Goal: Task Accomplishment & Management: Use online tool/utility

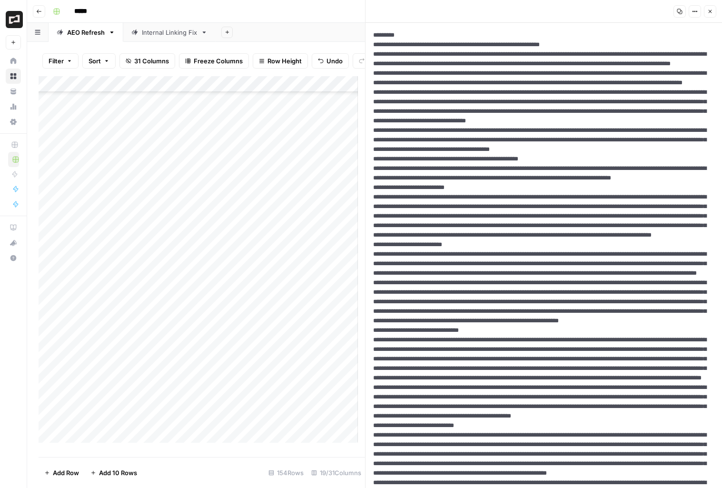
scroll to position [679, 0]
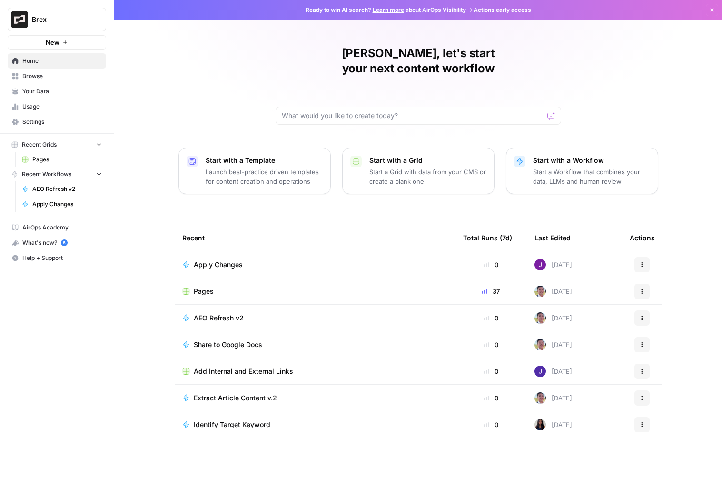
click at [51, 12] on button "Brex" at bounding box center [57, 20] width 99 height 24
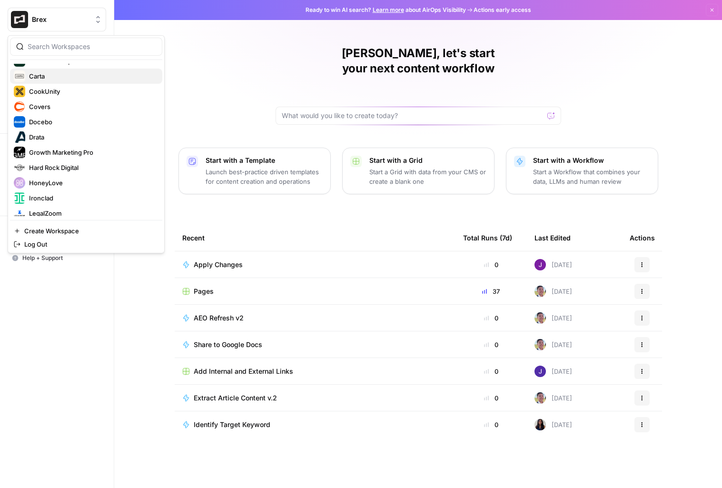
scroll to position [86, 0]
click at [43, 107] on span "Covers" at bounding box center [92, 108] width 126 height 10
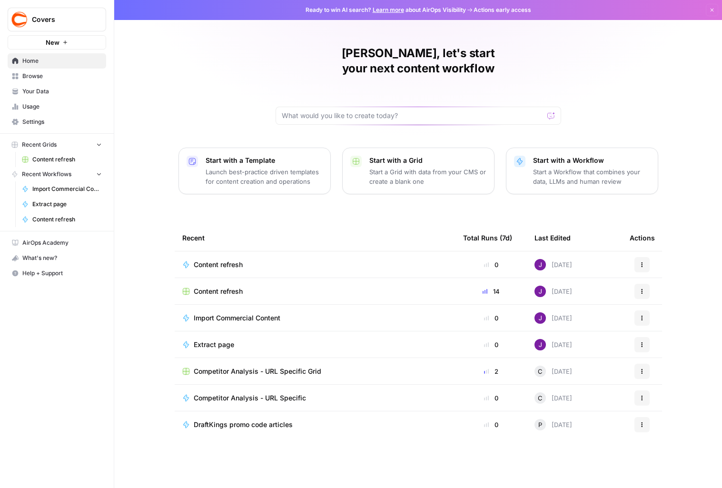
click at [53, 77] on span "Browse" at bounding box center [61, 76] width 79 height 9
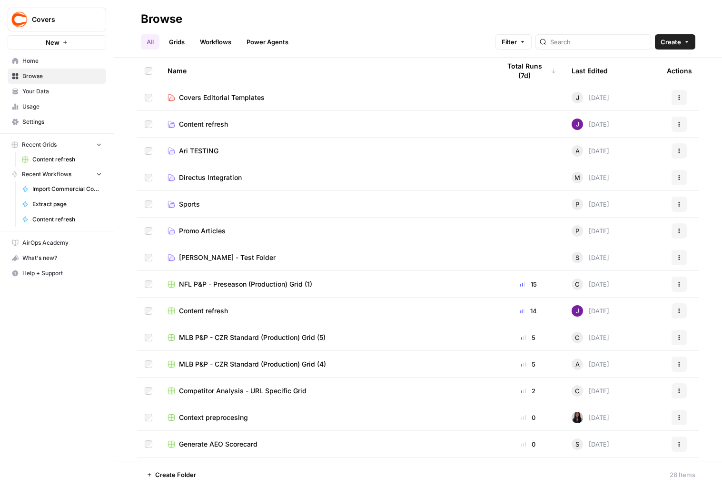
click at [69, 159] on span "Content refresh" at bounding box center [66, 159] width 69 height 9
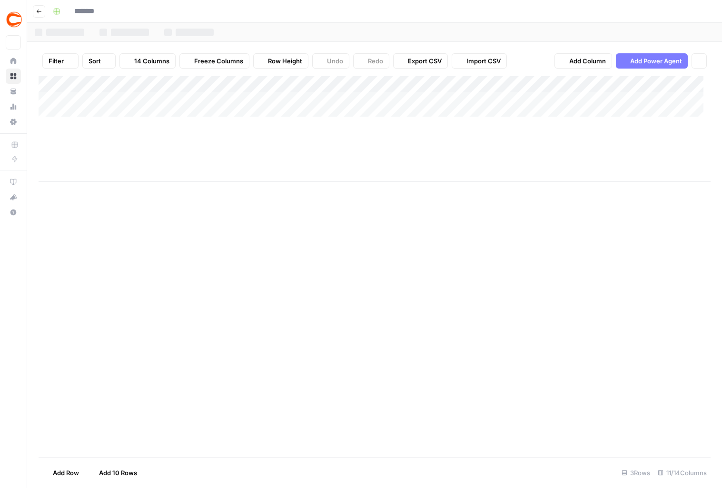
type input "**********"
click at [376, 83] on div "Add Column" at bounding box center [375, 129] width 672 height 106
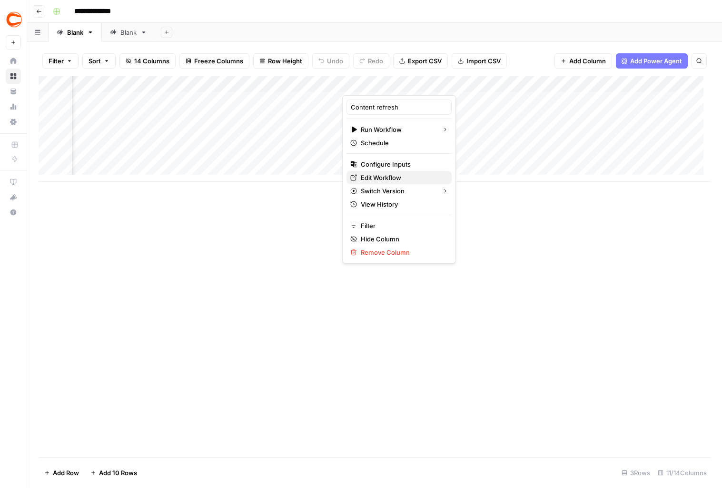
click at [389, 176] on span "Edit Workflow" at bounding box center [402, 178] width 83 height 10
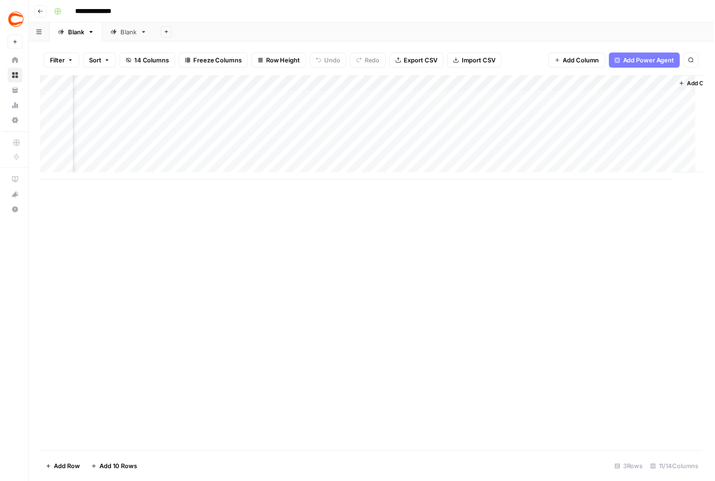
scroll to position [0, 568]
click at [372, 100] on div "Add Column" at bounding box center [375, 129] width 672 height 106
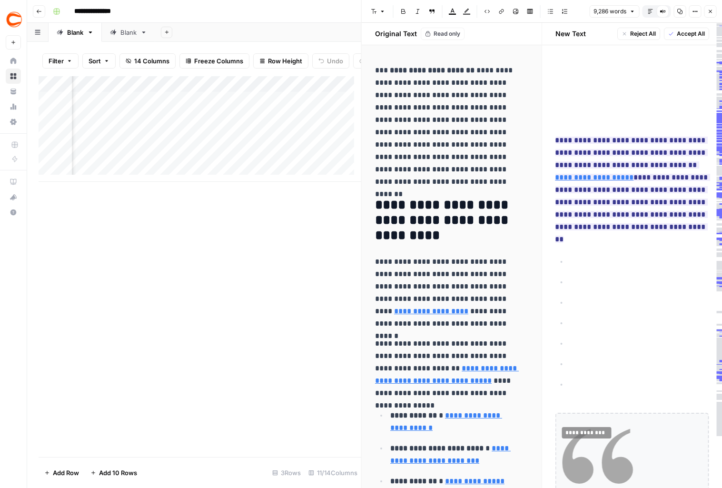
drag, startPoint x: 361, startPoint y: 205, endPoint x: 164, endPoint y: 195, distance: 196.8
click at [106, 205] on body "**********" at bounding box center [361, 244] width 722 height 488
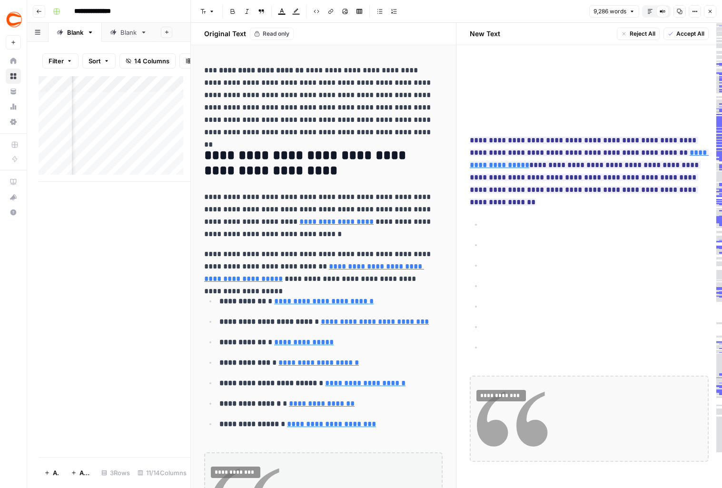
click at [710, 9] on icon "button" at bounding box center [710, 12] width 6 height 6
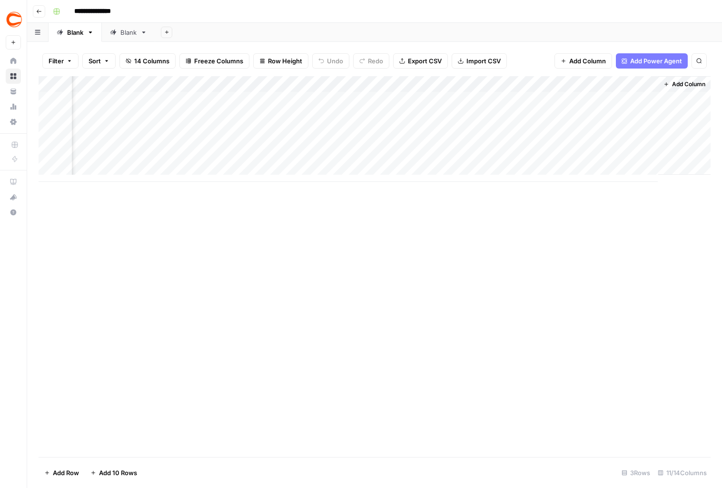
scroll to position [0, 556]
click at [297, 99] on div "Add Column" at bounding box center [375, 129] width 672 height 106
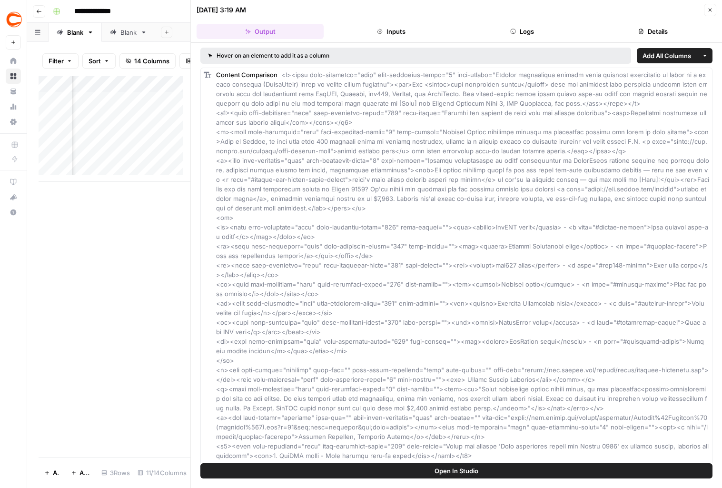
click at [714, 12] on button "Close" at bounding box center [710, 10] width 12 height 12
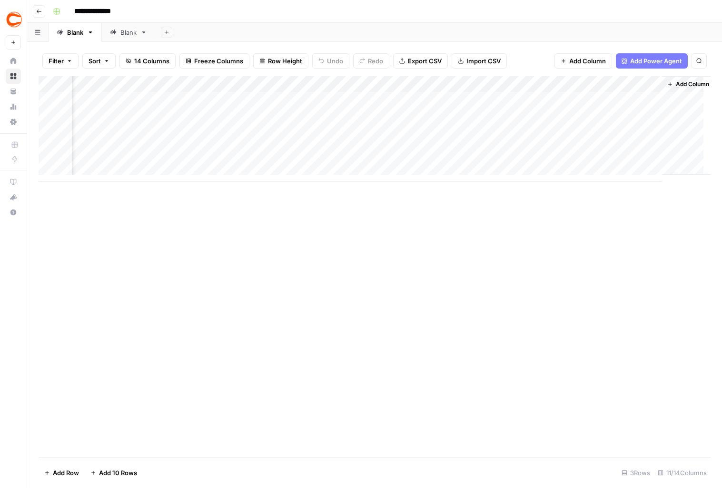
click at [277, 83] on div "Add Column" at bounding box center [375, 129] width 672 height 106
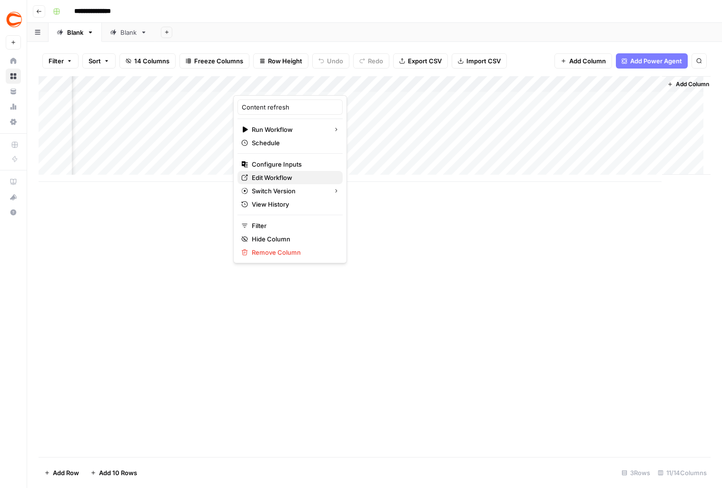
click at [280, 178] on span "Edit Workflow" at bounding box center [293, 178] width 83 height 10
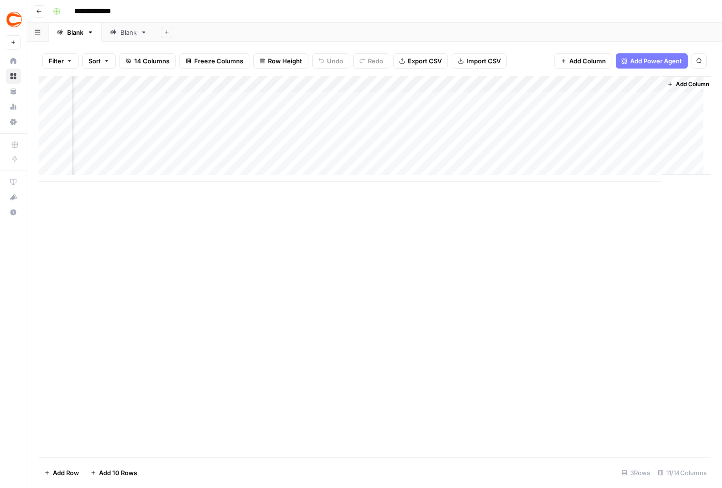
click at [312, 99] on div "Add Column" at bounding box center [375, 129] width 672 height 106
click at [311, 99] on div "Add Column" at bounding box center [375, 129] width 672 height 106
click at [310, 99] on div "Add Column" at bounding box center [375, 129] width 672 height 106
click at [296, 101] on div "Add Column" at bounding box center [375, 129] width 672 height 106
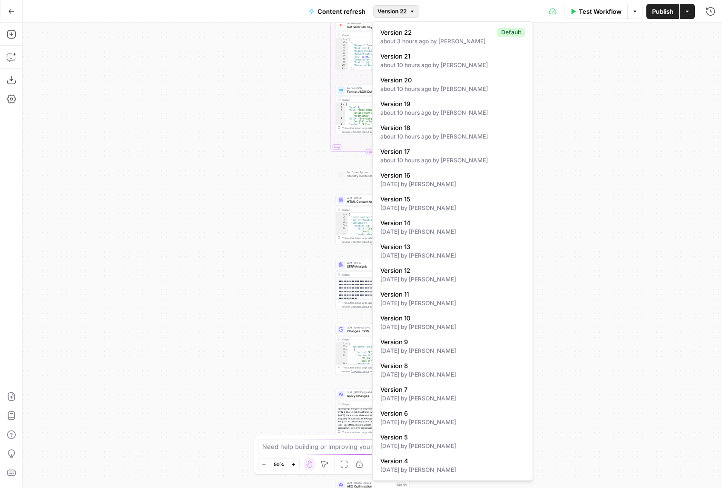
click at [410, 14] on button "Version 22" at bounding box center [396, 11] width 46 height 12
click at [409, 10] on icon "button" at bounding box center [412, 12] width 6 height 6
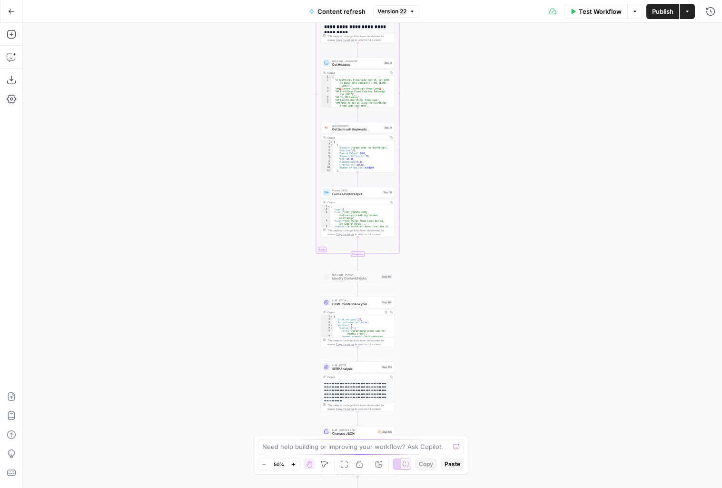
drag, startPoint x: 296, startPoint y: 111, endPoint x: 280, endPoint y: 216, distance: 105.5
click at [280, 216] on div "true false true false true false Workflow Set Inputs Inputs Google Search Perfo…" at bounding box center [372, 255] width 699 height 465
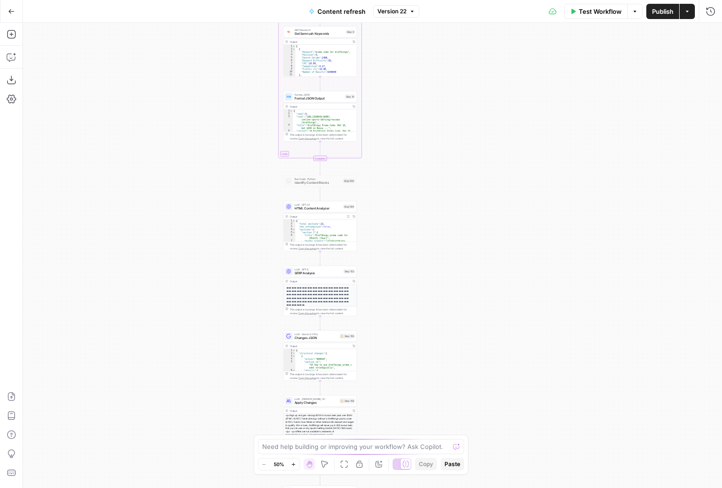
drag, startPoint x: 287, startPoint y: 253, endPoint x: 247, endPoint y: 144, distance: 116.1
click at [247, 144] on div "true false true false true false Workflow Set Inputs Inputs Google Search Perfo…" at bounding box center [372, 255] width 699 height 465
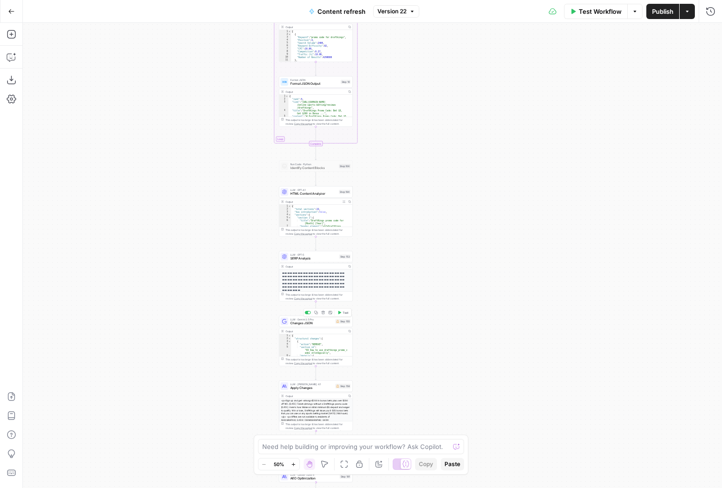
click at [325, 321] on span "Changes JSON" at bounding box center [311, 323] width 43 height 5
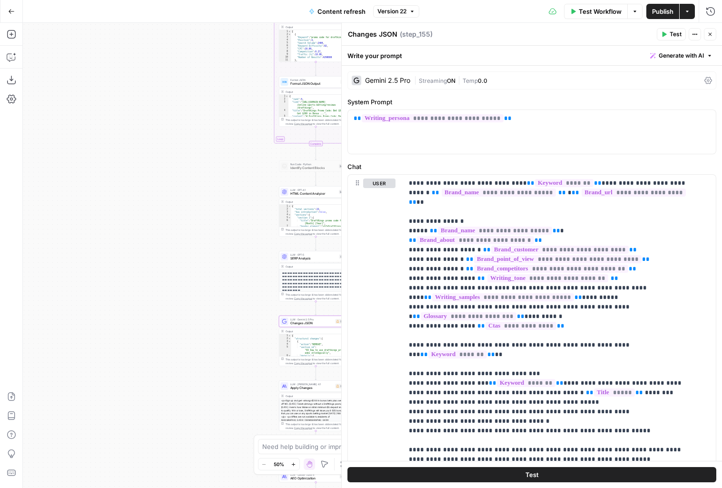
click at [295, 462] on icon "button" at bounding box center [293, 464] width 5 height 5
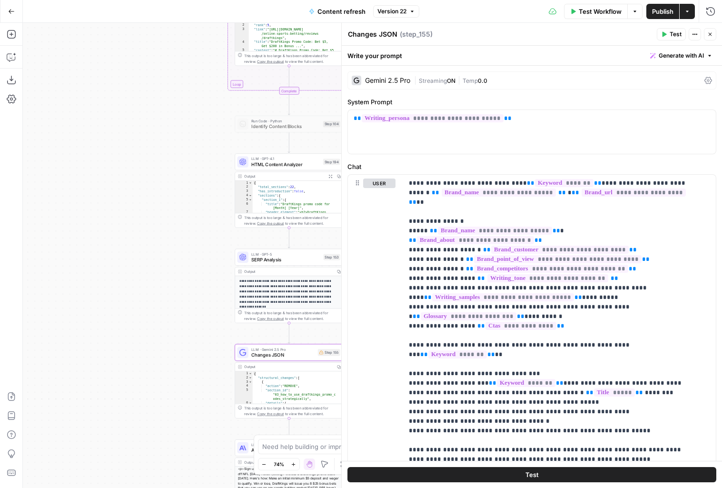
click at [295, 462] on icon "button" at bounding box center [293, 464] width 5 height 5
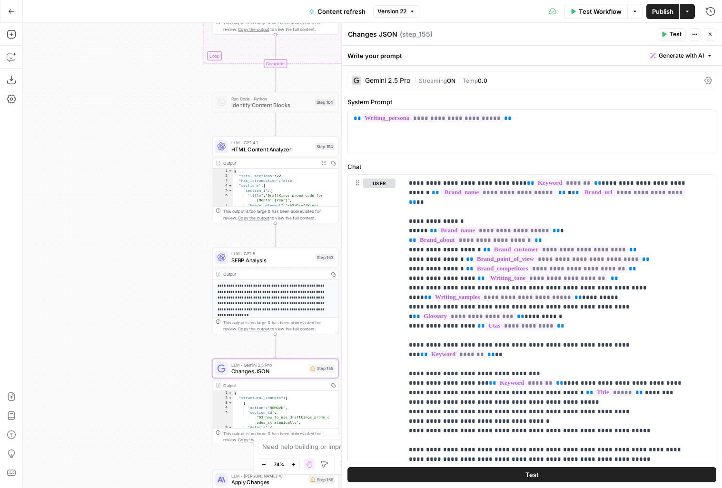
click at [295, 462] on icon "button" at bounding box center [293, 464] width 5 height 5
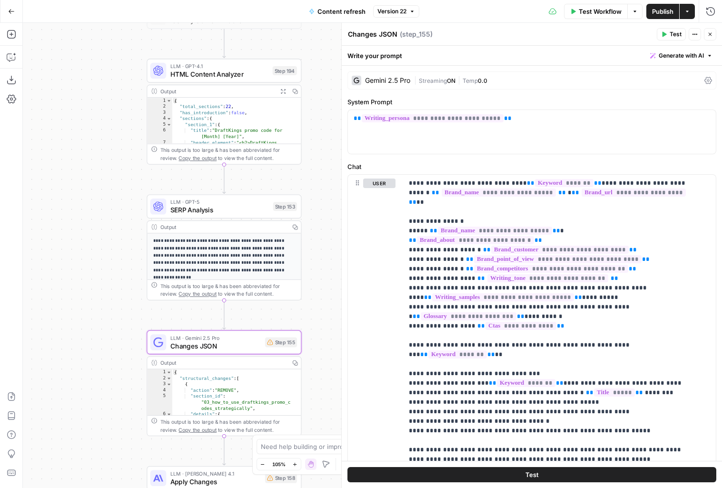
drag, startPoint x: 150, startPoint y: 369, endPoint x: 105, endPoint y: 305, distance: 78.2
click at [105, 305] on div "true false false true false true Workflow Set Inputs Inputs Google Search Perfo…" at bounding box center [372, 255] width 699 height 465
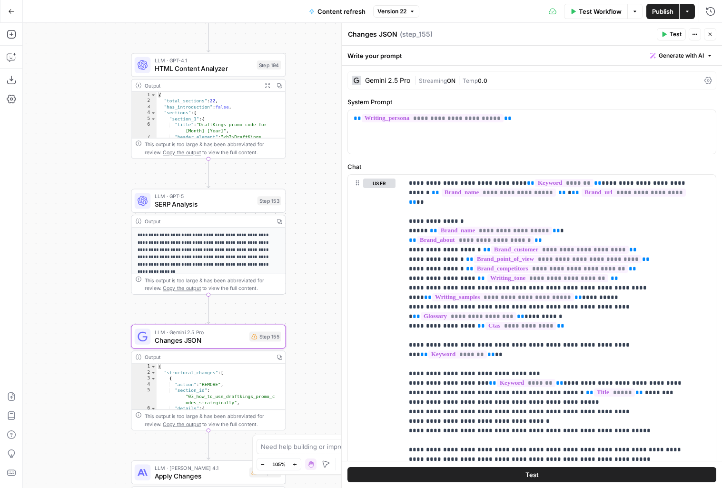
drag, startPoint x: 109, startPoint y: 99, endPoint x: 109, endPoint y: 179, distance: 79.9
click at [109, 179] on div "true false false true false true Workflow Set Inputs Inputs Google Search Perfo…" at bounding box center [372, 255] width 699 height 465
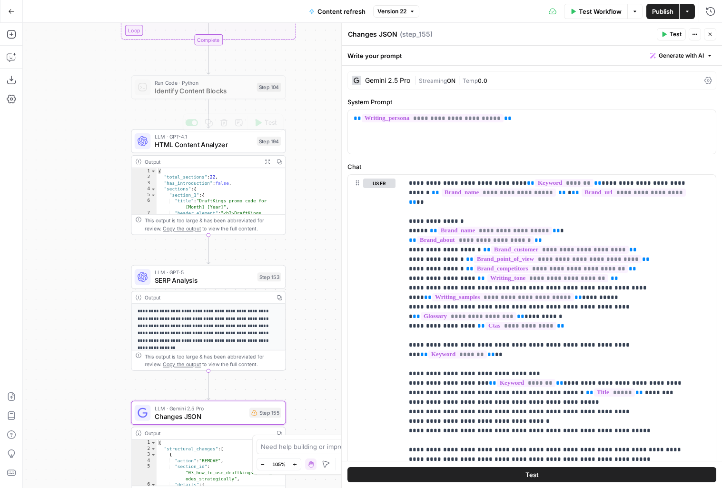
click at [227, 93] on span "Identify Content Blocks" at bounding box center [204, 91] width 99 height 10
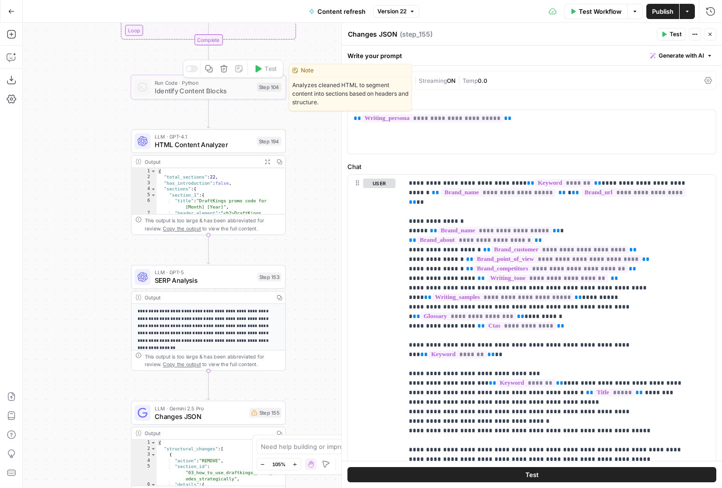
click at [190, 70] on div at bounding box center [191, 68] width 12 height 7
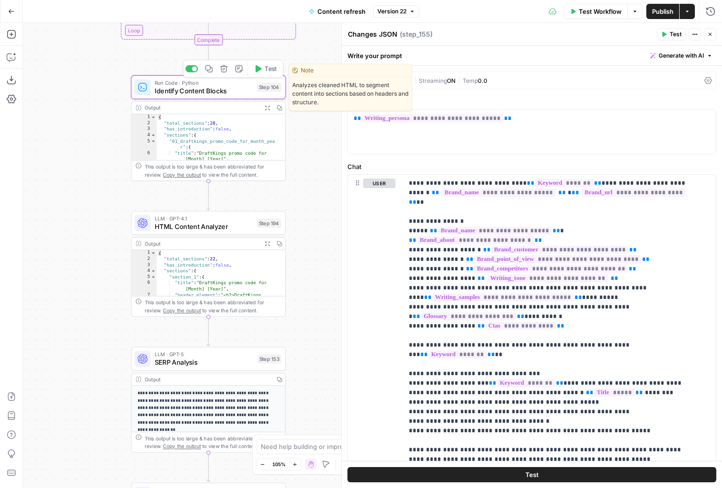
click at [192, 70] on div at bounding box center [194, 68] width 5 height 5
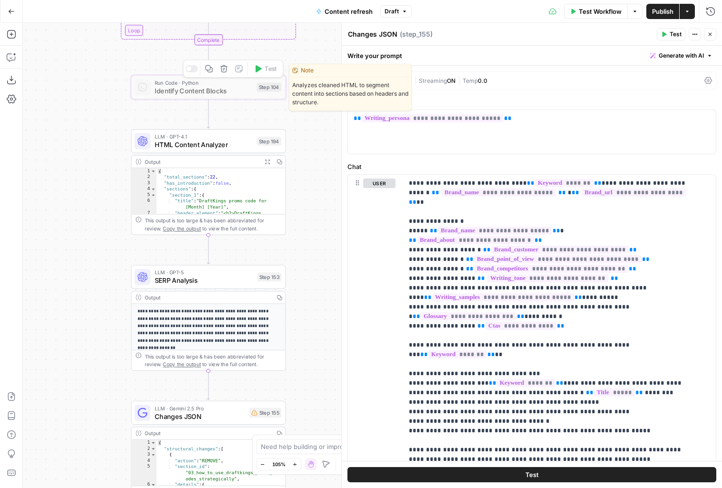
click at [192, 69] on div at bounding box center [191, 68] width 12 height 7
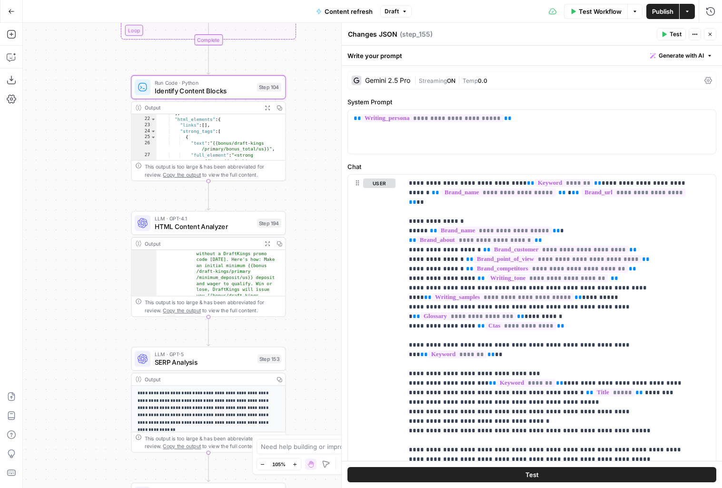
scroll to position [389, 0]
click at [392, 16] on button "Draft" at bounding box center [395, 11] width 31 height 12
click at [393, 10] on span "Draft" at bounding box center [392, 11] width 14 height 9
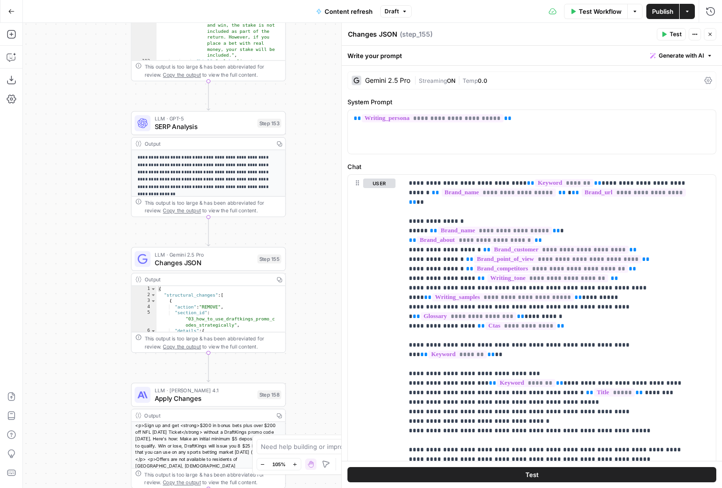
scroll to position [0, 0]
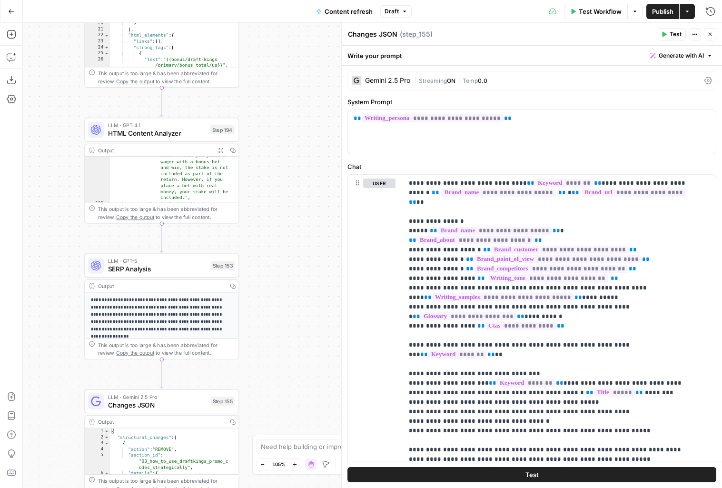
drag, startPoint x: 306, startPoint y: 184, endPoint x: 251, endPoint y: 386, distance: 210.0
click at [251, 385] on div "true false false true false true Workflow Set Inputs Inputs Google Search Perfo…" at bounding box center [372, 255] width 699 height 465
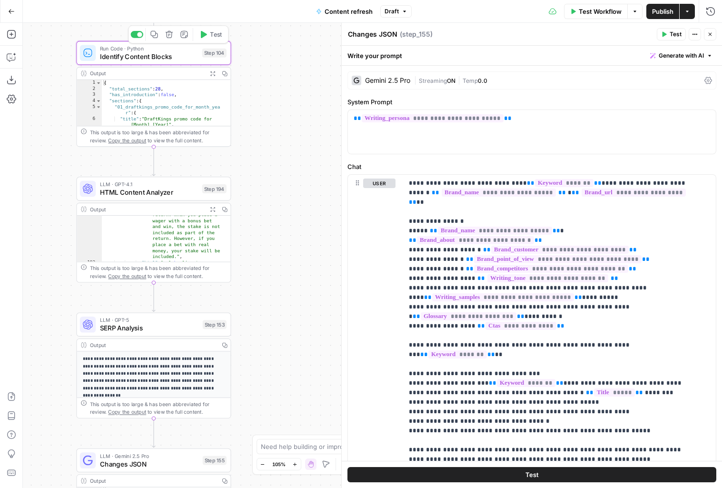
click at [202, 56] on div "Step 104" at bounding box center [214, 53] width 24 height 9
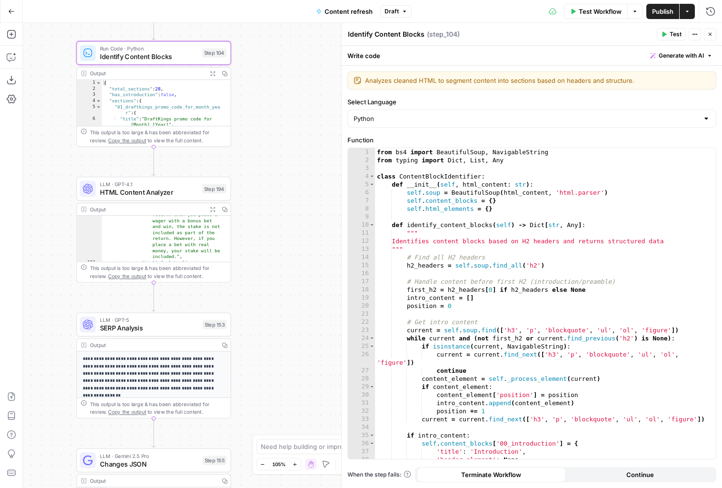
click at [709, 41] on header "Identify Content Blocks Identify Content Blocks ( step_104 ) Test Actions Close" at bounding box center [532, 34] width 380 height 23
click at [707, 36] on icon "button" at bounding box center [710, 34] width 6 height 6
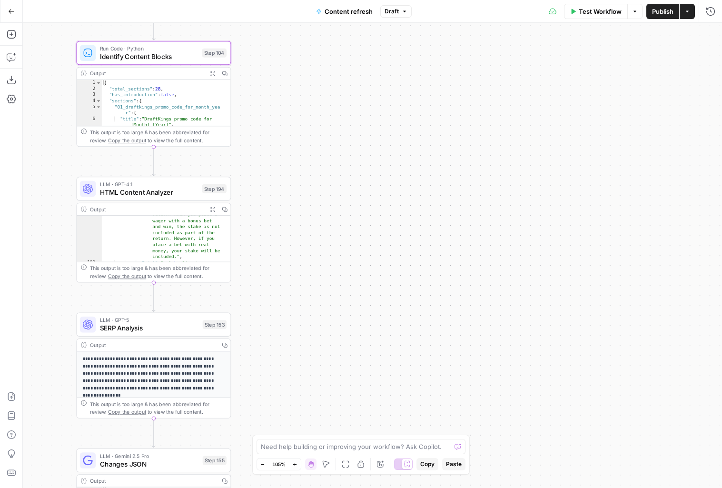
click at [182, 187] on span "HTML Content Analyzer" at bounding box center [149, 192] width 99 height 10
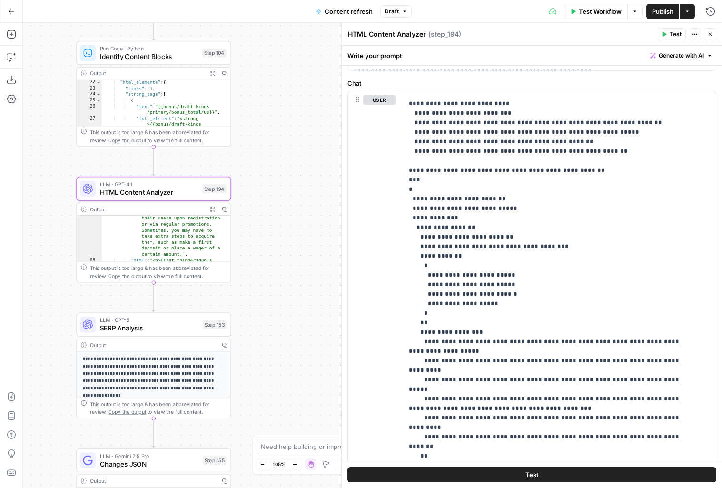
scroll to position [814, 0]
type textarea "**********"
click at [200, 242] on div ""text" : "First thing’s first: What are DraftKings bonus bets? Simply put, bonu…" at bounding box center [162, 255] width 121 height 219
click at [215, 210] on icon "button" at bounding box center [212, 209] width 5 height 5
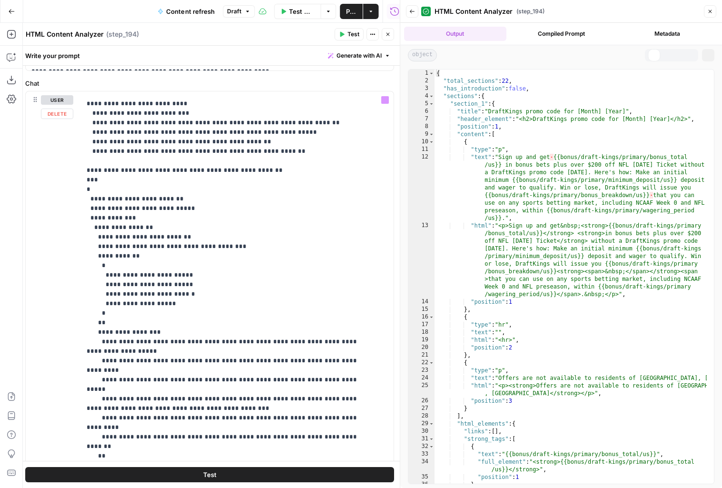
type textarea "**********"
click at [509, 190] on div "{ "total_sections" : 22 , "has_introduction" : false , "sections" : { "section_…" at bounding box center [570, 283] width 272 height 429
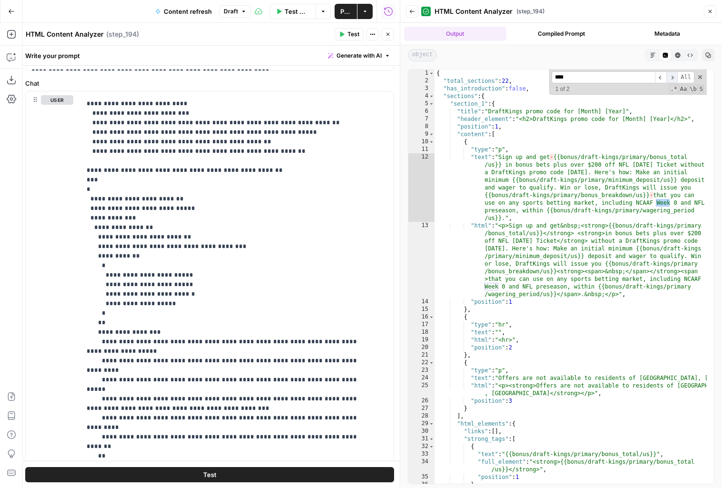
type input "****"
click at [675, 77] on span "​" at bounding box center [671, 77] width 11 height 12
click at [389, 33] on icon "button" at bounding box center [388, 34] width 6 height 6
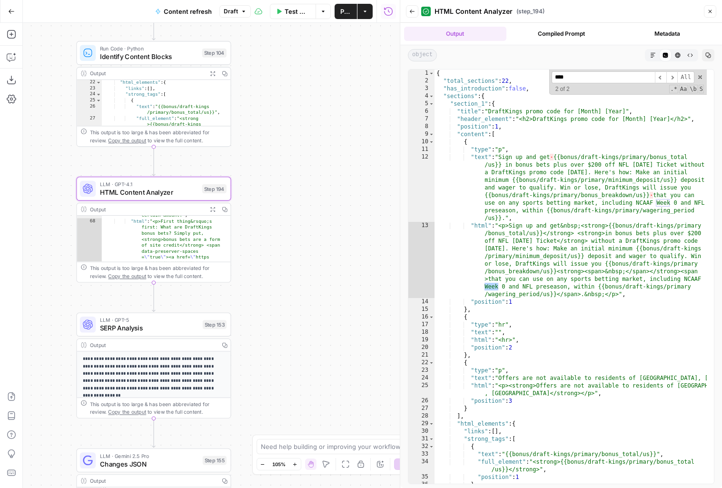
click at [708, 11] on icon "button" at bounding box center [710, 12] width 6 height 6
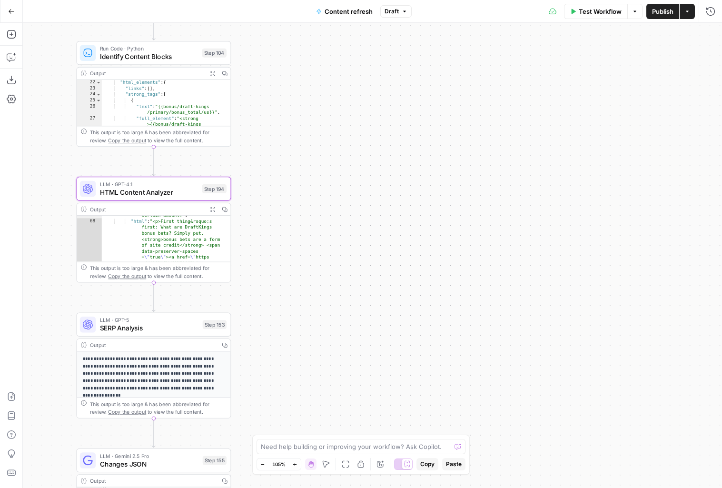
drag, startPoint x: 275, startPoint y: 227, endPoint x: 383, endPoint y: 216, distance: 109.0
click at [383, 216] on div "true false false true false true Workflow Set Inputs Inputs Google Search Perfo…" at bounding box center [372, 255] width 699 height 465
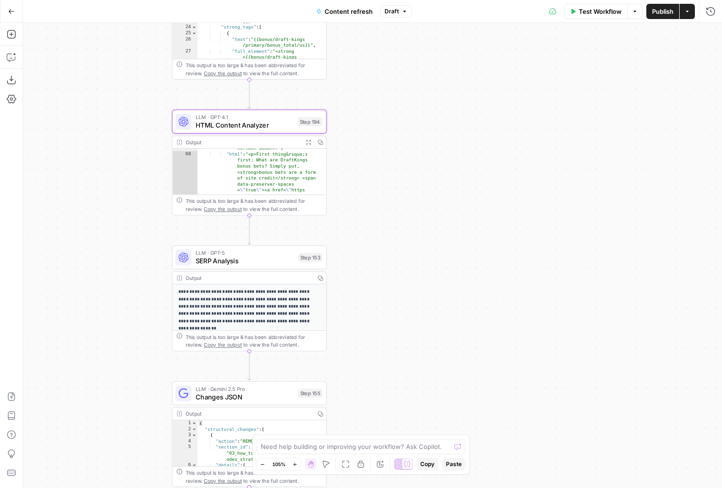
drag, startPoint x: 357, startPoint y: 265, endPoint x: 353, endPoint y: 406, distance: 141.9
click at [353, 406] on div "true false false true false true Workflow Set Inputs Inputs Google Search Perfo…" at bounding box center [372, 255] width 699 height 465
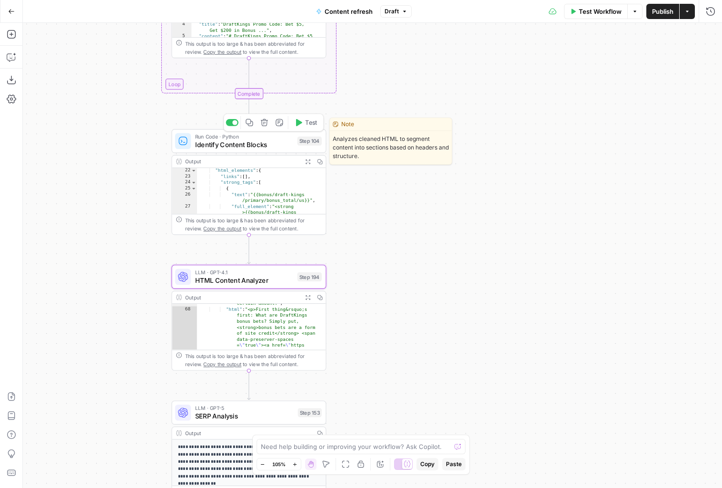
click at [232, 121] on div at bounding box center [234, 122] width 5 height 5
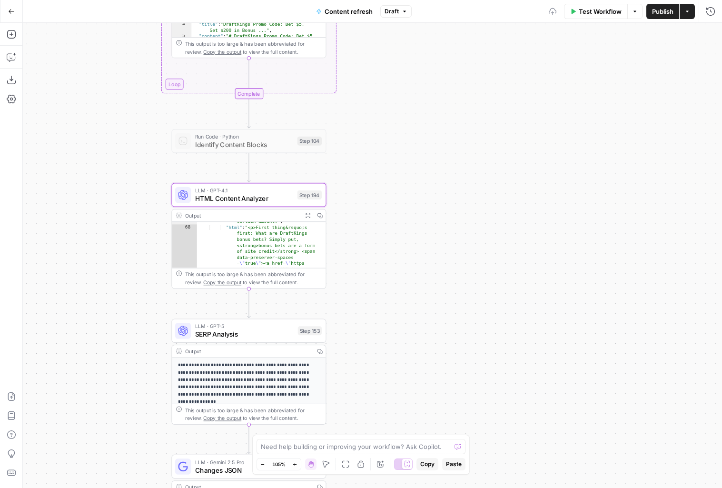
drag, startPoint x: 395, startPoint y: 325, endPoint x: 394, endPoint y: 184, distance: 140.9
click at [394, 184] on div "true false false true false true Workflow Set Inputs Inputs Google Search Perfo…" at bounding box center [372, 255] width 699 height 465
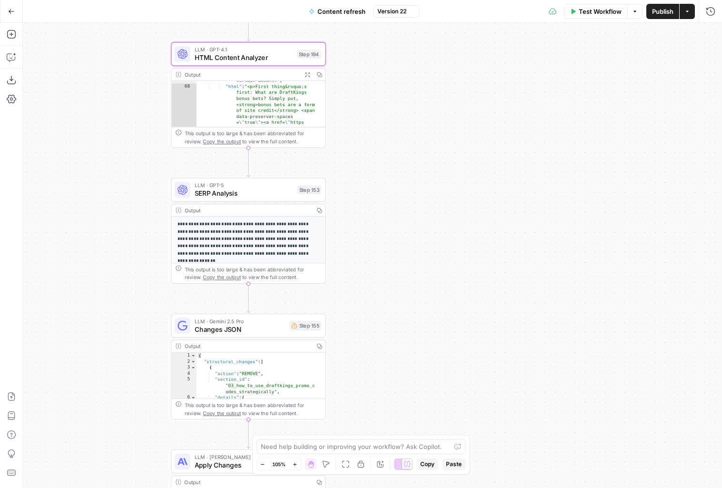
click at [265, 334] on div "LLM · Gemini 2.5 Pro Changes JSON Step 155 Copy step Delete step Add Note Test" at bounding box center [248, 326] width 155 height 24
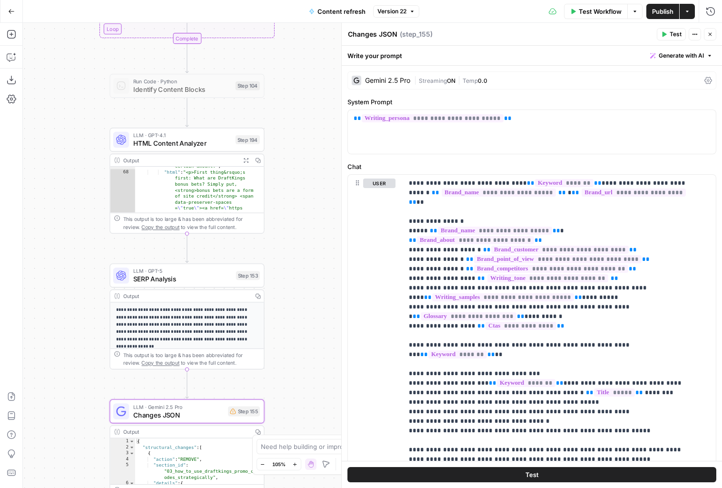
drag, startPoint x: 329, startPoint y: 159, endPoint x: 256, endPoint y: 217, distance: 92.5
click at [256, 217] on div "true false false true false true Workflow Set Inputs Inputs Google Search Perfo…" at bounding box center [372, 255] width 699 height 465
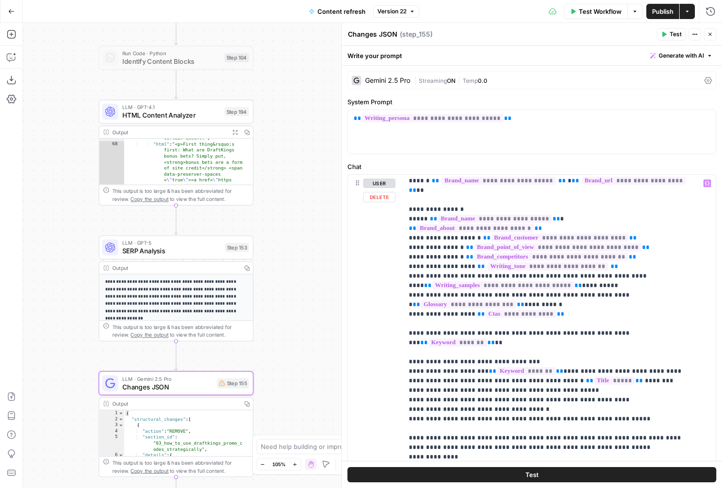
scroll to position [0, 0]
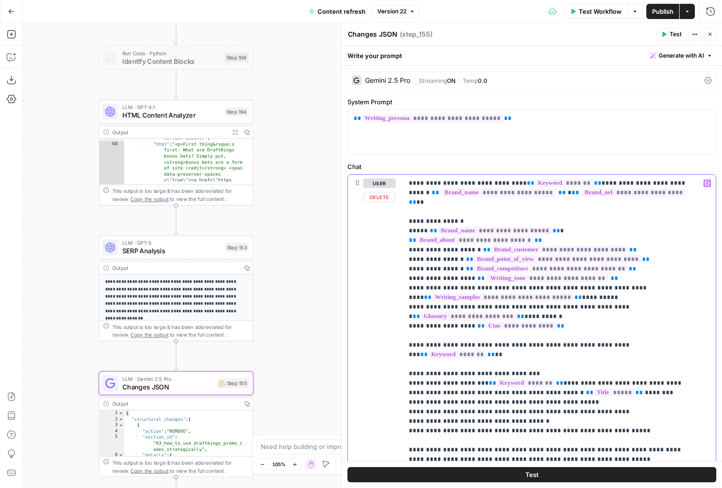
type input "104"
click at [698, 163] on icon "button" at bounding box center [696, 161] width 5 height 5
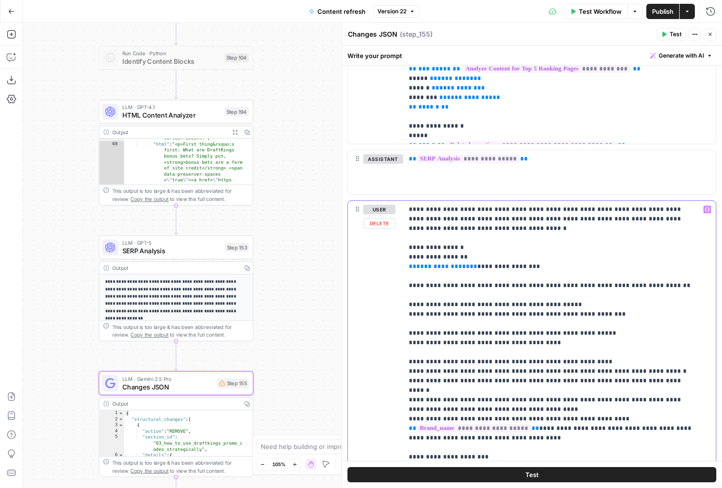
click at [433, 266] on span "**********" at bounding box center [442, 266] width 53 height 6
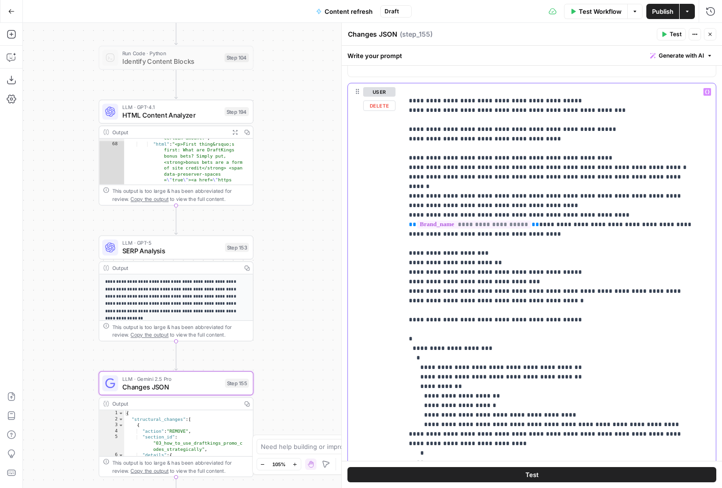
scroll to position [575, 0]
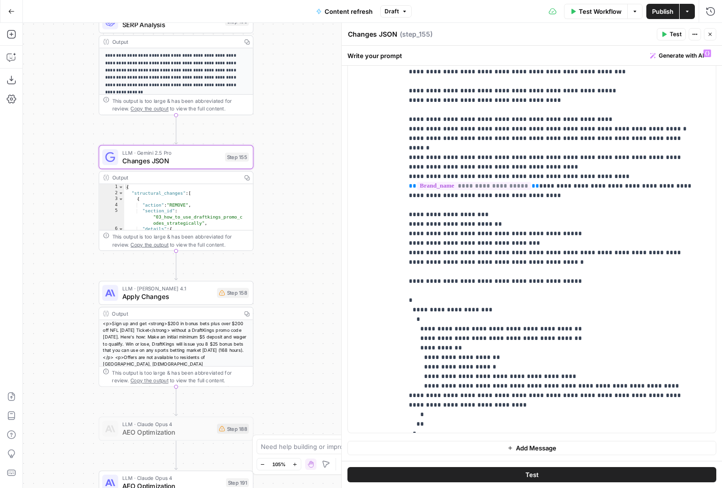
drag, startPoint x: 301, startPoint y: 210, endPoint x: 301, endPoint y: 166, distance: 43.8
click at [301, 166] on div "true false false true false true Workflow Set Inputs Inputs Google Search Perfo…" at bounding box center [372, 255] width 699 height 465
click at [212, 292] on span "Apply Changes" at bounding box center [167, 296] width 91 height 10
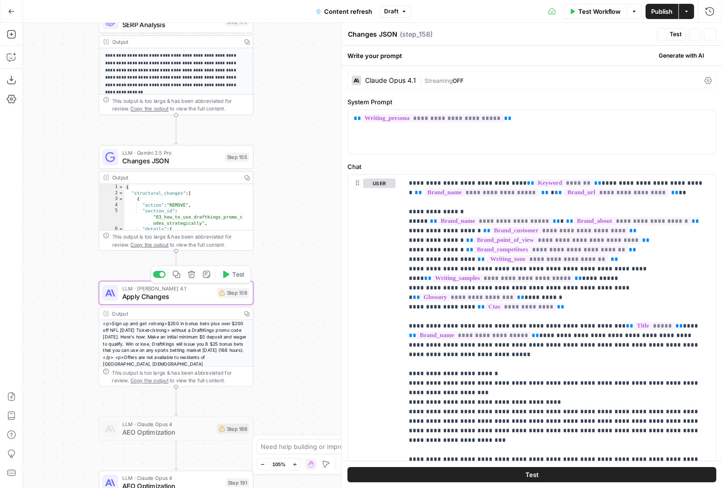
type textarea "Apply Changes"
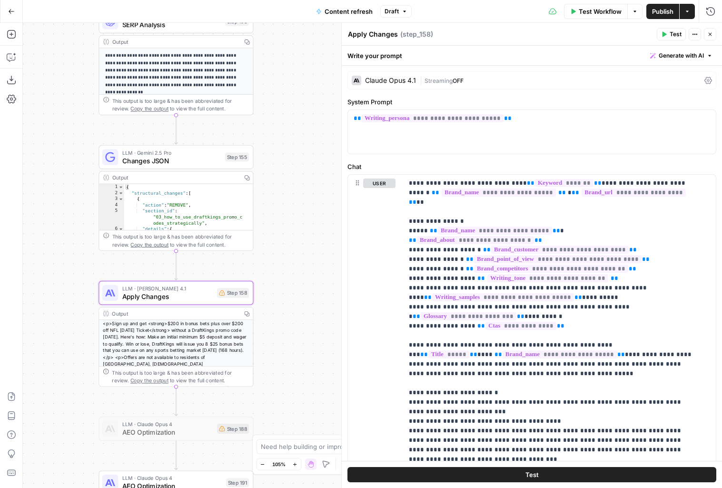
scroll to position [153, 0]
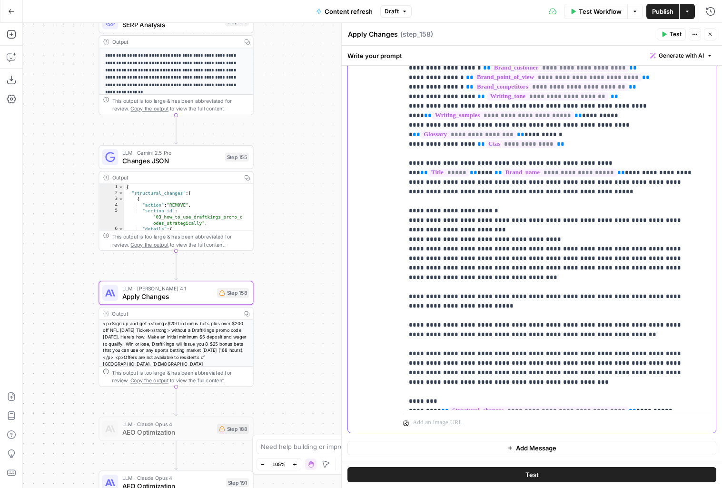
click at [435, 436] on span "**********" at bounding box center [442, 439] width 53 height 6
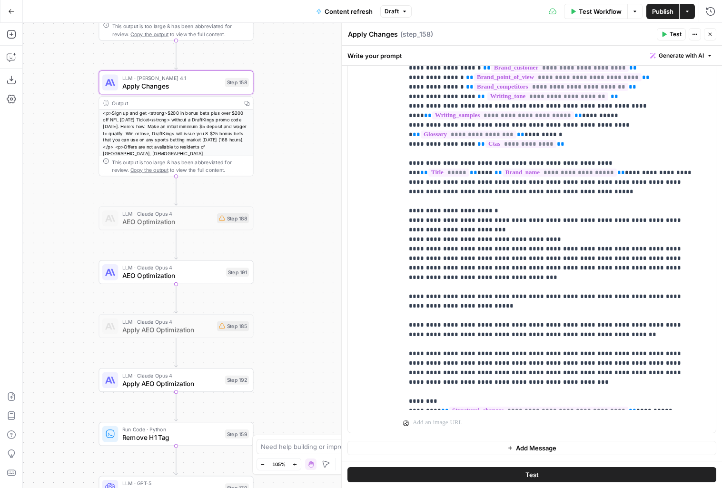
drag, startPoint x: 303, startPoint y: 367, endPoint x: 303, endPoint y: 155, distance: 212.2
click at [303, 155] on div "true false false true false true Workflow Set Inputs Inputs Google Search Perfo…" at bounding box center [372, 255] width 699 height 465
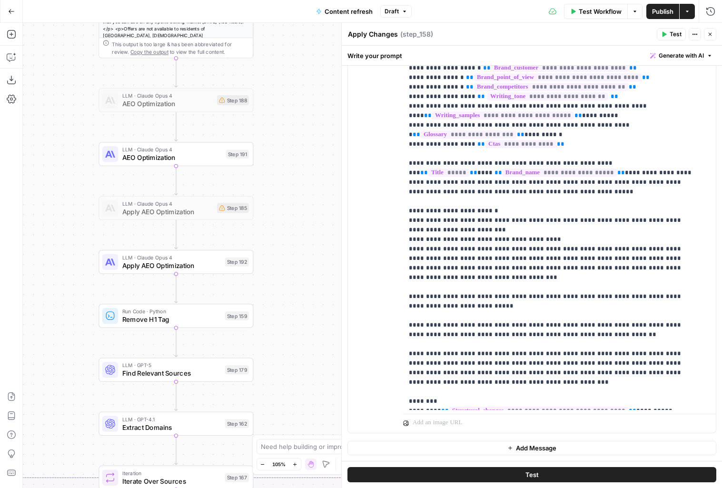
drag, startPoint x: 291, startPoint y: 327, endPoint x: 291, endPoint y: 212, distance: 115.6
click at [291, 212] on div "true false false true false true Workflow Set Inputs Inputs Google Search Perfo…" at bounding box center [372, 255] width 699 height 465
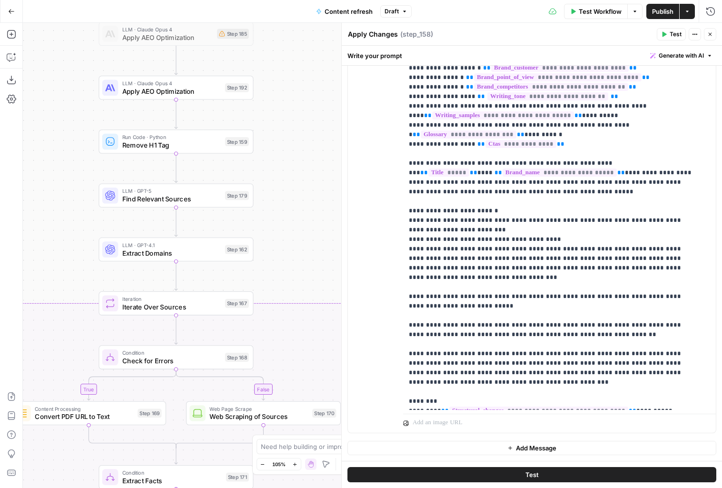
drag, startPoint x: 295, startPoint y: 252, endPoint x: 295, endPoint y: 149, distance: 102.8
click at [295, 149] on div "true false false true false true Workflow Set Inputs Inputs Google Search Perfo…" at bounding box center [372, 255] width 699 height 465
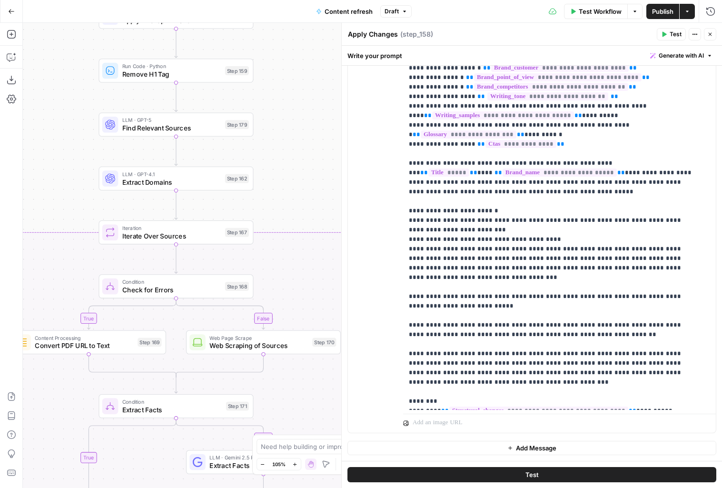
drag, startPoint x: 306, startPoint y: 170, endPoint x: 306, endPoint y: 60, distance: 110.4
click at [306, 61] on div "true false false true false true Workflow Set Inputs Inputs Google Search Perfo…" at bounding box center [372, 255] width 699 height 465
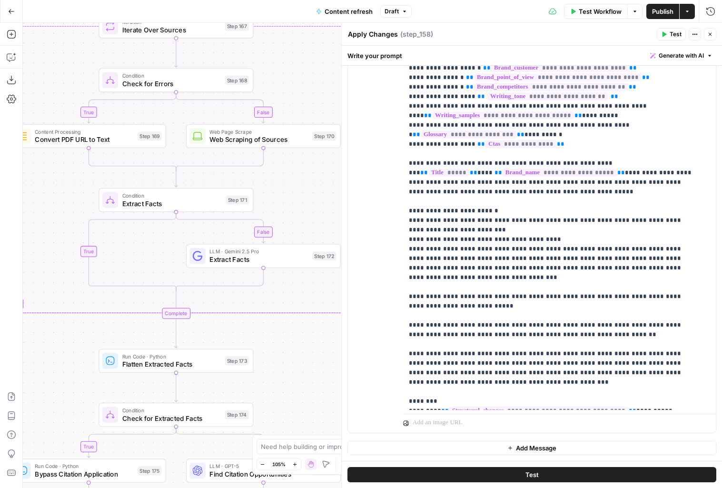
drag, startPoint x: 299, startPoint y: 308, endPoint x: 296, endPoint y: 132, distance: 176.1
click at [296, 132] on div "true false false true false true Workflow Set Inputs Inputs Google Search Perfo…" at bounding box center [372, 255] width 699 height 465
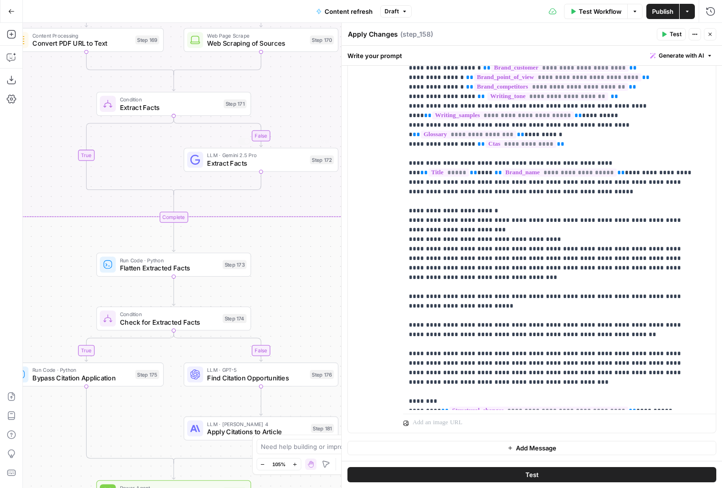
drag, startPoint x: 297, startPoint y: 305, endPoint x: 294, endPoint y: 99, distance: 205.6
click at [294, 100] on div "true false false true false true Workflow Set Inputs Inputs Google Search Perfo…" at bounding box center [372, 255] width 699 height 465
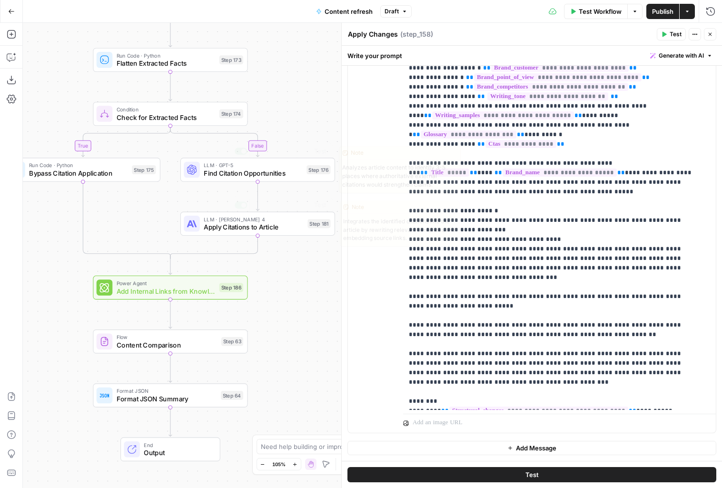
drag, startPoint x: 288, startPoint y: 277, endPoint x: 288, endPoint y: 235, distance: 42.4
click at [288, 235] on div "true false false true false true Workflow Set Inputs Inputs Google Search Perfo…" at bounding box center [372, 255] width 699 height 465
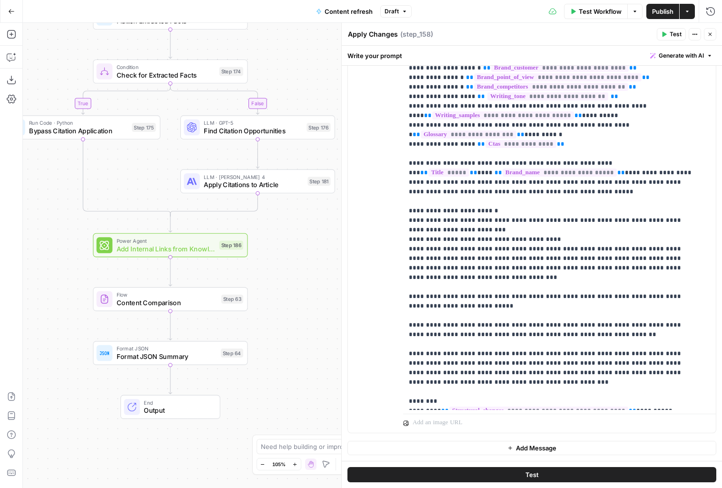
click at [654, 9] on span "Publish" at bounding box center [662, 12] width 21 height 10
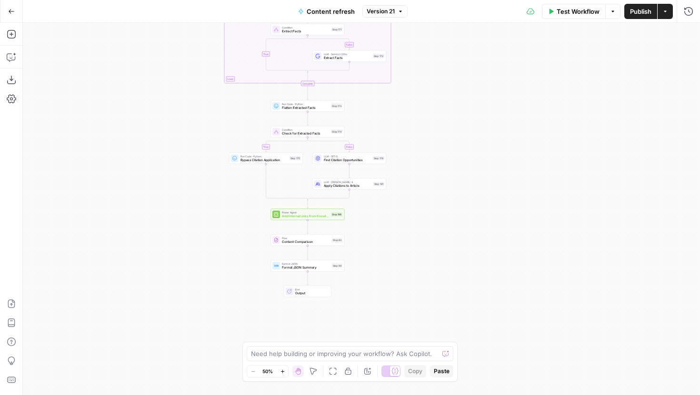
drag, startPoint x: 451, startPoint y: 70, endPoint x: 422, endPoint y: 223, distance: 155.9
click at [424, 223] on div "true false true false true false Workflow Set Inputs Inputs Google Search Perfo…" at bounding box center [361, 209] width 677 height 373
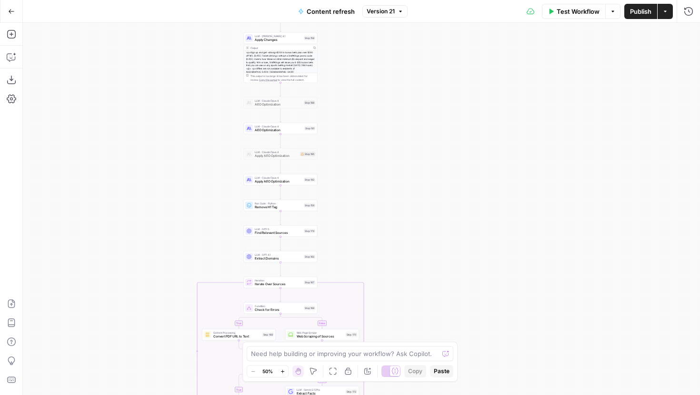
drag, startPoint x: 433, startPoint y: 103, endPoint x: 433, endPoint y: 297, distance: 193.7
click at [433, 297] on div "true false true false true false Workflow Set Inputs Inputs Google Search Perfo…" at bounding box center [361, 209] width 677 height 373
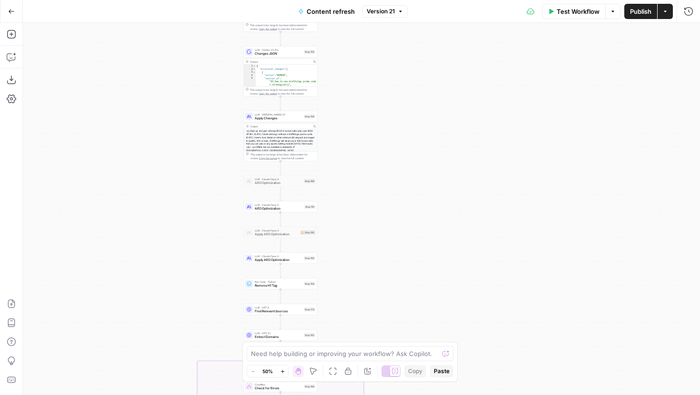
drag, startPoint x: 396, startPoint y: 148, endPoint x: 396, endPoint y: 228, distance: 80.4
click at [396, 228] on div "true false true false true false Workflow Set Inputs Inputs Google Search Perfo…" at bounding box center [361, 209] width 677 height 373
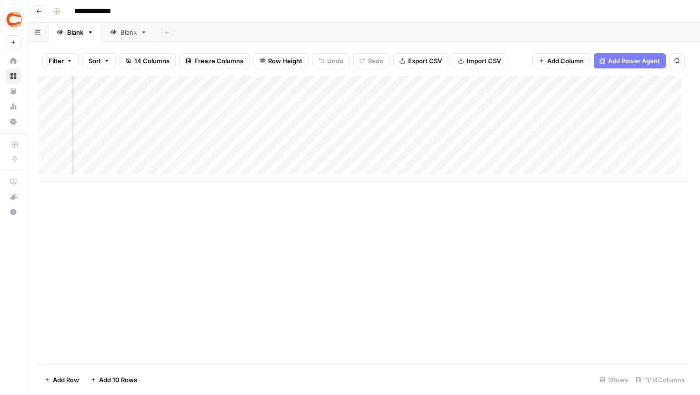
scroll to position [0, 327]
click at [526, 99] on div "Add Column" at bounding box center [364, 129] width 650 height 106
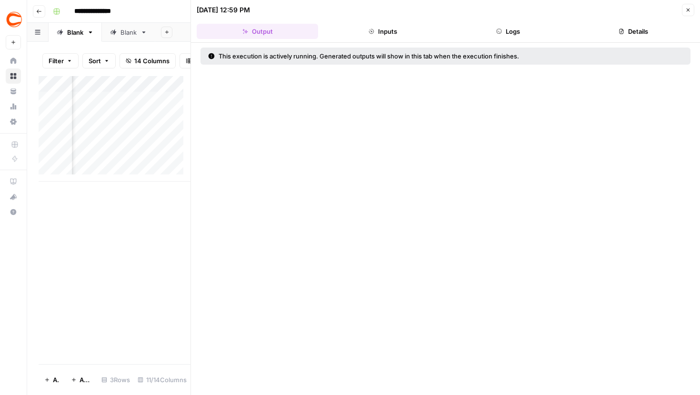
click at [686, 10] on icon "button" at bounding box center [688, 10] width 6 height 6
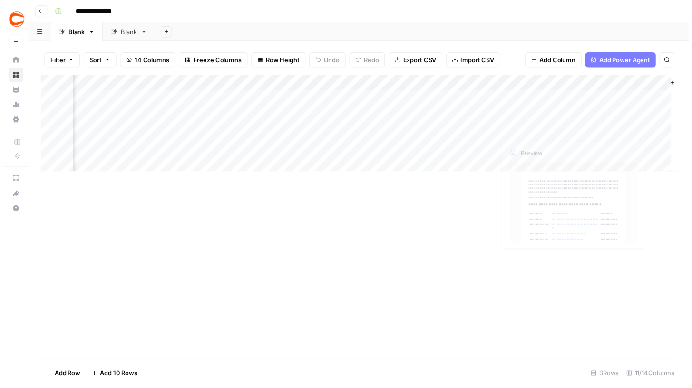
scroll to position [0, 590]
click at [350, 99] on div "Add Column" at bounding box center [364, 129] width 650 height 106
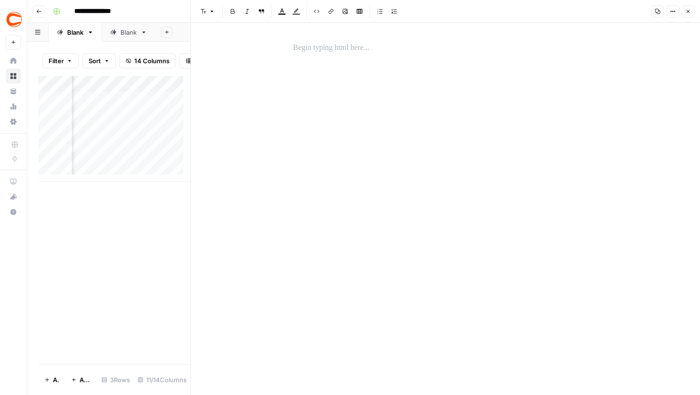
click at [681, 12] on button "Close" at bounding box center [687, 11] width 12 height 12
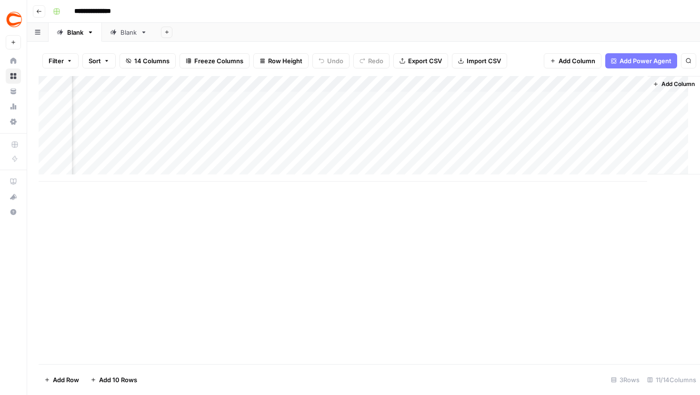
scroll to position [0, 579]
click at [359, 100] on div "Add Column" at bounding box center [364, 129] width 650 height 106
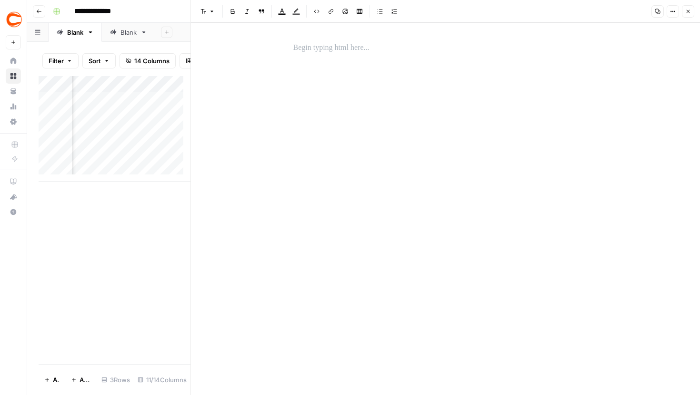
click at [693, 5] on div "Copy Options Close" at bounding box center [671, 11] width 46 height 12
click at [693, 13] on button "Close" at bounding box center [687, 11] width 12 height 12
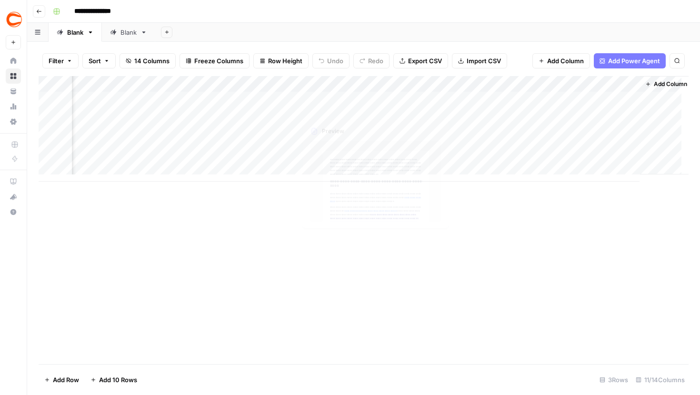
click at [289, 98] on div "Add Column" at bounding box center [364, 129] width 650 height 106
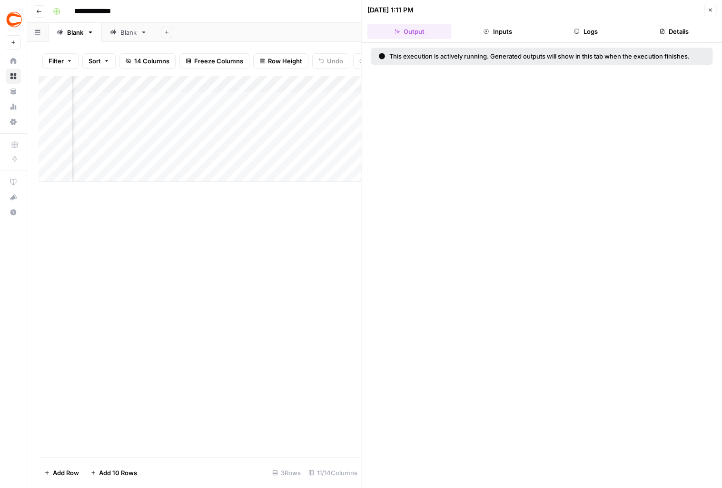
click at [705, 11] on button "Close" at bounding box center [710, 10] width 12 height 12
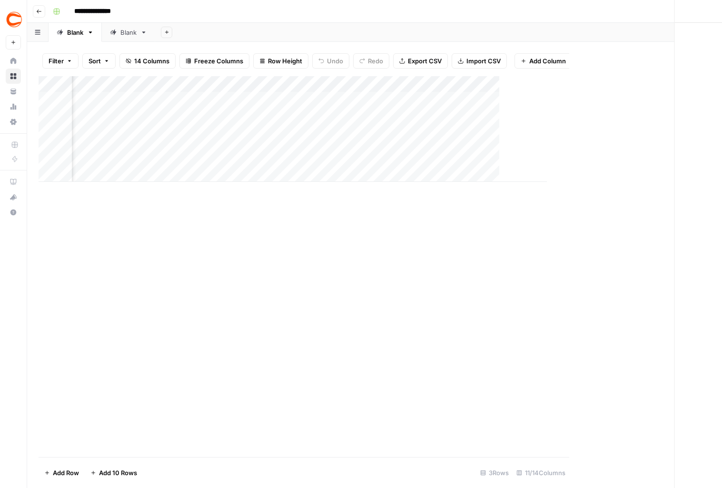
scroll to position [0, 549]
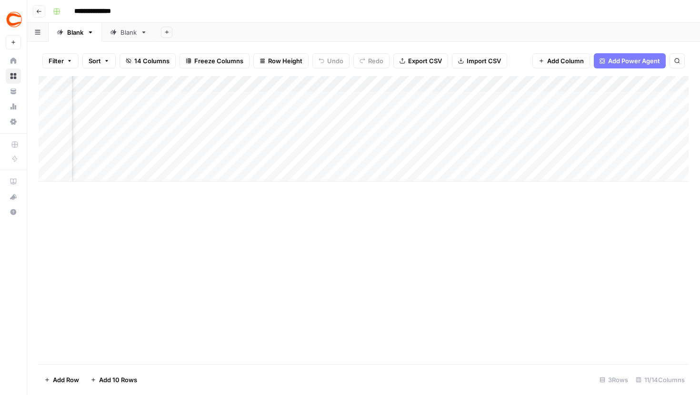
scroll to position [0, 482]
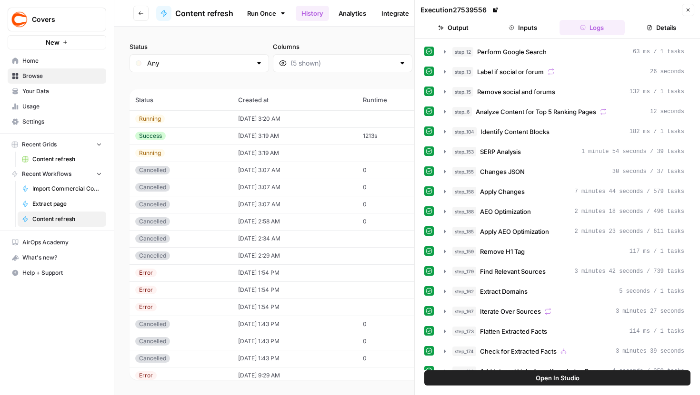
scroll to position [292, 0]
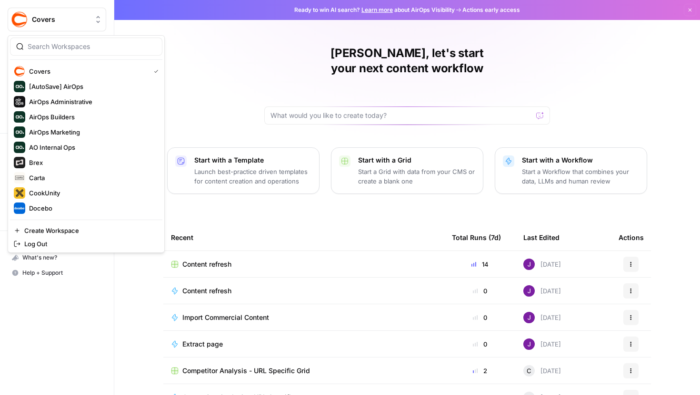
click at [50, 11] on button "Covers" at bounding box center [57, 20] width 99 height 24
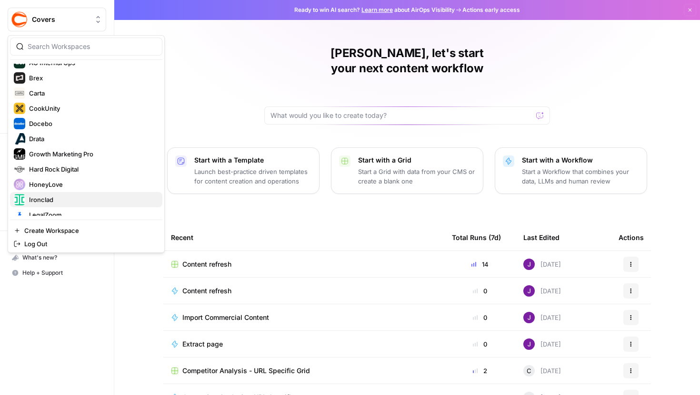
scroll to position [128, 0]
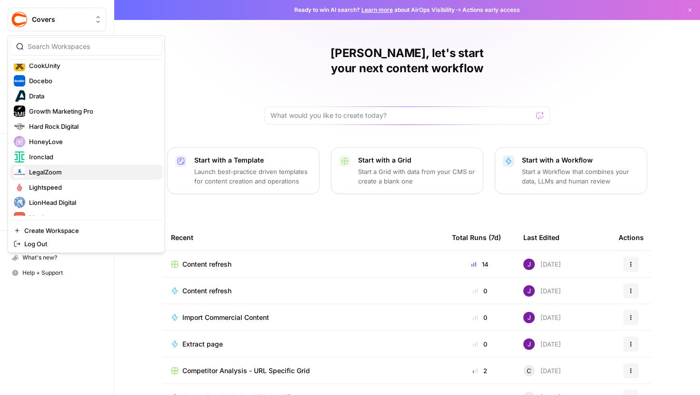
click at [59, 170] on span "LegalZoom" at bounding box center [92, 173] width 126 height 10
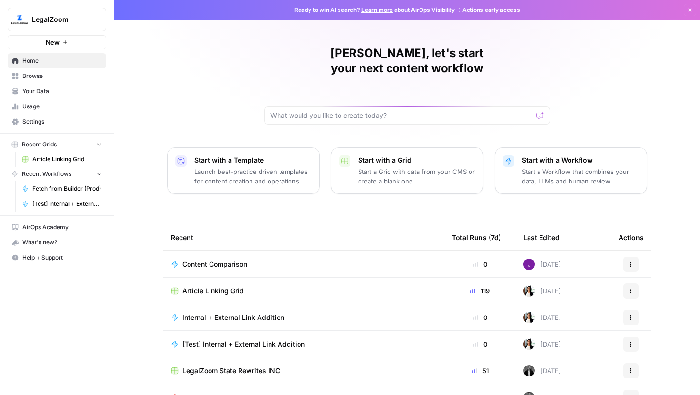
click at [232, 286] on span "Article Linking Grid" at bounding box center [212, 291] width 61 height 10
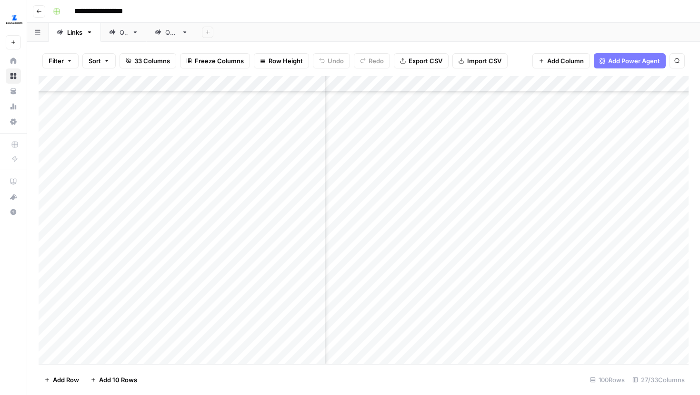
scroll to position [420, 1562]
click at [566, 264] on div "Add Column" at bounding box center [364, 220] width 650 height 288
click at [469, 261] on div "Add Column" at bounding box center [364, 220] width 650 height 288
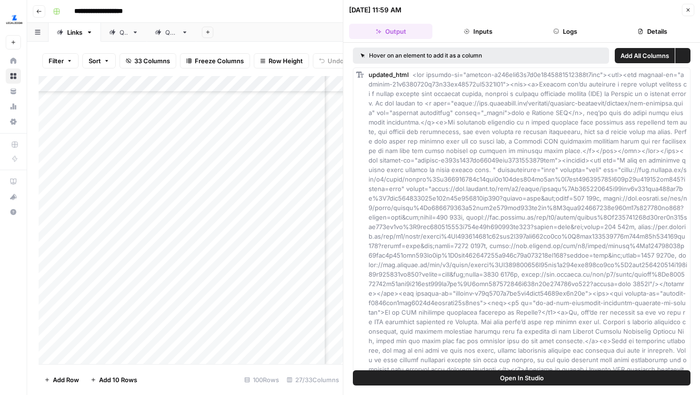
click at [542, 33] on button "Logs" at bounding box center [564, 31] width 83 height 15
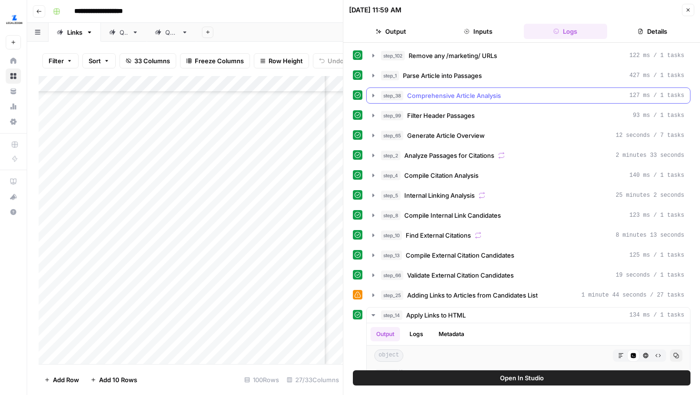
click at [372, 92] on icon "button" at bounding box center [373, 96] width 8 height 8
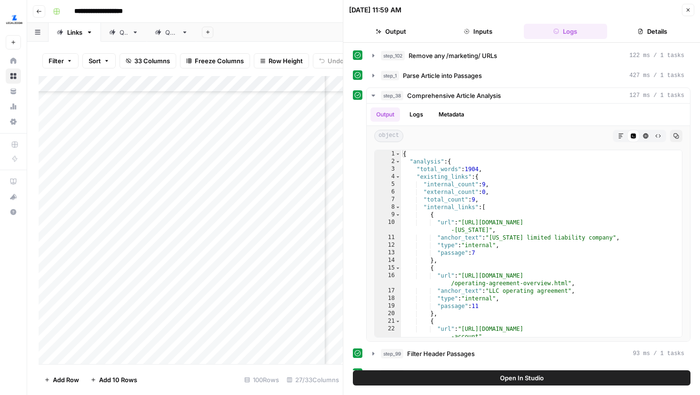
click at [688, 11] on icon "button" at bounding box center [688, 10] width 6 height 6
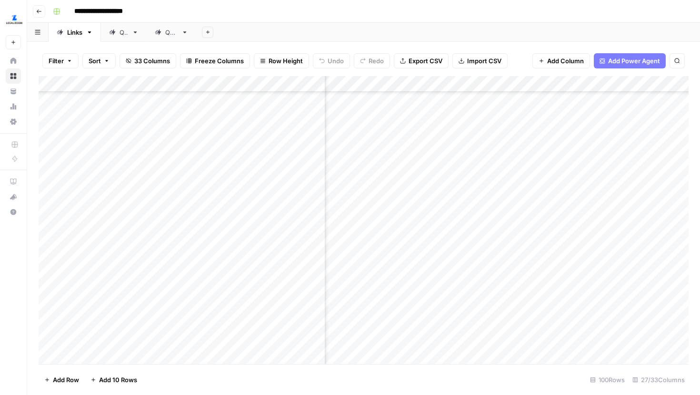
scroll to position [459, 451]
click at [472, 304] on div "Add Column" at bounding box center [364, 220] width 650 height 288
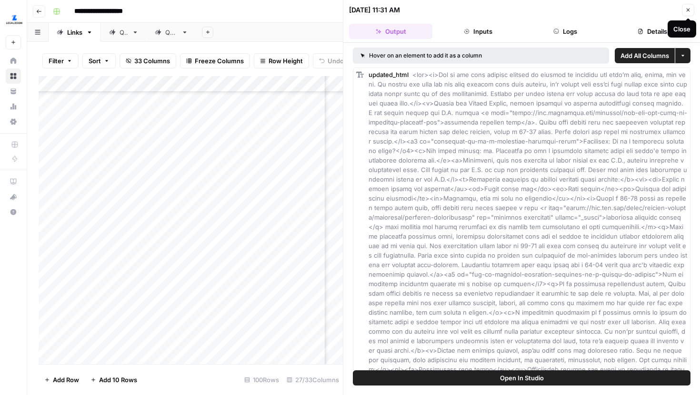
click at [688, 10] on icon "button" at bounding box center [687, 10] width 3 height 3
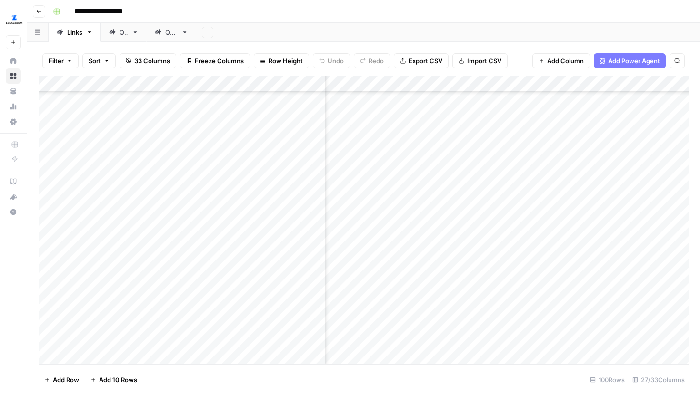
scroll to position [409, 389]
click at [534, 256] on div "Add Column" at bounding box center [364, 220] width 650 height 288
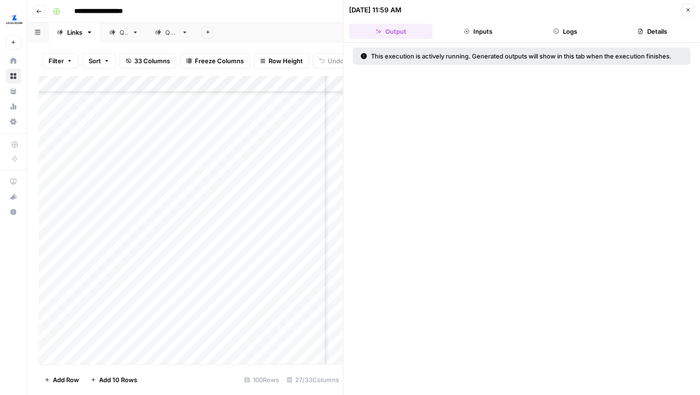
click at [577, 36] on button "Logs" at bounding box center [564, 31] width 83 height 15
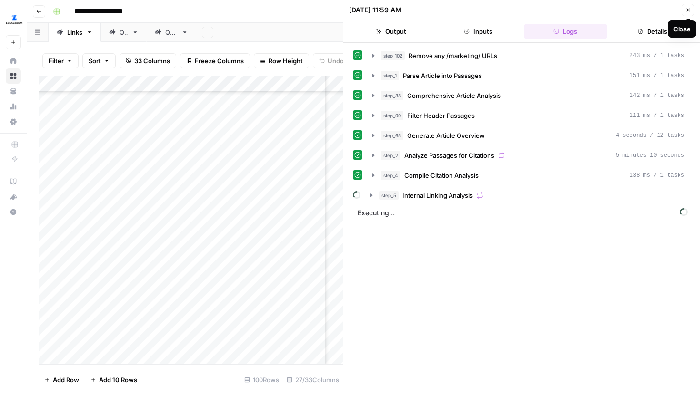
click at [687, 10] on icon "button" at bounding box center [688, 10] width 6 height 6
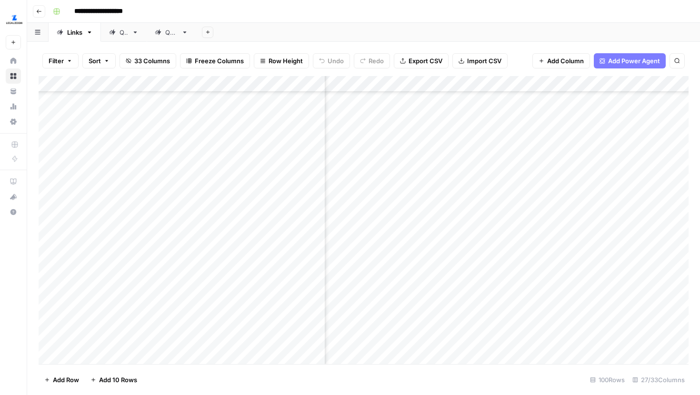
scroll to position [231, 2016]
click at [603, 176] on div "Add Column" at bounding box center [364, 220] width 650 height 288
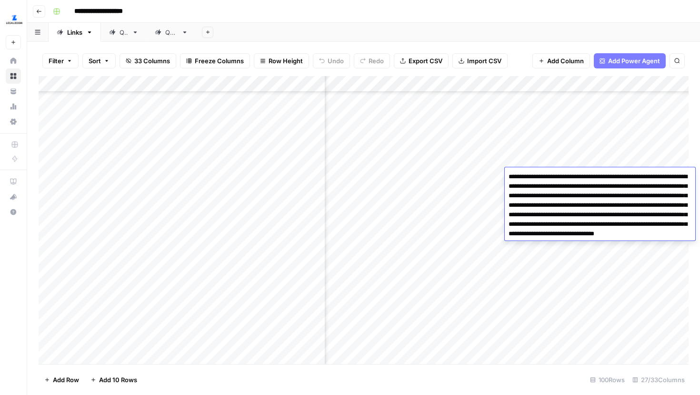
scroll to position [231, 2025]
drag, startPoint x: 577, startPoint y: 235, endPoint x: 504, endPoint y: 216, distance: 74.9
click at [504, 216] on textarea "**********" at bounding box center [599, 219] width 190 height 99
click at [444, 229] on div "Add Column" at bounding box center [364, 220] width 650 height 288
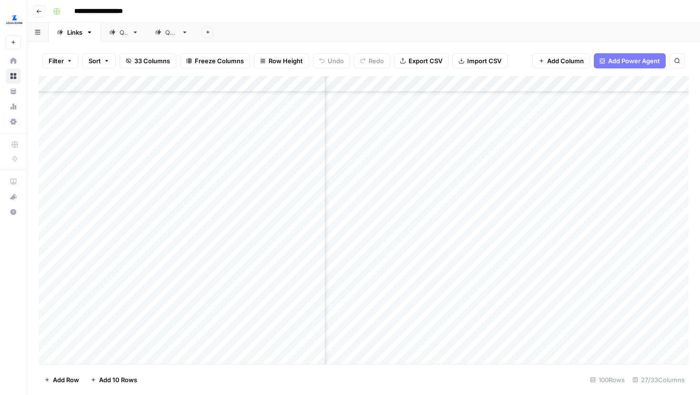
click at [599, 175] on div "Add Column" at bounding box center [364, 220] width 650 height 288
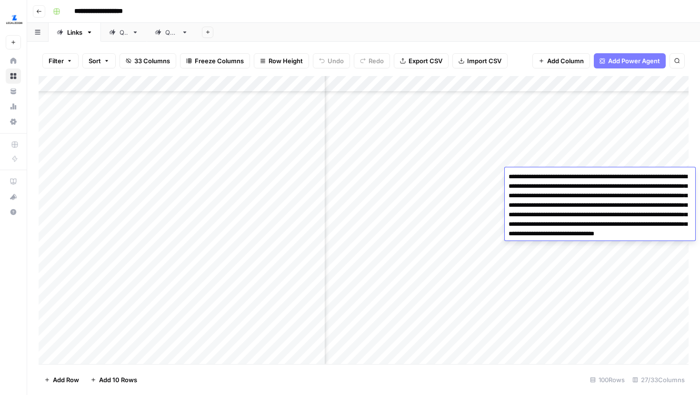
scroll to position [231, 2093]
click at [499, 174] on div "Add Column" at bounding box center [364, 220] width 650 height 288
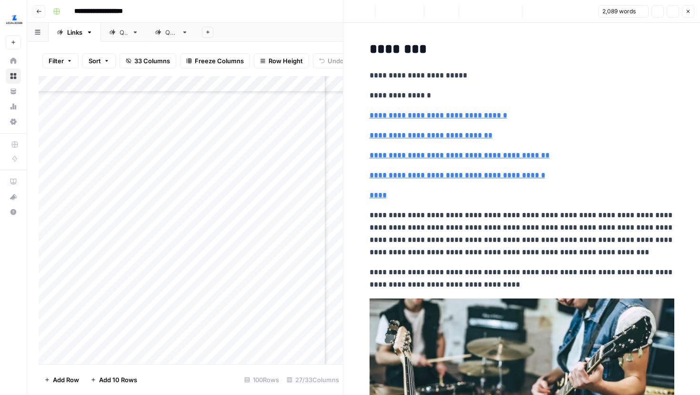
type input "#how-much-does-it-cost-to-trademark-a-band-name"
click at [603, 240] on p "**********" at bounding box center [521, 233] width 305 height 49
type input "trademark filer"
click at [650, 30] on div "trademark filer 1 of 1 Previous match Next Match Replace Close" at bounding box center [619, 24] width 114 height 15
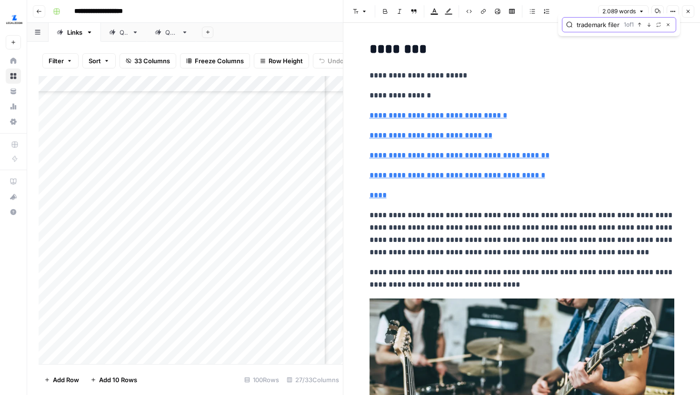
click at [648, 24] on icon "button" at bounding box center [648, 24] width 5 height 5
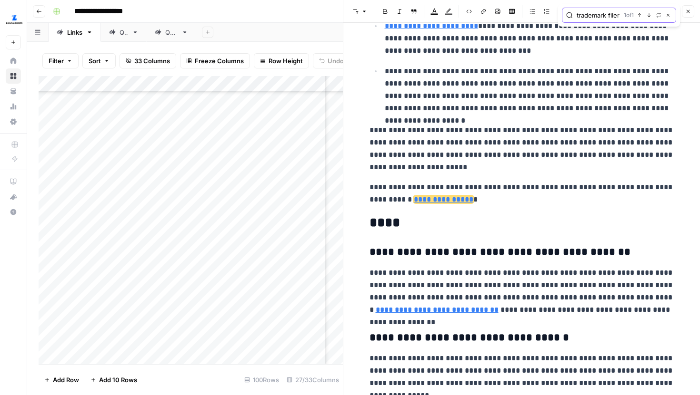
scroll to position [2906, 0]
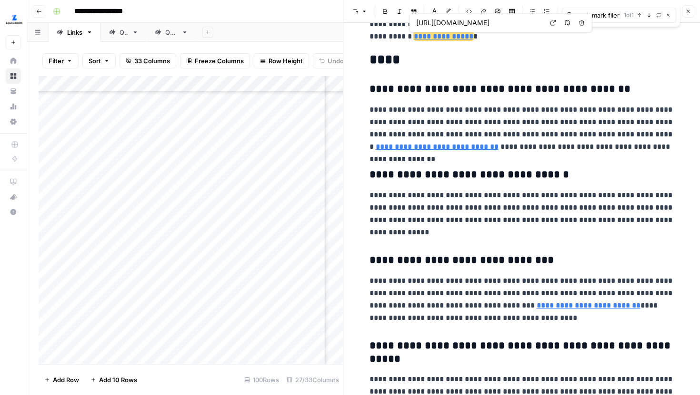
click at [553, 21] on icon at bounding box center [553, 23] width 6 height 6
click at [692, 13] on button "Close" at bounding box center [687, 11] width 12 height 12
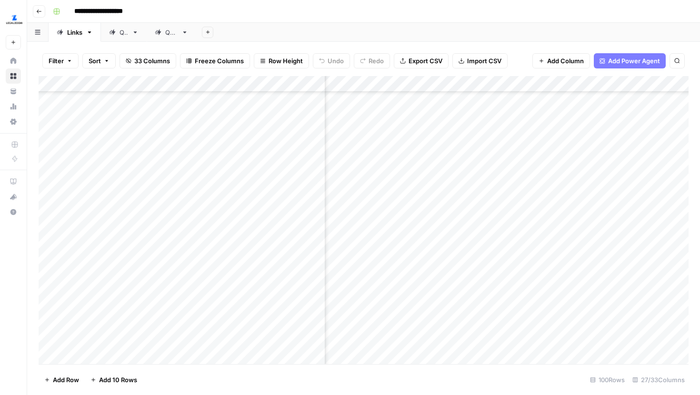
click at [571, 173] on div "Add Column" at bounding box center [364, 220] width 650 height 288
click at [498, 175] on div "Add Column" at bounding box center [364, 220] width 650 height 288
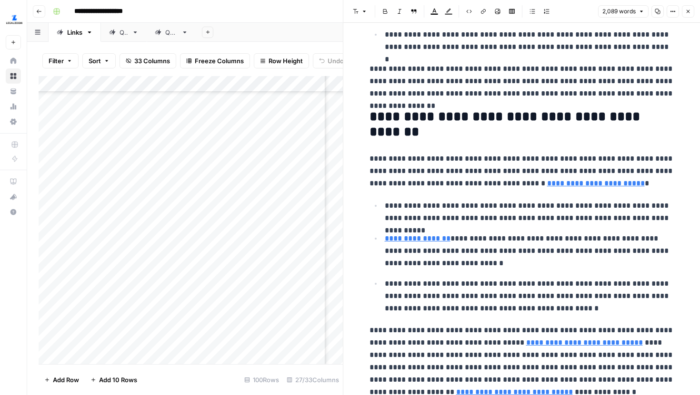
scroll to position [2191, 0]
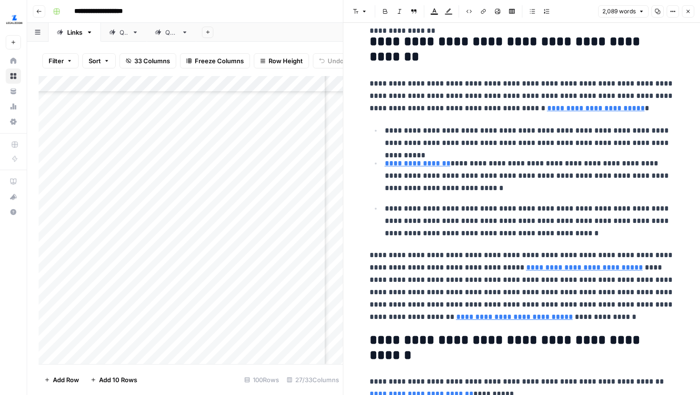
click at [171, 37] on link "QA2" at bounding box center [171, 32] width 49 height 19
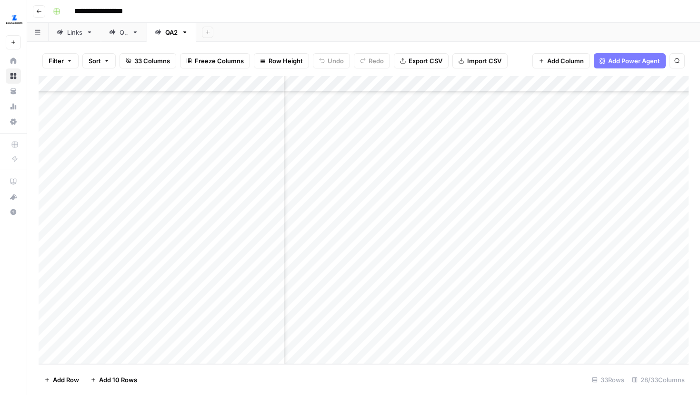
scroll to position [277, 0]
click at [64, 37] on div "Links" at bounding box center [70, 33] width 26 height 10
click at [166, 37] on link "QA2" at bounding box center [171, 32] width 49 height 19
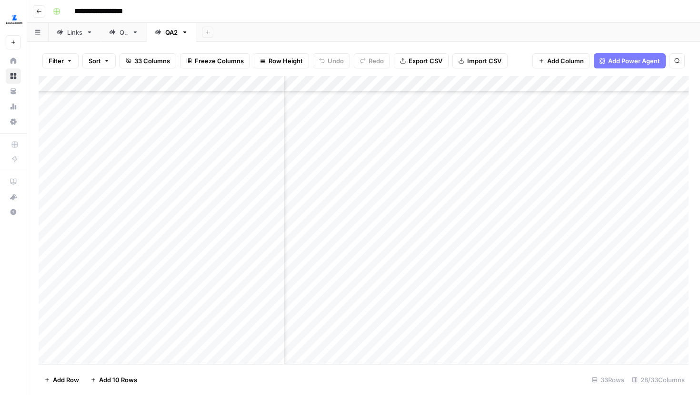
click at [469, 152] on div "Add Column" at bounding box center [364, 220] width 650 height 288
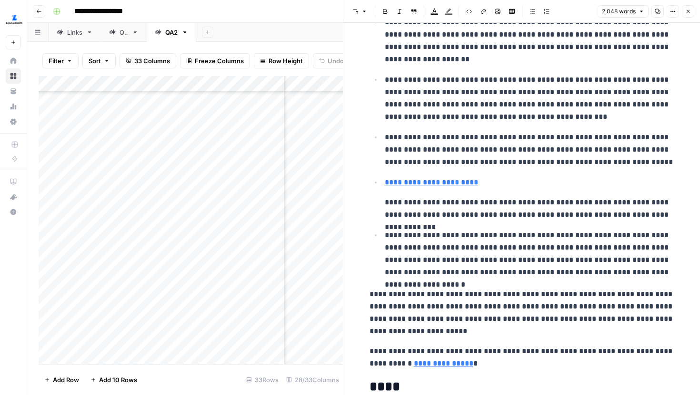
scroll to position [109, 979]
click at [686, 13] on icon "button" at bounding box center [688, 12] width 6 height 6
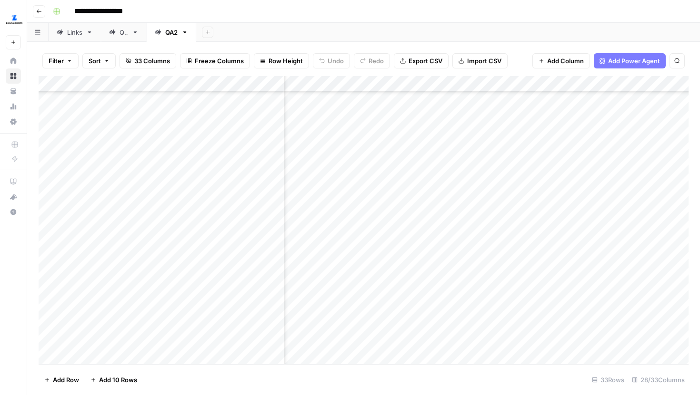
scroll to position [109, 1120]
click at [66, 36] on div "Links" at bounding box center [70, 33] width 26 height 10
click at [543, 121] on div "Add Column" at bounding box center [364, 220] width 650 height 288
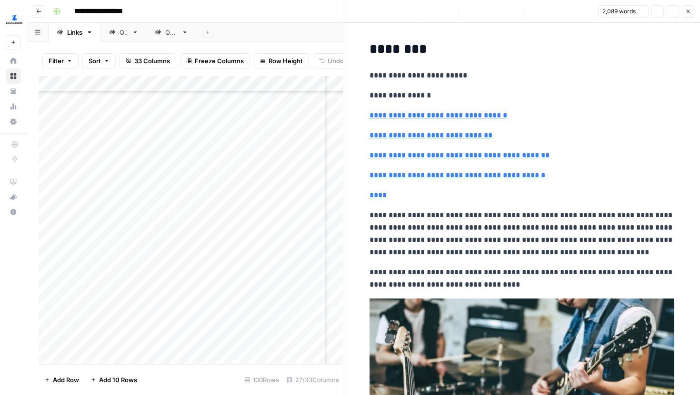
type input "#common-challenges-when-registering-a-band-name"
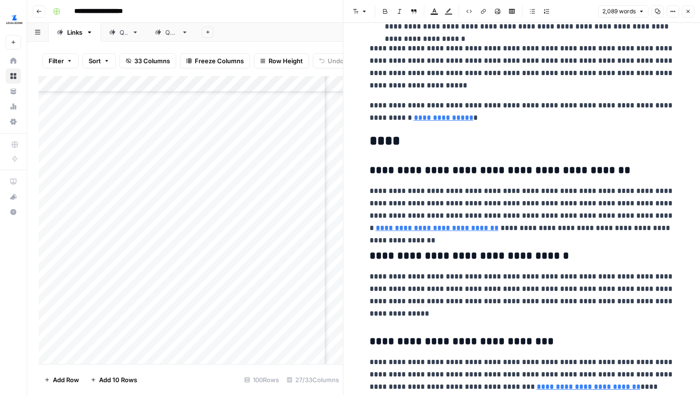
scroll to position [2805, 0]
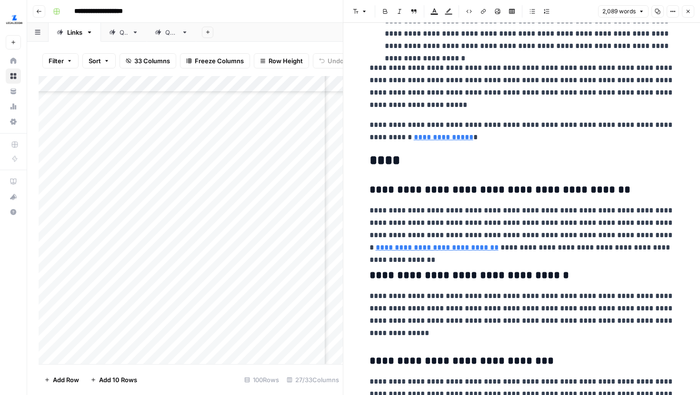
click at [683, 14] on button "Close" at bounding box center [687, 11] width 12 height 12
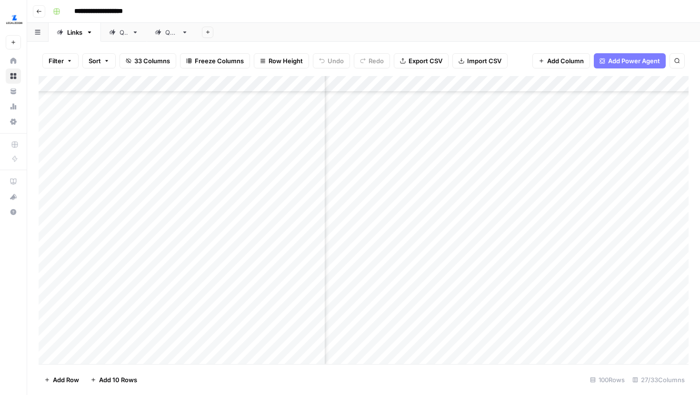
scroll to position [286, 2014]
click at [563, 134] on div "Add Column" at bounding box center [364, 220] width 650 height 288
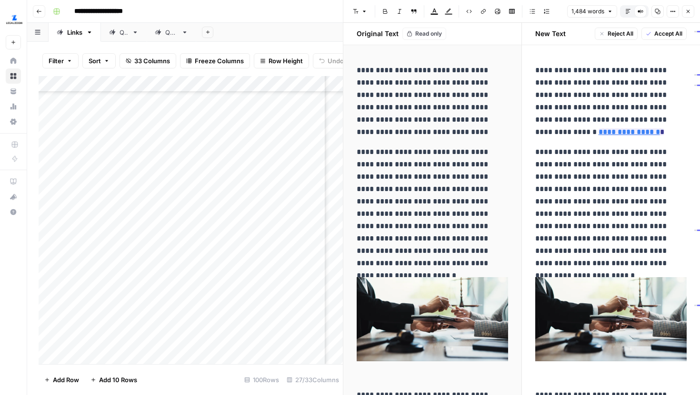
click at [630, 14] on icon "button" at bounding box center [628, 12] width 6 height 6
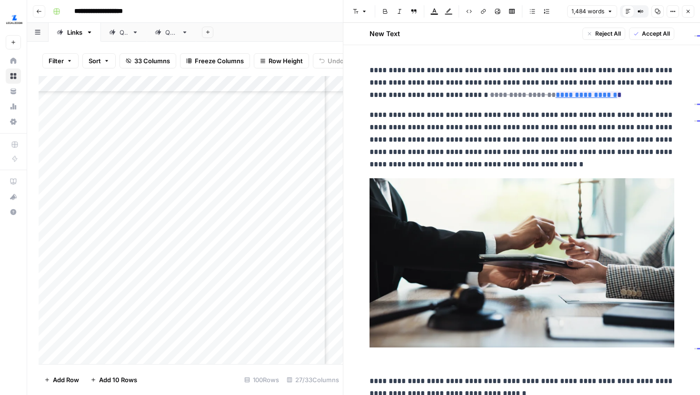
click at [686, 12] on icon "button" at bounding box center [688, 12] width 6 height 6
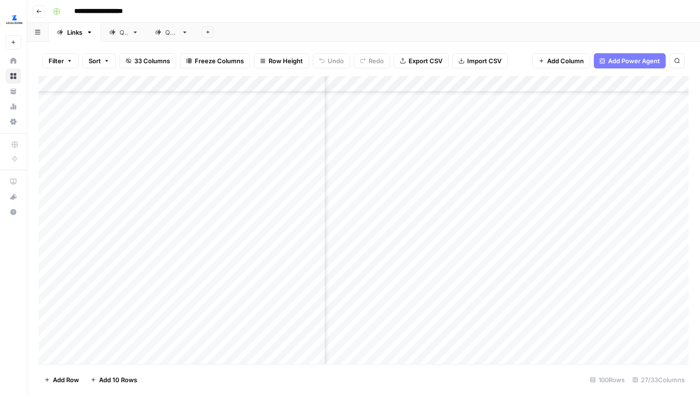
click at [579, 119] on div "Add Column" at bounding box center [364, 220] width 650 height 288
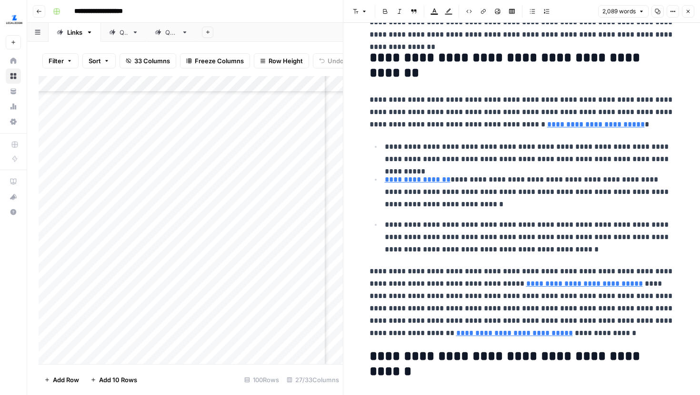
scroll to position [1969, 0]
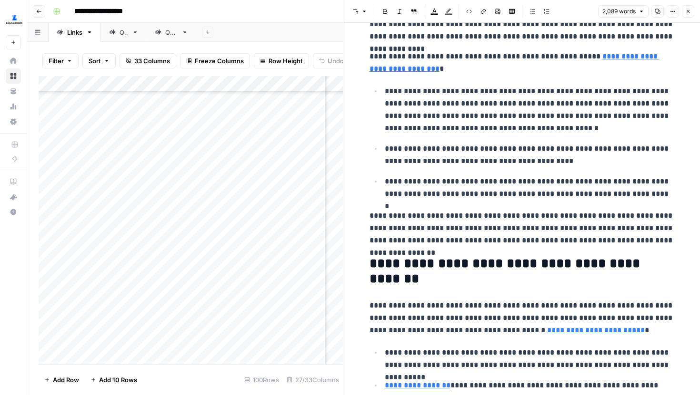
click at [690, 15] on button "Close" at bounding box center [687, 11] width 12 height 12
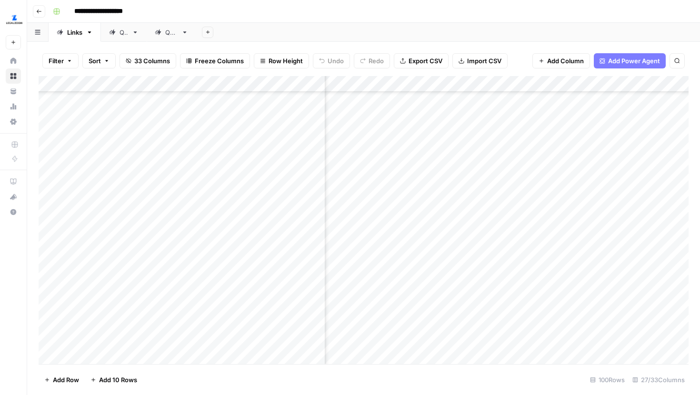
scroll to position [286, 1987]
click at [592, 137] on div "Add Column" at bounding box center [364, 220] width 650 height 288
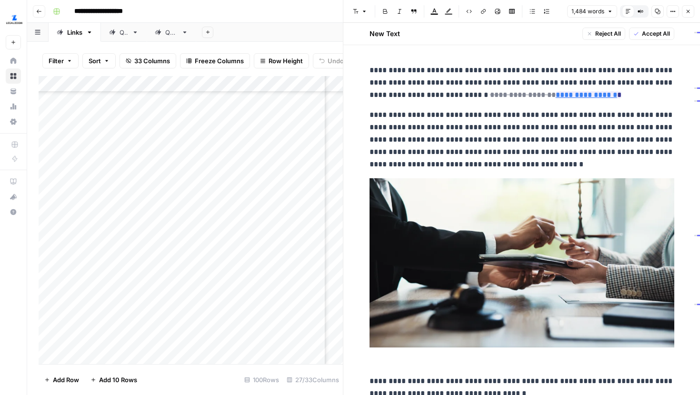
click at [692, 12] on button "Close" at bounding box center [687, 11] width 12 height 12
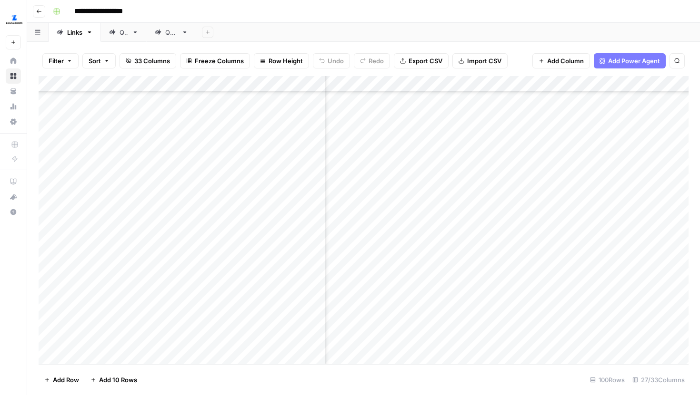
scroll to position [286, 1871]
click at [170, 36] on div "QA2" at bounding box center [171, 33] width 12 height 10
click at [126, 32] on div "QA" at bounding box center [123, 33] width 9 height 10
click at [178, 35] on div "QA2" at bounding box center [171, 33] width 12 height 10
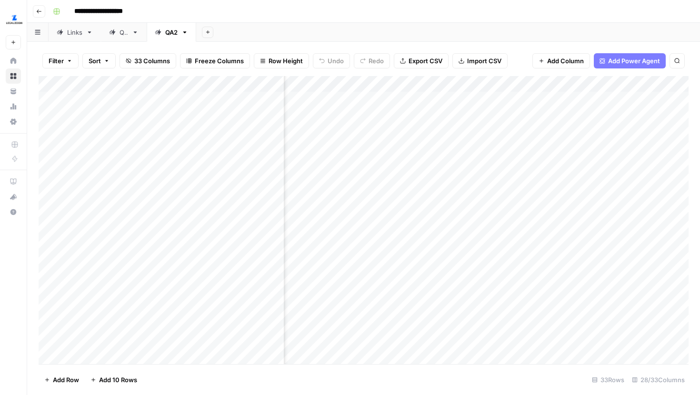
click at [76, 34] on div "Links" at bounding box center [74, 33] width 15 height 10
click at [464, 120] on div "Add Column" at bounding box center [364, 220] width 650 height 288
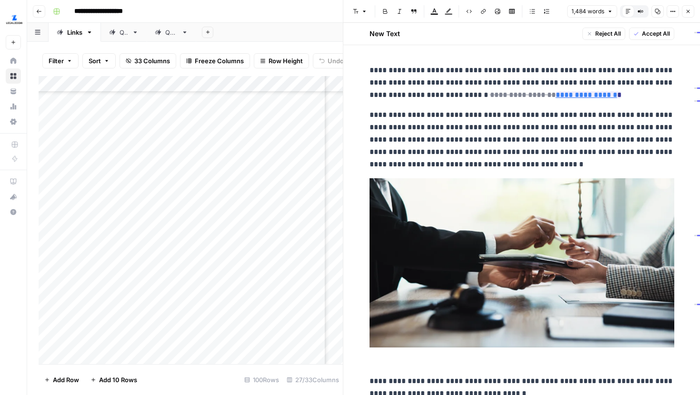
click at [688, 13] on icon "button" at bounding box center [688, 12] width 6 height 6
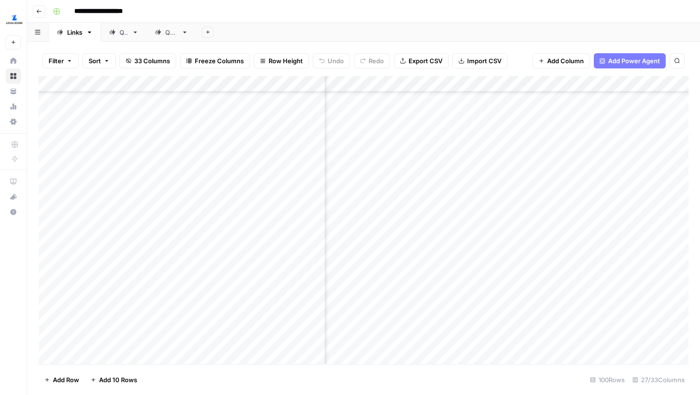
scroll to position [242, 608]
click at [454, 166] on div "Add Column" at bounding box center [364, 220] width 650 height 288
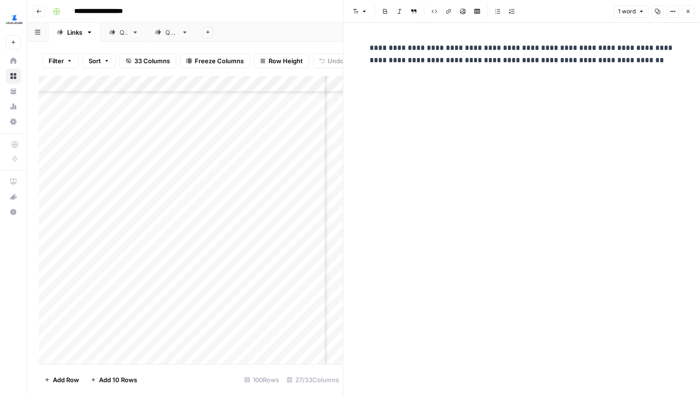
click at [686, 11] on icon "button" at bounding box center [688, 12] width 6 height 6
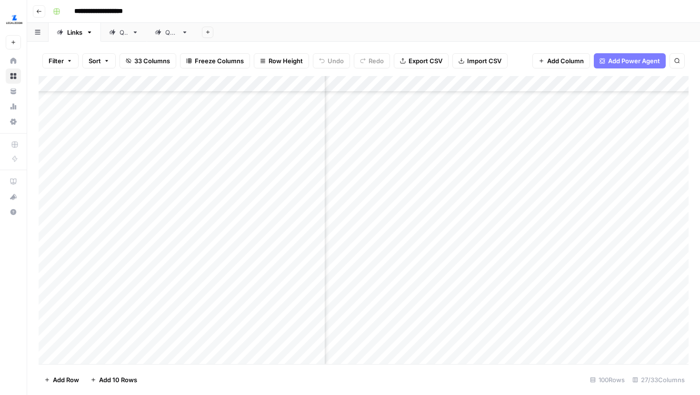
scroll to position [313, 1788]
click at [472, 112] on div "Add Column" at bounding box center [364, 220] width 650 height 288
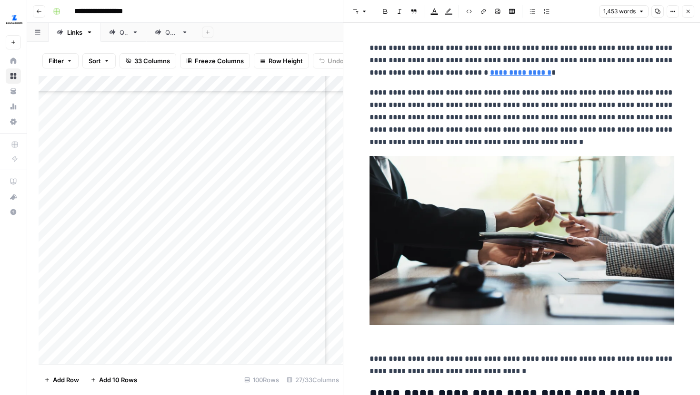
click at [498, 114] on p "**********" at bounding box center [521, 118] width 305 height 62
click at [665, 26] on icon "button" at bounding box center [667, 24] width 5 height 5
click at [687, 13] on icon "button" at bounding box center [688, 12] width 6 height 6
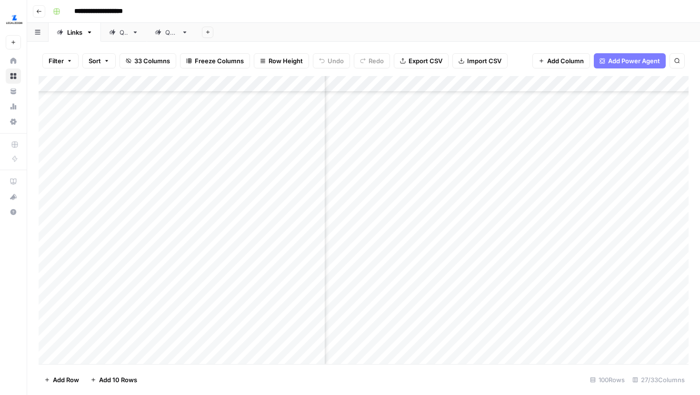
scroll to position [313, 2046]
click at [537, 109] on div "Add Column" at bounding box center [364, 220] width 650 height 288
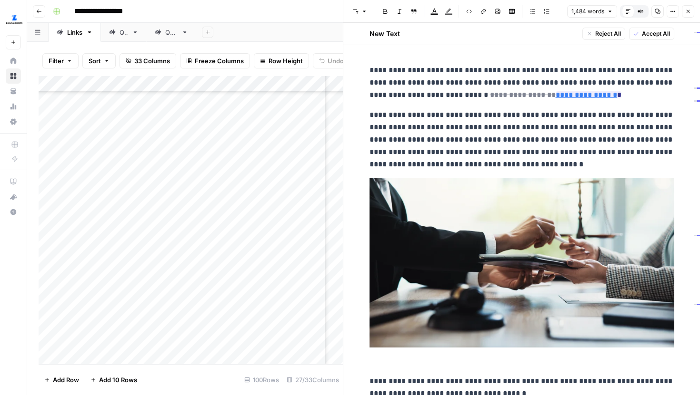
click at [571, 120] on p "**********" at bounding box center [521, 140] width 305 height 62
type input "hire an attorney"
click at [648, 47] on icon "button" at bounding box center [648, 47] width 5 height 5
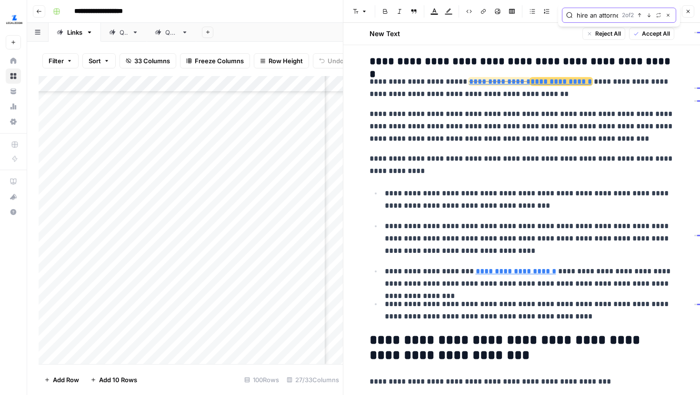
scroll to position [500, 0]
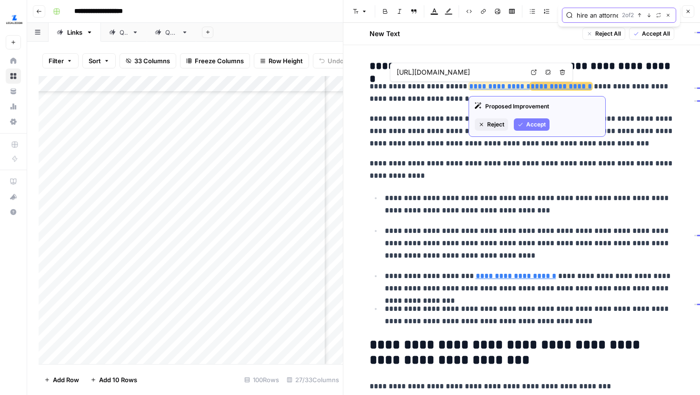
type input "https://www.legalzoom.com/articles/how-much-does-a-lawyer-cost"
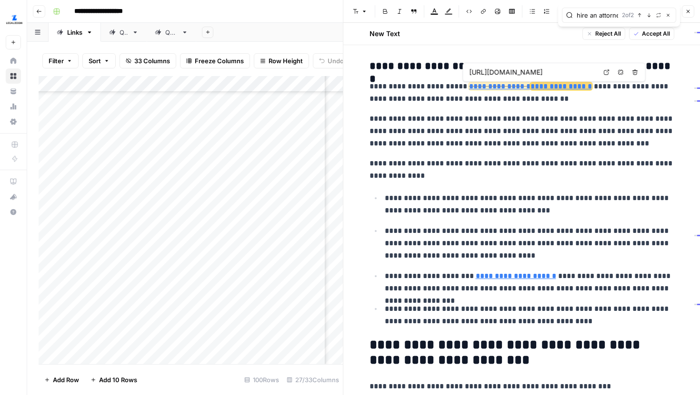
click at [603, 70] on icon at bounding box center [605, 72] width 5 height 5
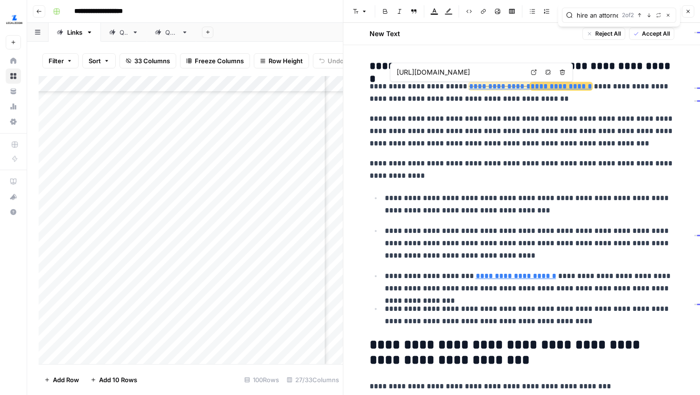
click at [534, 75] on icon at bounding box center [534, 72] width 6 height 6
click at [613, 17] on input "hire an attorney" at bounding box center [596, 15] width 41 height 10
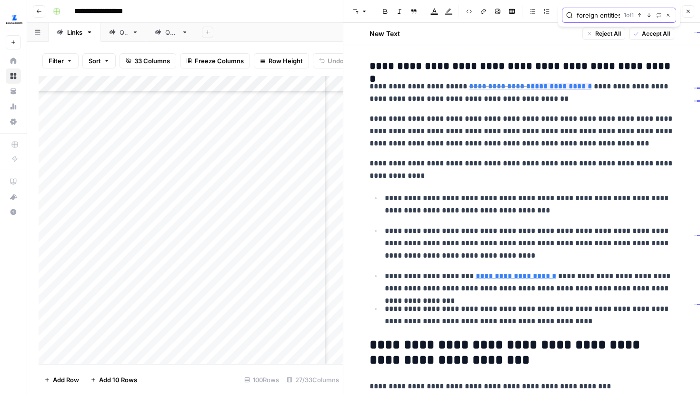
scroll to position [0, 3]
click at [647, 15] on icon "button" at bounding box center [648, 15] width 5 height 5
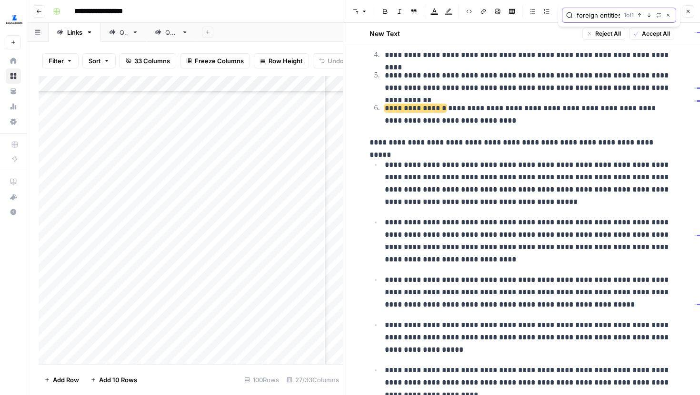
scroll to position [939, 0]
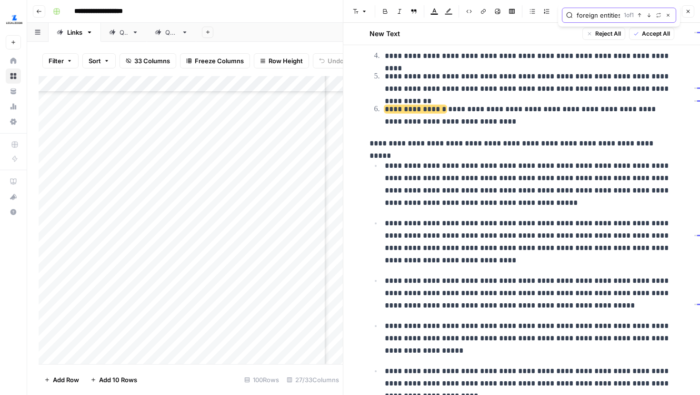
click at [603, 11] on input "foreign entities" at bounding box center [597, 15] width 43 height 10
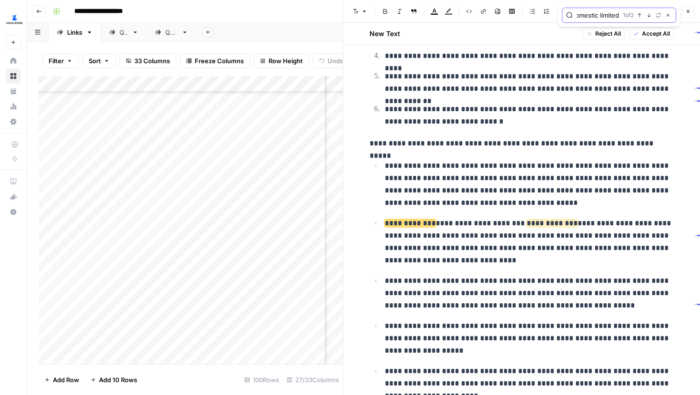
scroll to position [0, 9]
click at [596, 14] on input "domestic limited" at bounding box center [597, 15] width 42 height 10
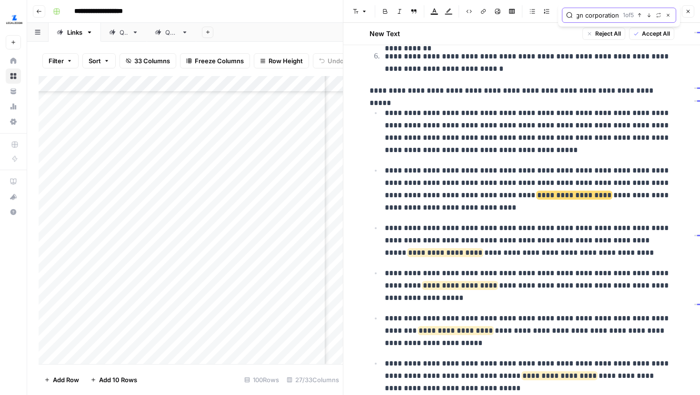
scroll to position [996, 0]
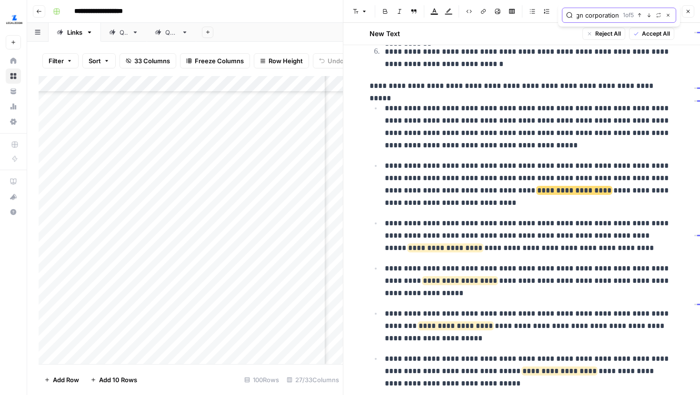
type input "foreign corporation"
click at [690, 9] on icon "button" at bounding box center [688, 12] width 6 height 6
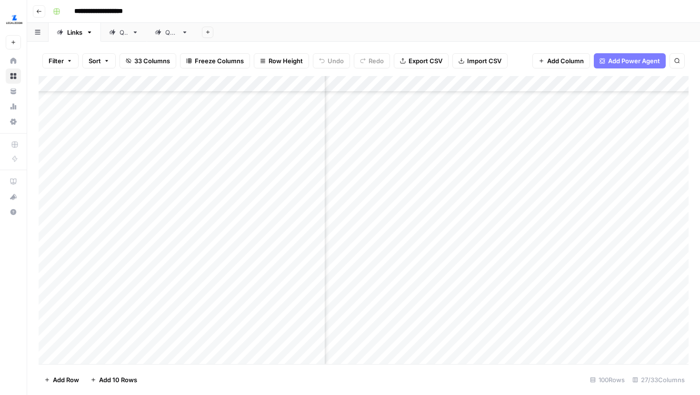
scroll to position [311, 260]
click at [527, 110] on div "Add Column" at bounding box center [364, 220] width 650 height 288
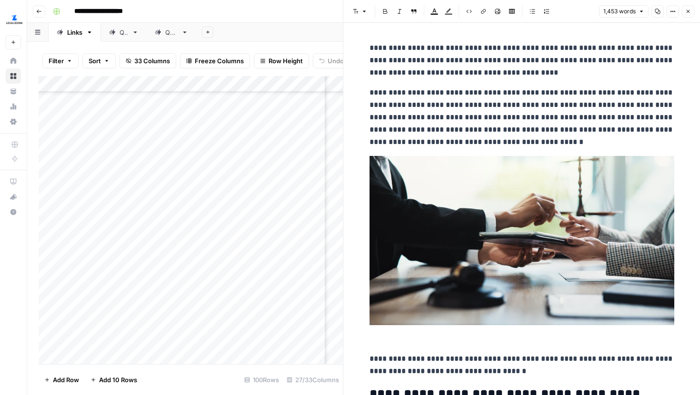
click at [563, 56] on p "**********" at bounding box center [521, 60] width 305 height 37
click at [649, 23] on icon "button" at bounding box center [648, 24] width 5 height 5
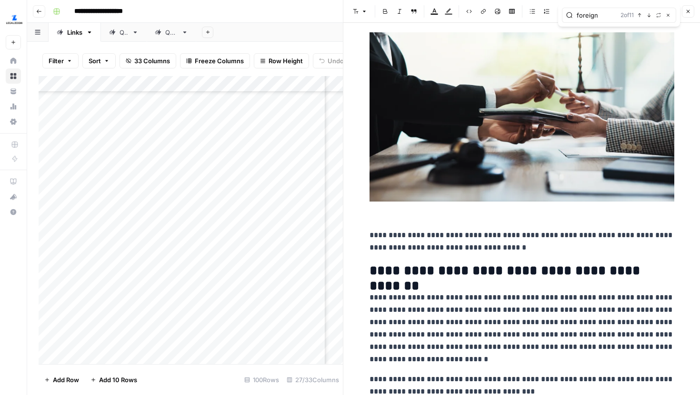
click at [649, 23] on div "foreign 2 of 11 Previous match Next Match Replace Close" at bounding box center [619, 15] width 122 height 23
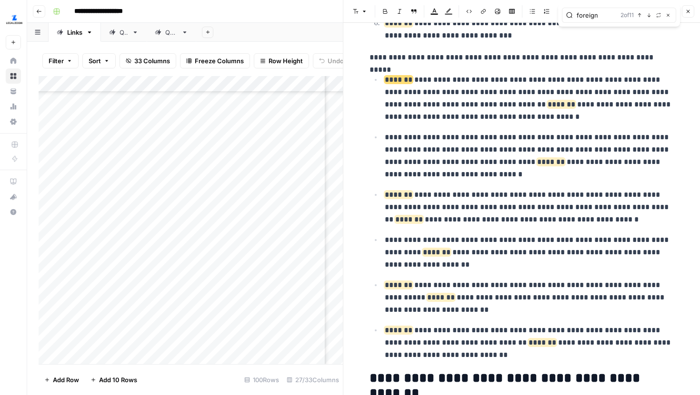
scroll to position [1046, 0]
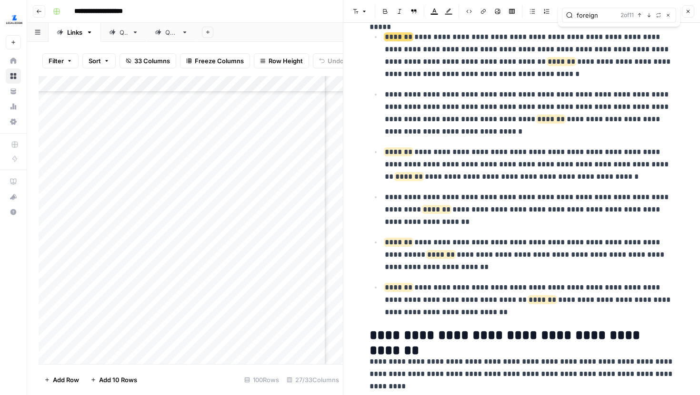
click at [649, 23] on div "foreign 2 of 11 Previous match Next Match Replace Close" at bounding box center [619, 15] width 122 height 23
click at [605, 19] on input "foreign" at bounding box center [596, 15] width 40 height 10
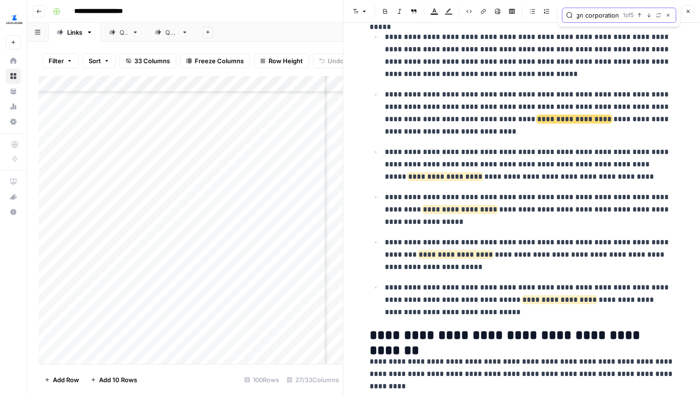
scroll to position [0, 17]
type input "foreign corporation"
click at [687, 11] on icon "button" at bounding box center [687, 11] width 3 height 3
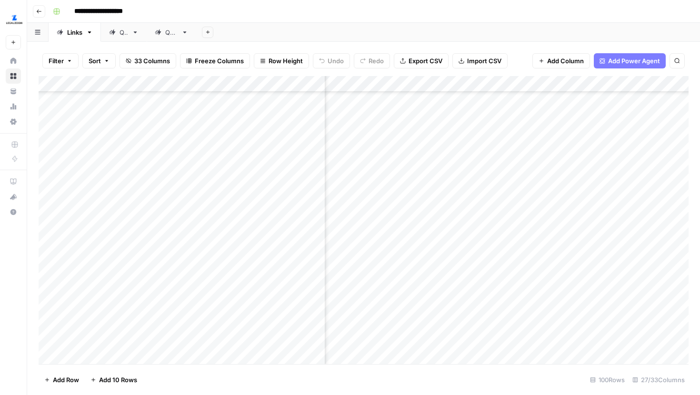
scroll to position [311, 2003]
click at [579, 113] on div "Add Column" at bounding box center [364, 220] width 650 height 288
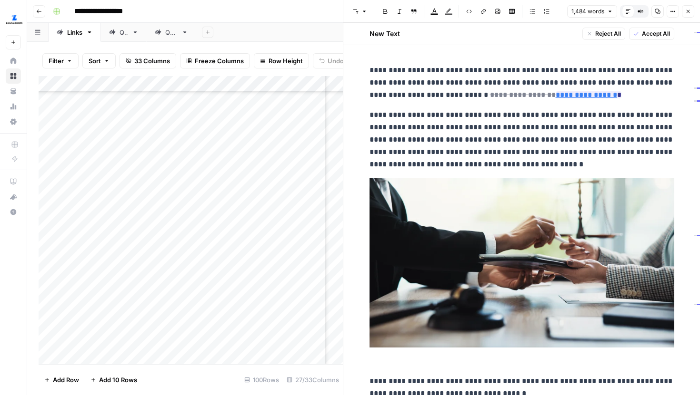
click at [591, 85] on p "**********" at bounding box center [521, 82] width 305 height 37
click at [604, 50] on input "foreign corporation" at bounding box center [597, 47] width 42 height 10
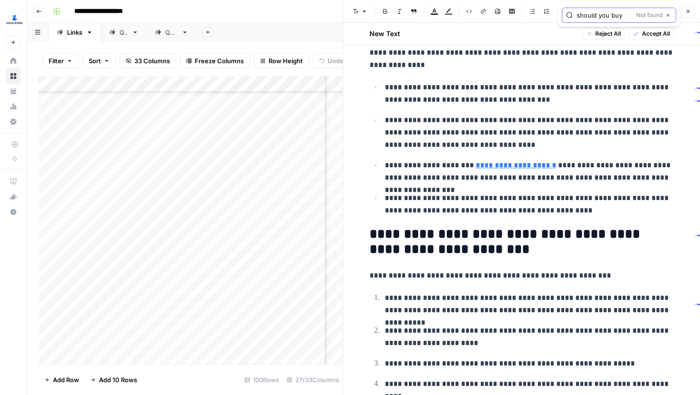
scroll to position [612, 0]
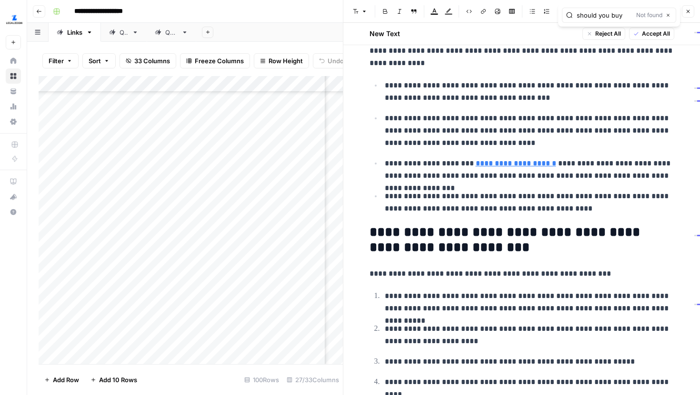
drag, startPoint x: 631, startPoint y: 13, endPoint x: 560, endPoint y: 11, distance: 70.9
click at [560, 12] on div "should you buy Not found Close" at bounding box center [619, 15] width 122 height 23
click at [594, 12] on input "should you buy" at bounding box center [604, 15] width 56 height 10
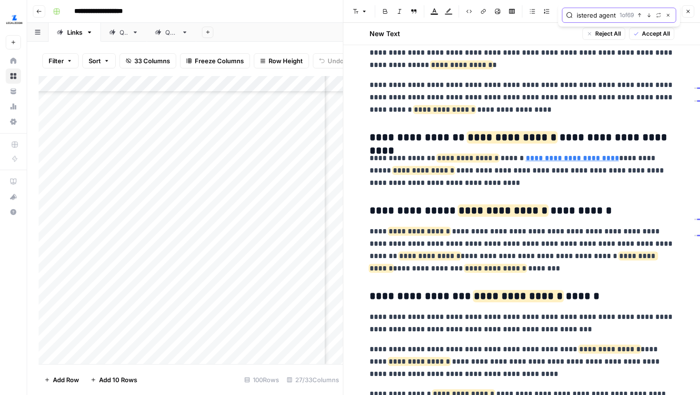
scroll to position [2226, 0]
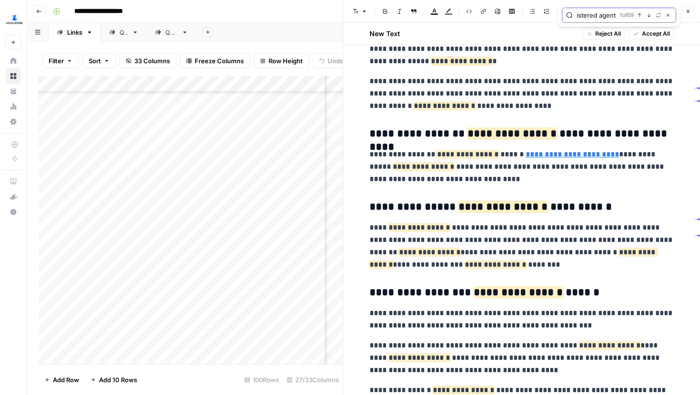
type input "registered agent"
click at [504, 151] on p "**********" at bounding box center [521, 166] width 305 height 37
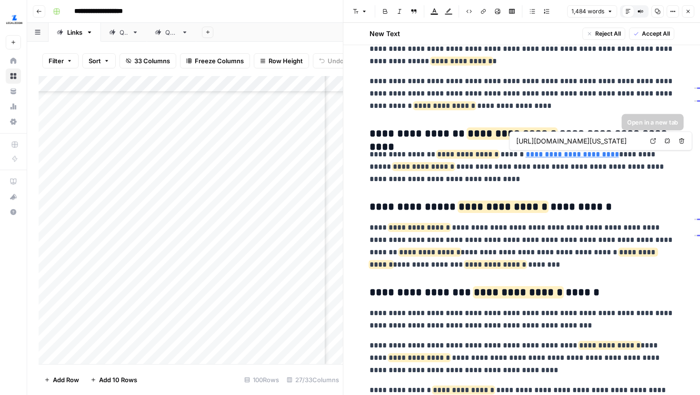
click at [654, 140] on icon at bounding box center [653, 141] width 6 height 6
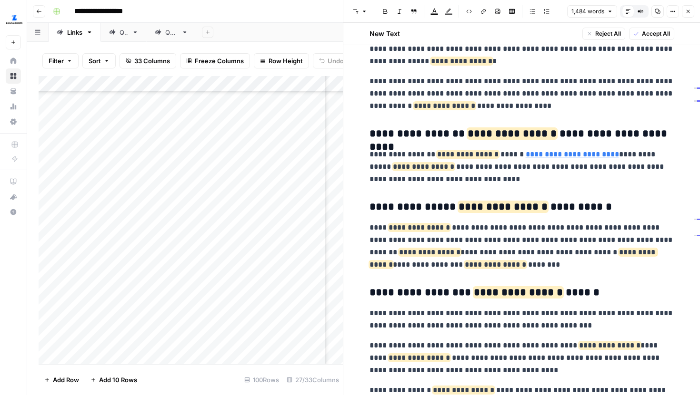
click at [495, 178] on p "**********" at bounding box center [521, 166] width 305 height 37
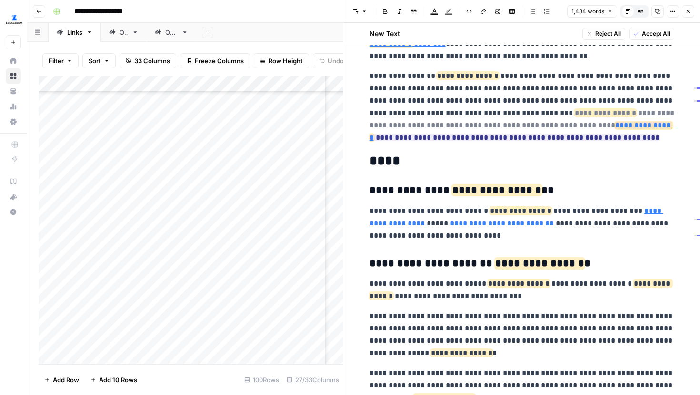
scroll to position [1928, 0]
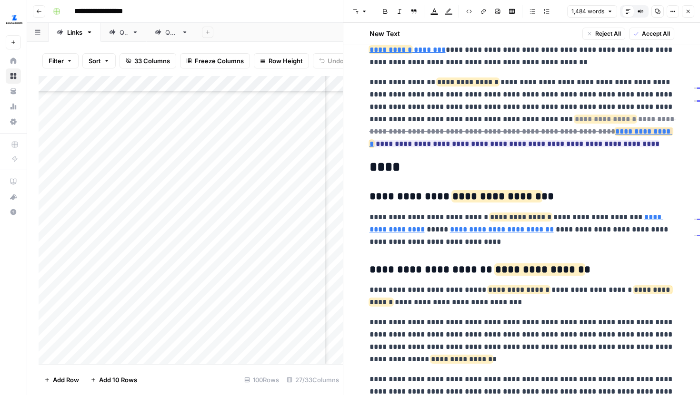
click at [572, 227] on p "**********" at bounding box center [521, 229] width 305 height 37
type input "https://sos.ga.gov/sites/default/files/forms/Filing%20Template%20-%20Amended%20…"
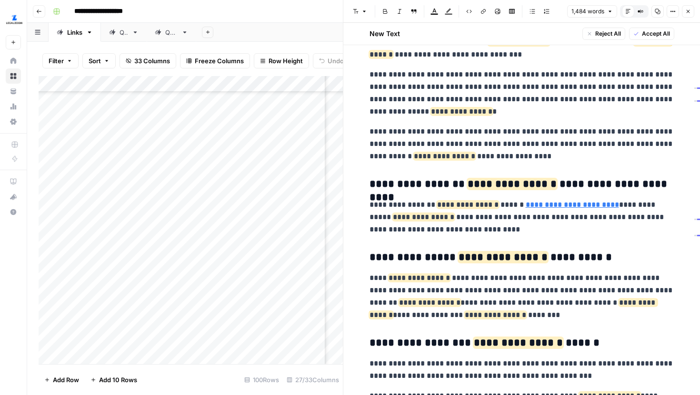
scroll to position [2181, 0]
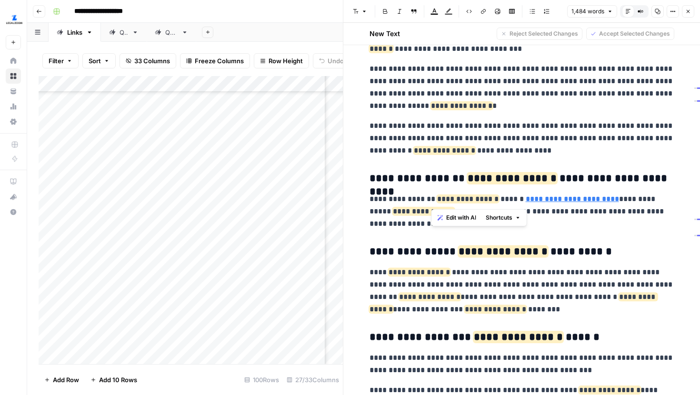
drag, startPoint x: 432, startPoint y: 200, endPoint x: 487, endPoint y: 200, distance: 55.2
click at [487, 200] on span "**********" at bounding box center [467, 199] width 61 height 7
click at [559, 220] on p "**********" at bounding box center [521, 211] width 305 height 37
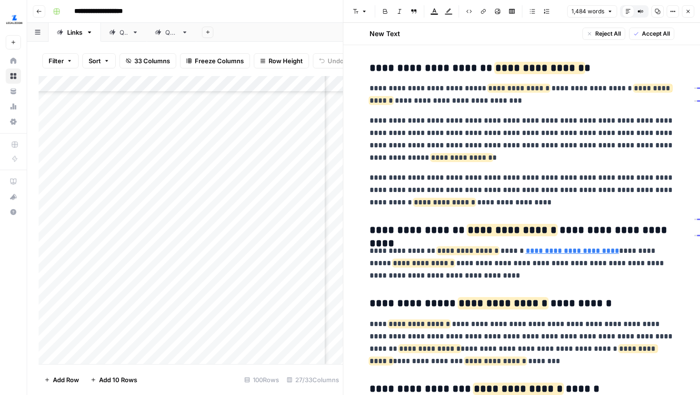
scroll to position [2119, 0]
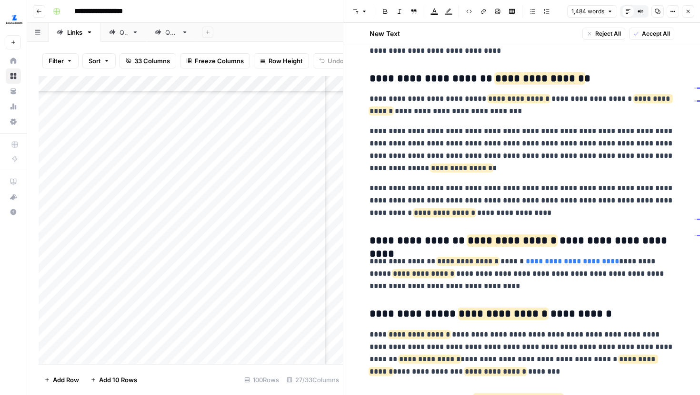
click at [687, 11] on icon "button" at bounding box center [688, 12] width 6 height 6
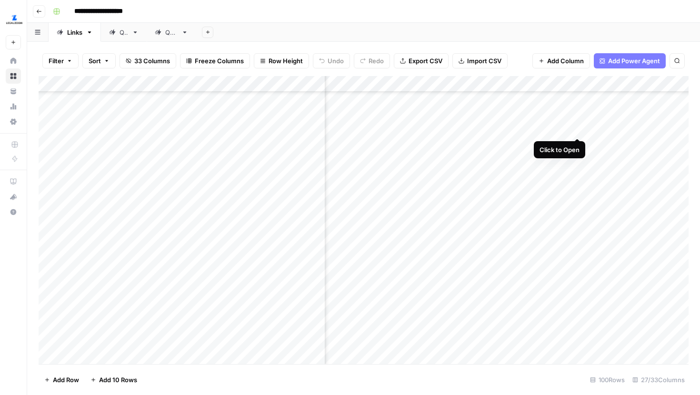
click at [578, 127] on div "Add Column" at bounding box center [364, 220] width 650 height 288
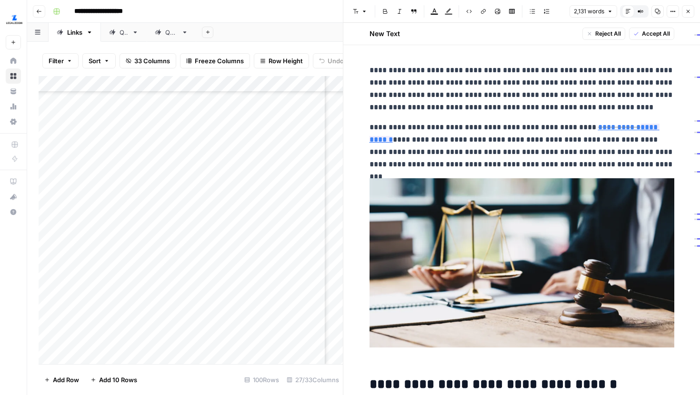
click at [689, 7] on button "Close" at bounding box center [687, 11] width 12 height 12
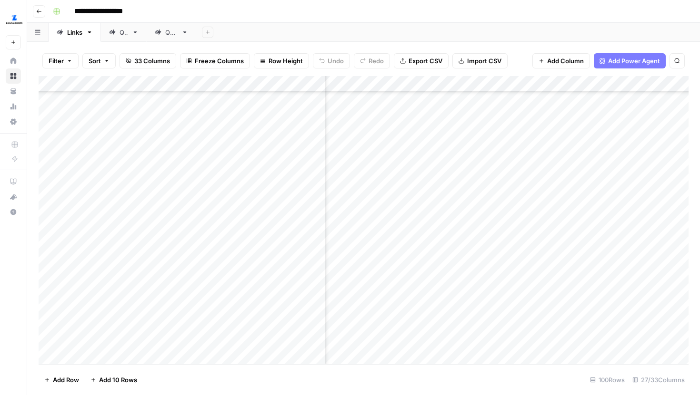
scroll to position [385, 1931]
click at [500, 183] on div "Add Column" at bounding box center [364, 220] width 650 height 288
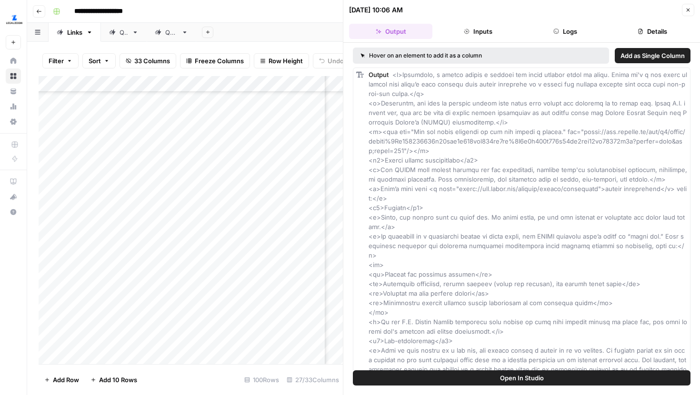
click at [685, 8] on icon "button" at bounding box center [688, 10] width 6 height 6
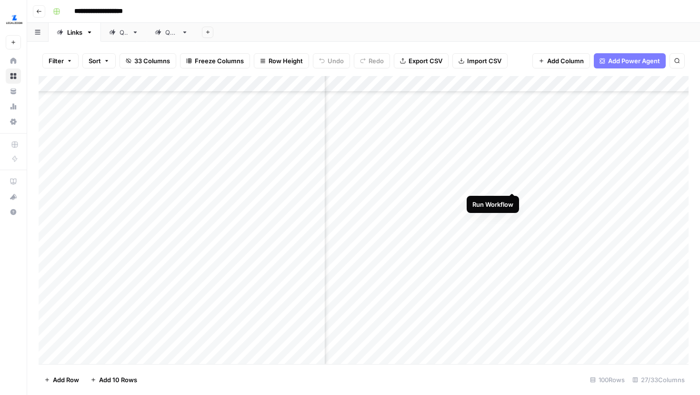
click at [515, 181] on div "Add Column" at bounding box center [364, 220] width 650 height 288
click at [510, 199] on div "Add Column" at bounding box center [364, 220] width 650 height 288
click at [499, 222] on div "Add Column" at bounding box center [364, 220] width 650 height 288
click at [473, 233] on div "Add Column" at bounding box center [364, 220] width 650 height 288
click at [467, 247] on div "Add Column" at bounding box center [364, 220] width 650 height 288
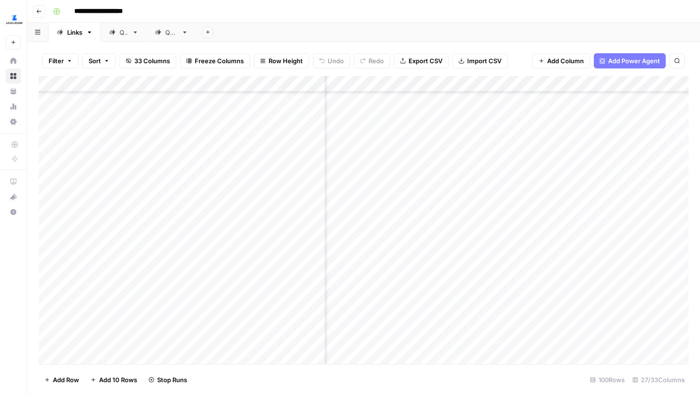
click at [462, 267] on div "Add Column" at bounding box center [364, 220] width 650 height 288
click at [459, 281] on div "Add Column" at bounding box center [364, 220] width 650 height 288
click at [456, 299] on div "Add Column" at bounding box center [364, 220] width 650 height 288
click at [466, 246] on div "Add Column" at bounding box center [364, 220] width 650 height 288
click at [467, 227] on div "Add Column" at bounding box center [364, 220] width 650 height 288
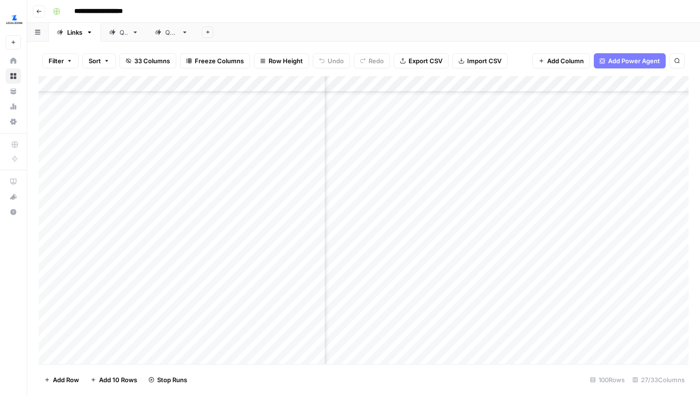
click at [460, 311] on div "Add Column" at bounding box center [364, 220] width 650 height 288
click at [459, 327] on div "Add Column" at bounding box center [364, 220] width 650 height 288
click at [576, 185] on div "Add Column" at bounding box center [364, 220] width 650 height 288
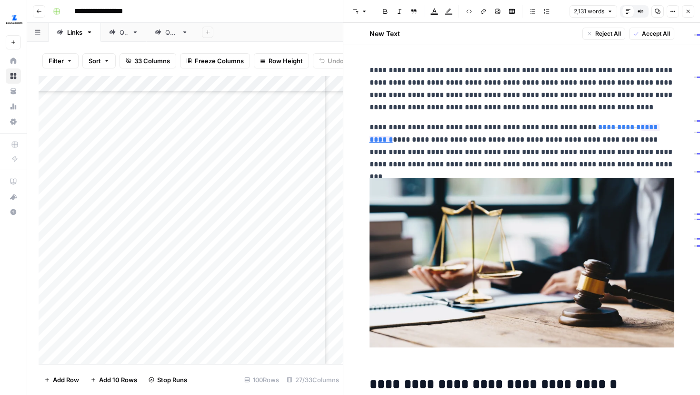
scroll to position [4, 0]
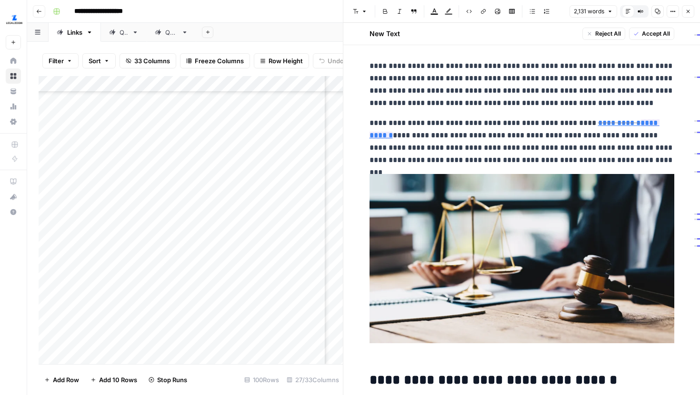
click at [494, 96] on p "**********" at bounding box center [521, 84] width 305 height 49
type input "limited"
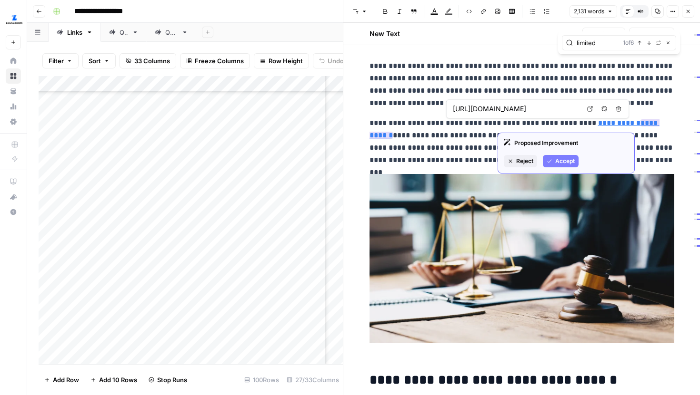
type input "https://www.legalzoom.com/articles/what-is-a-living-will"
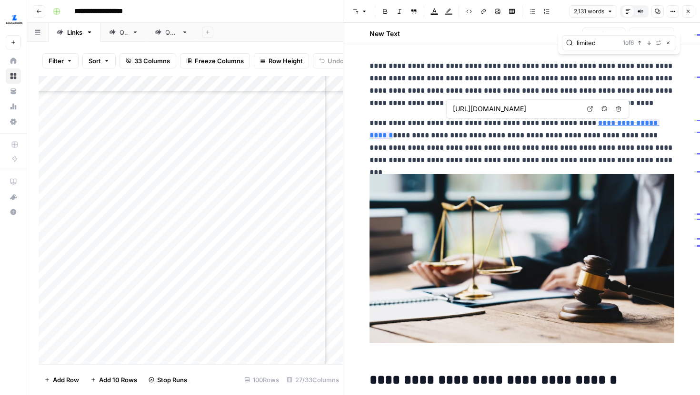
type input "limited"
click at [591, 110] on icon at bounding box center [590, 109] width 6 height 6
click at [670, 43] on button "Close" at bounding box center [668, 43] width 8 height 8
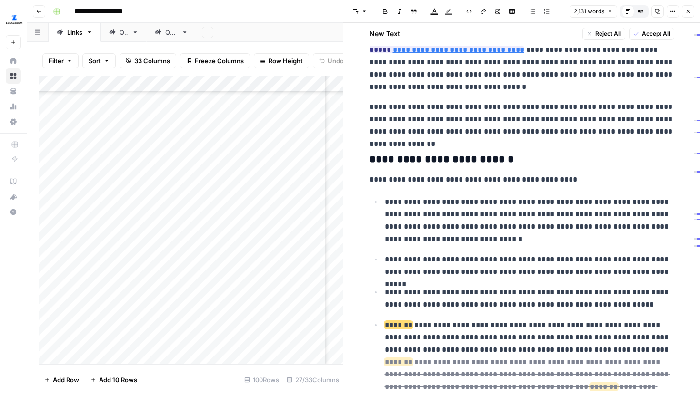
scroll to position [517, 0]
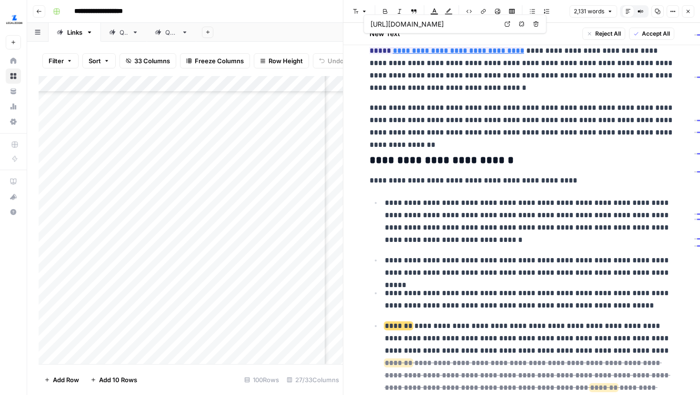
click at [508, 25] on icon at bounding box center [507, 24] width 6 height 6
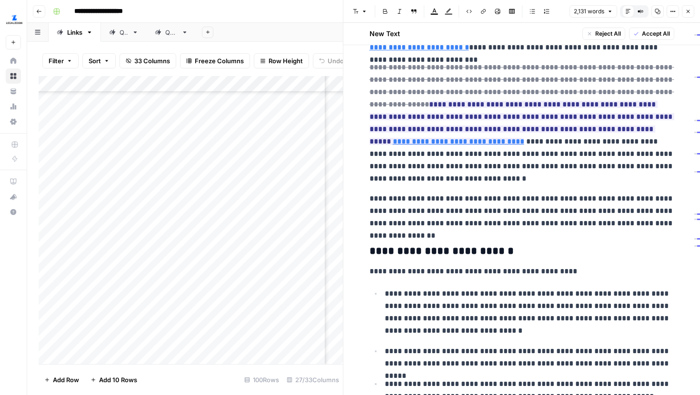
scroll to position [427, 0]
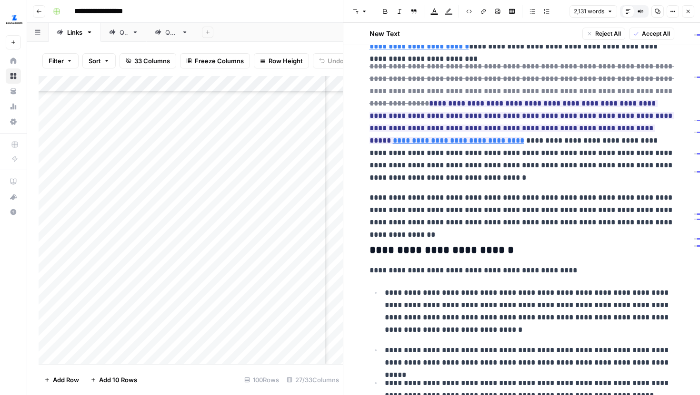
click at [511, 138] on p "**********" at bounding box center [521, 122] width 305 height 124
type input "limited power of attorney"
click at [646, 14] on icon "button" at bounding box center [648, 15] width 5 height 5
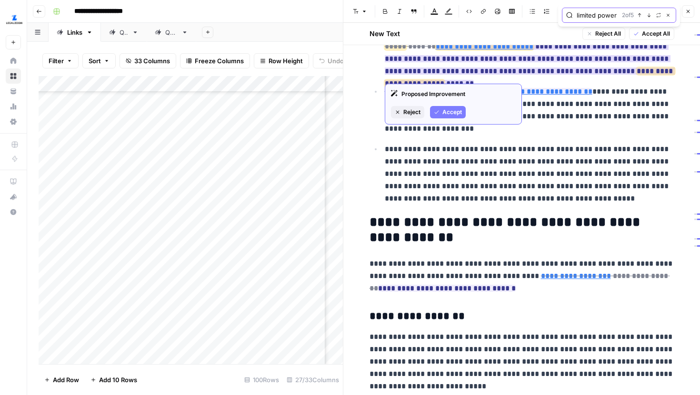
scroll to position [866, 0]
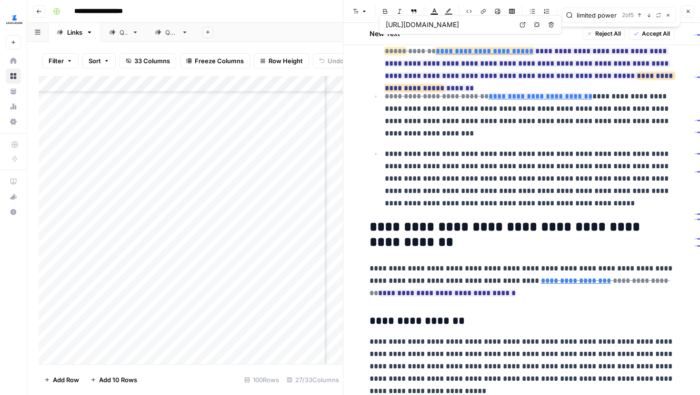
click at [519, 24] on link "Open in a new tab" at bounding box center [522, 25] width 12 height 12
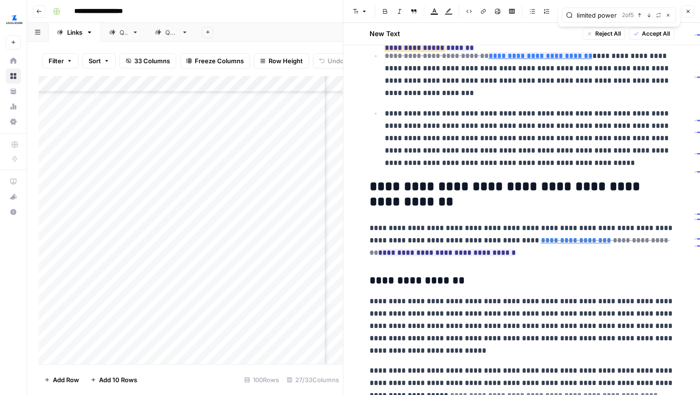
scroll to position [909, 0]
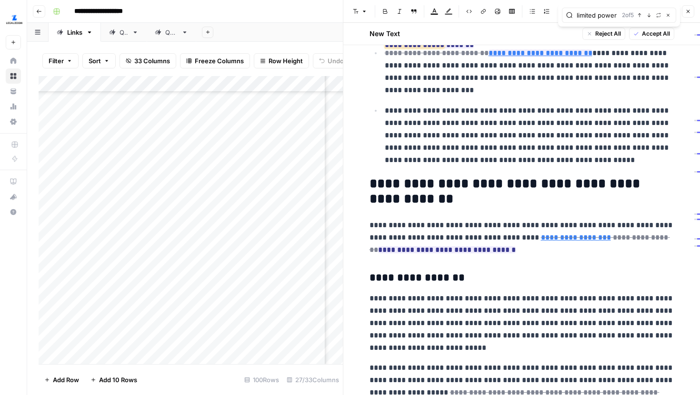
click at [689, 10] on icon "button" at bounding box center [688, 12] width 6 height 6
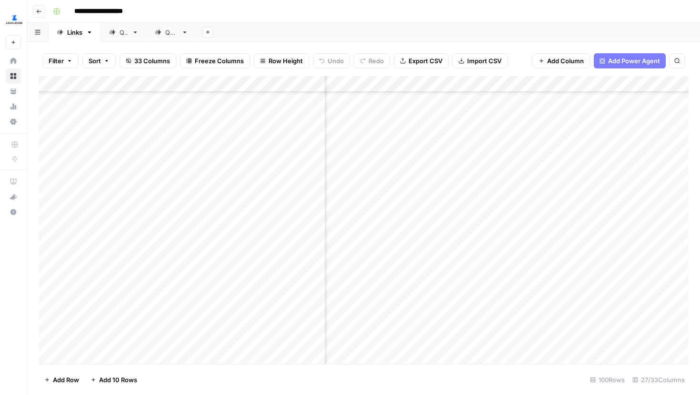
click at [572, 173] on div "Add Column" at bounding box center [364, 220] width 650 height 288
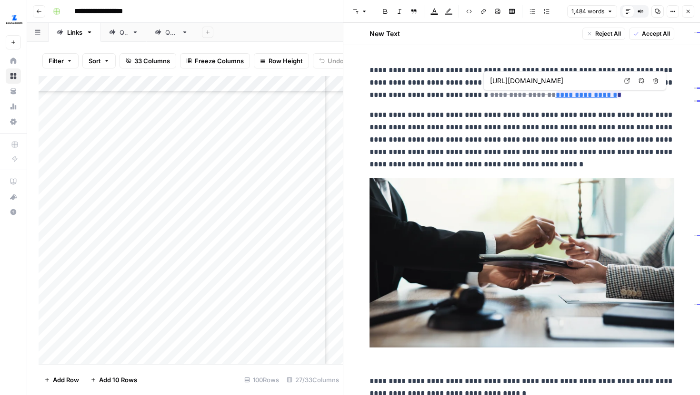
click at [627, 84] on link "Open in a new tab" at bounding box center [627, 81] width 12 height 12
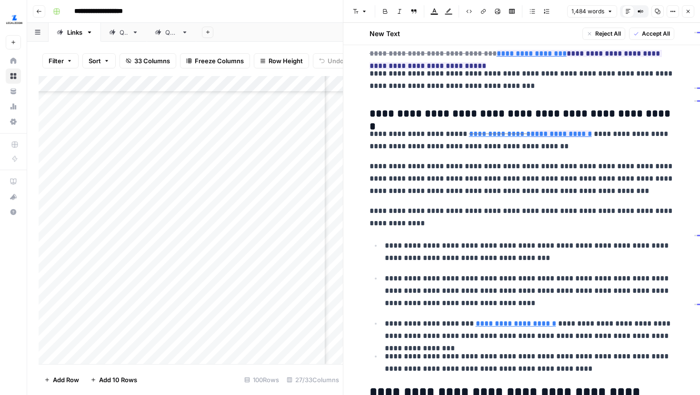
scroll to position [458, 0]
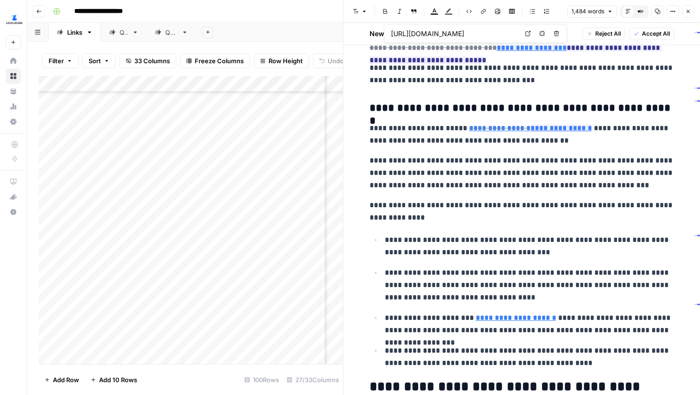
click at [527, 36] on icon at bounding box center [527, 33] width 5 height 5
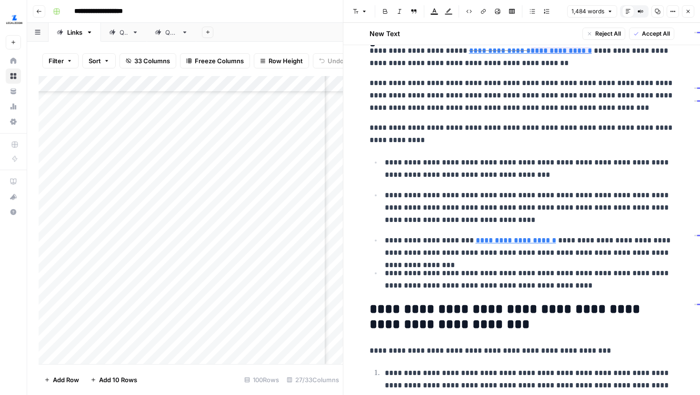
scroll to position [538, 0]
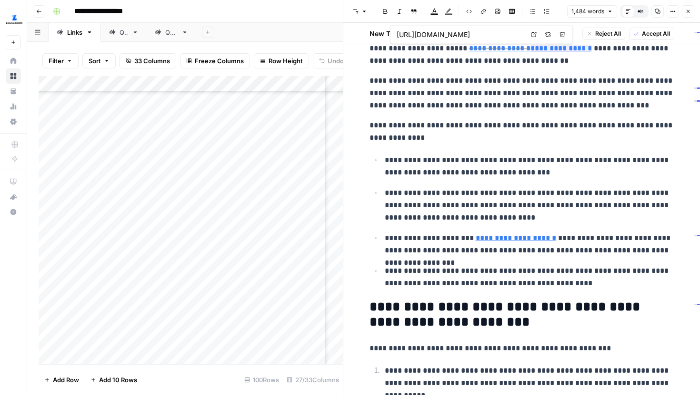
click at [532, 36] on icon at bounding box center [534, 35] width 6 height 6
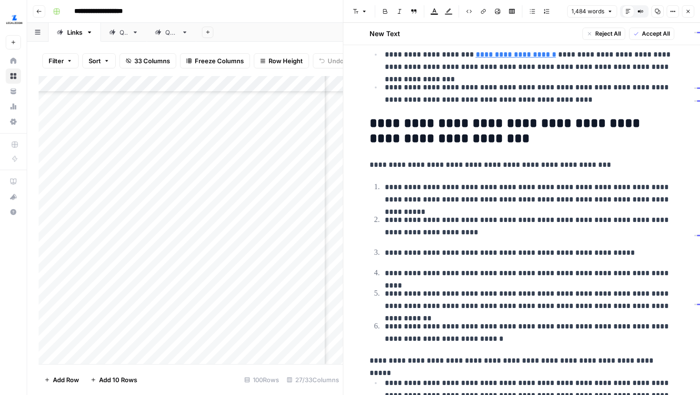
scroll to position [723, 0]
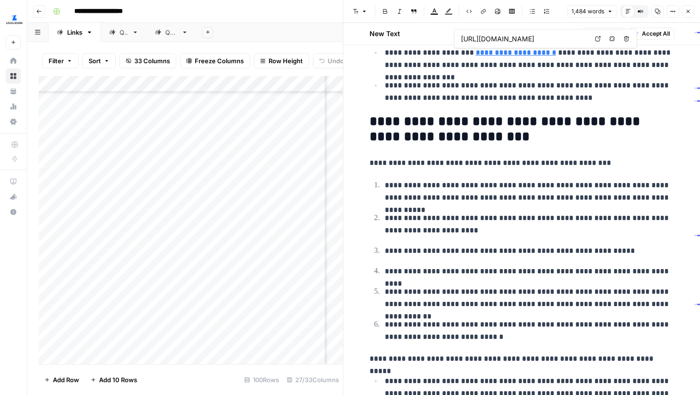
click at [593, 41] on link "Open in a new tab" at bounding box center [598, 39] width 12 height 12
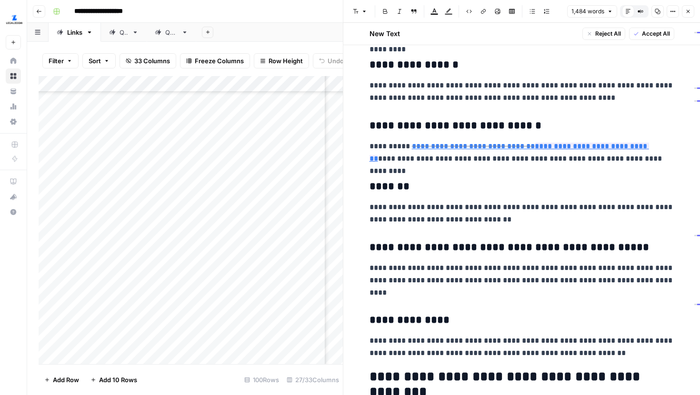
scroll to position [1462, 0]
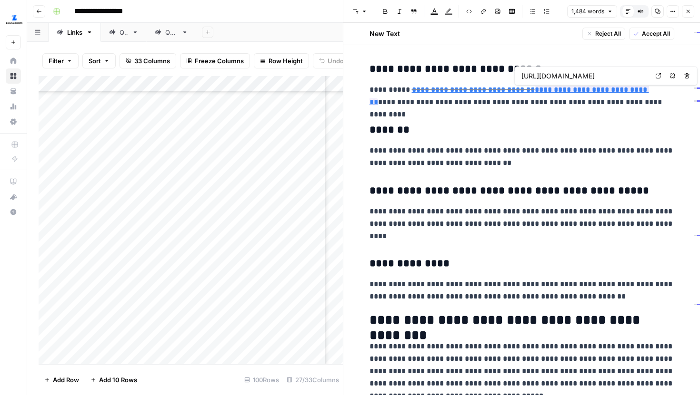
click at [656, 76] on icon at bounding box center [658, 76] width 6 height 6
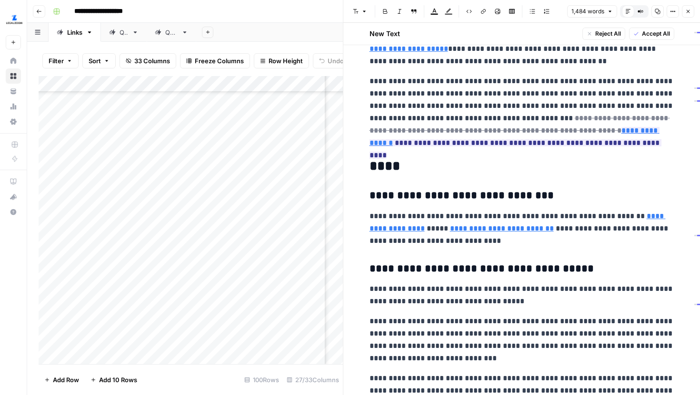
scroll to position [1929, 0]
click at [507, 23] on icon at bounding box center [507, 23] width 6 height 6
click at [569, 118] on icon at bounding box center [567, 117] width 6 height 6
type input "https://sos.ga.gov/sites/default/files/forms/Filing%20Template%20-%20Amended%20…"
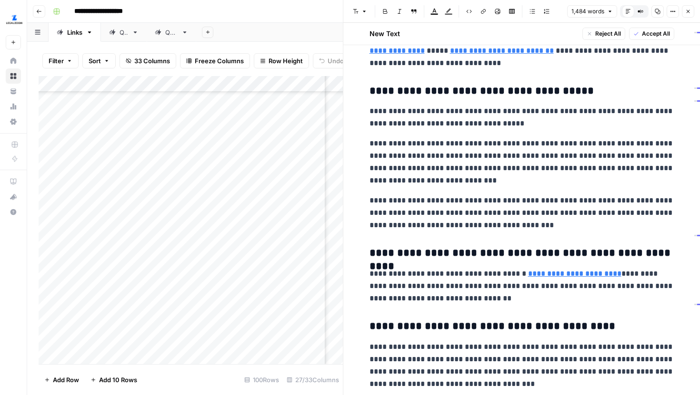
scroll to position [2111, 0]
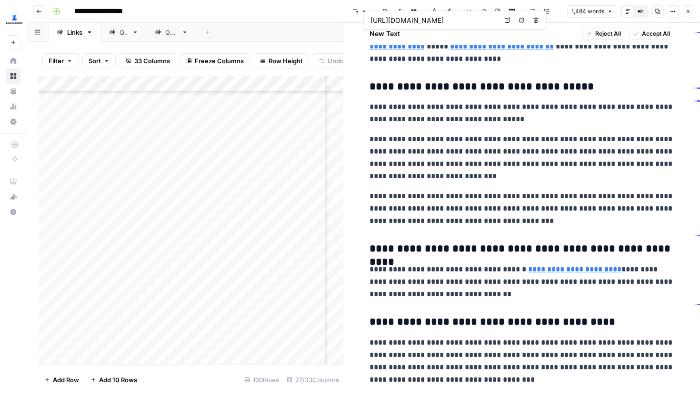
click at [499, 19] on div "https://ecorp.sos.ga.gov/ Open in a new tab Remove link Remove link and delete …" at bounding box center [455, 20] width 183 height 19
click at [504, 19] on icon at bounding box center [506, 20] width 5 height 5
type input "https://sos.ga.gov/sites/default/files/forms/Filing%20Template%20-%20Amended%20…"
click at [569, 31] on icon at bounding box center [569, 33] width 6 height 6
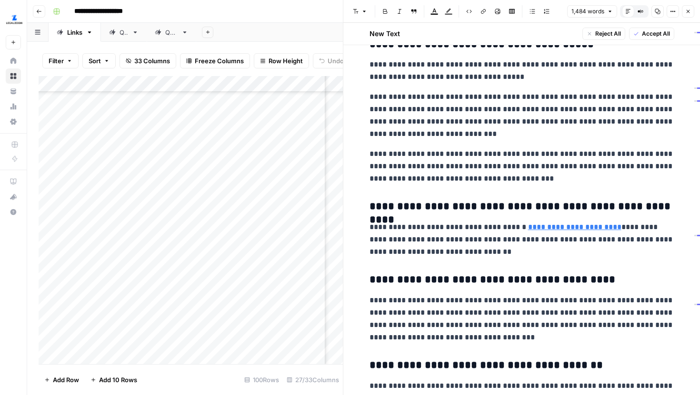
scroll to position [2156, 0]
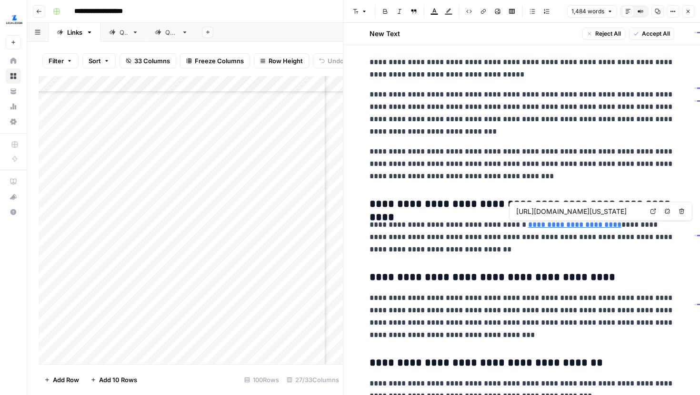
click at [651, 212] on icon at bounding box center [653, 212] width 6 height 6
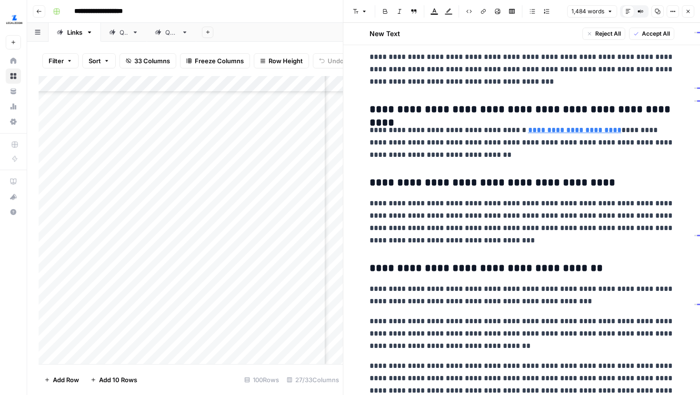
scroll to position [2299, 0]
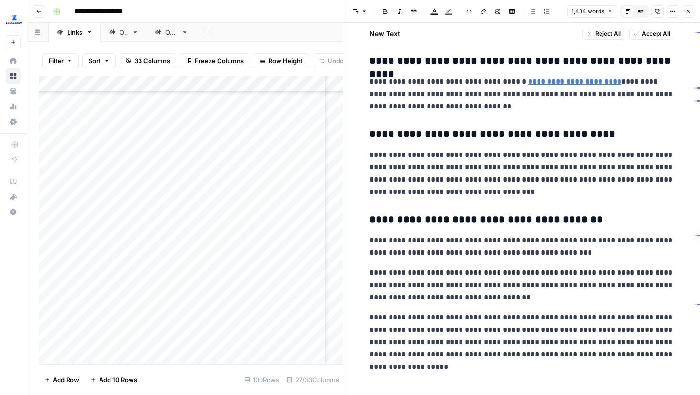
click at [688, 16] on button "Close" at bounding box center [687, 11] width 12 height 12
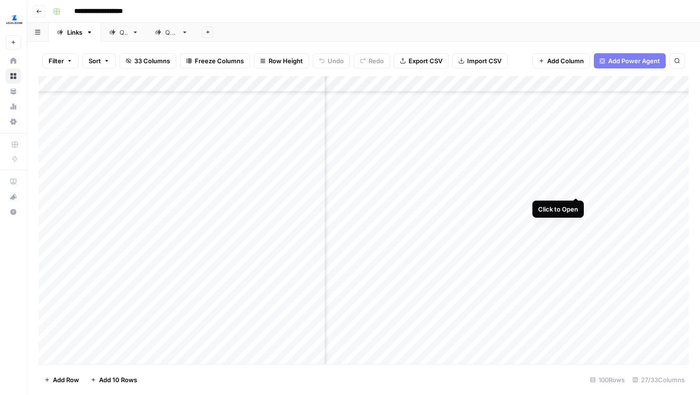
click at [573, 189] on div "Add Column" at bounding box center [364, 220] width 650 height 288
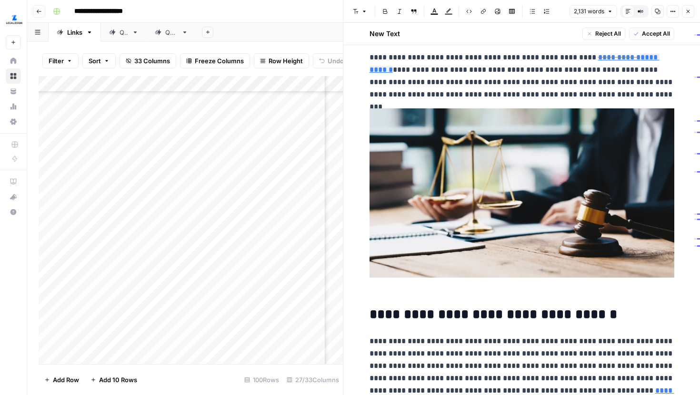
scroll to position [71, 0]
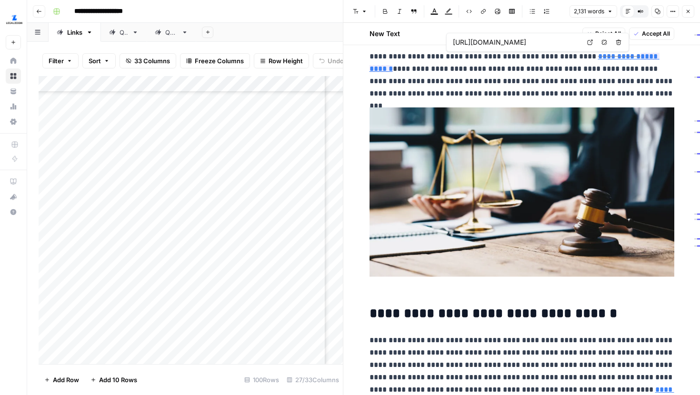
click at [590, 40] on icon at bounding box center [589, 42] width 5 height 5
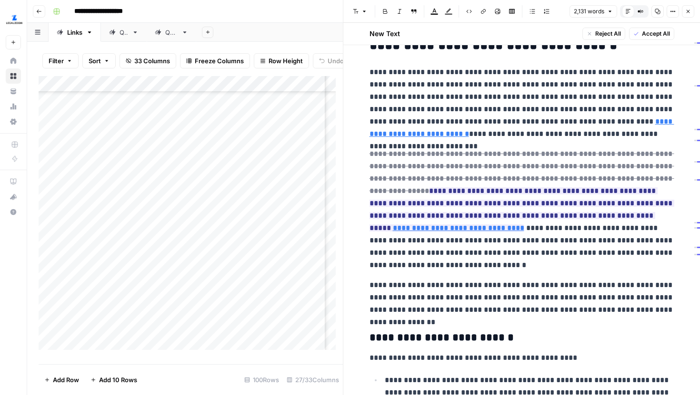
scroll to position [340, 0]
click at [582, 264] on p "**********" at bounding box center [521, 210] width 305 height 124
type input "limited"
click at [666, 17] on icon "button" at bounding box center [663, 15] width 5 height 5
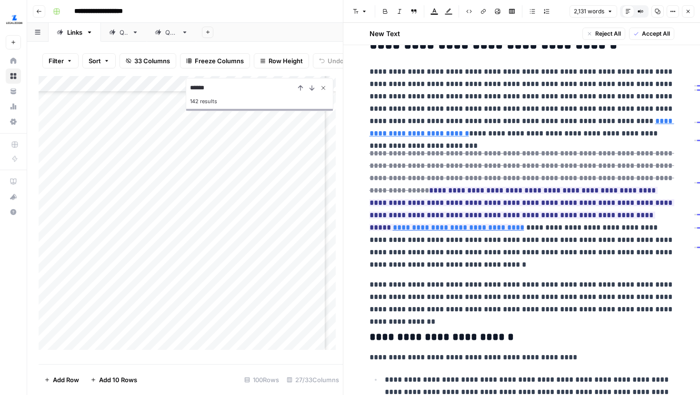
type input "******"
click at [326, 89] on button "Close Search" at bounding box center [322, 87] width 11 height 11
click at [511, 100] on p "**********" at bounding box center [521, 103] width 305 height 74
type input "choose an agent"
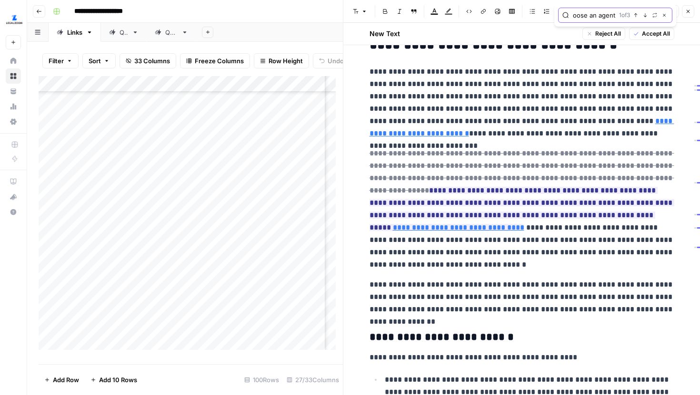
click at [641, 12] on button "Next Match" at bounding box center [645, 15] width 8 height 8
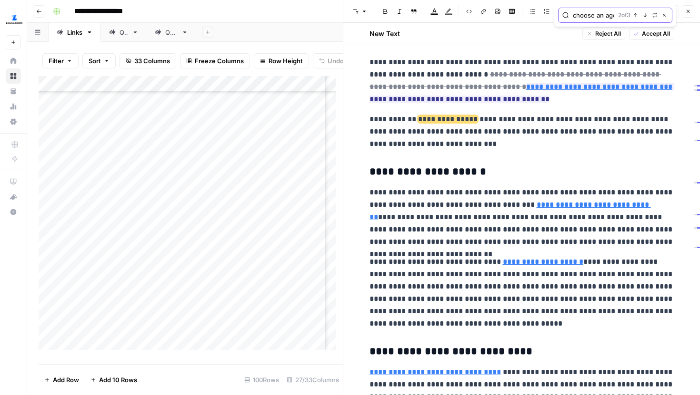
scroll to position [1856, 0]
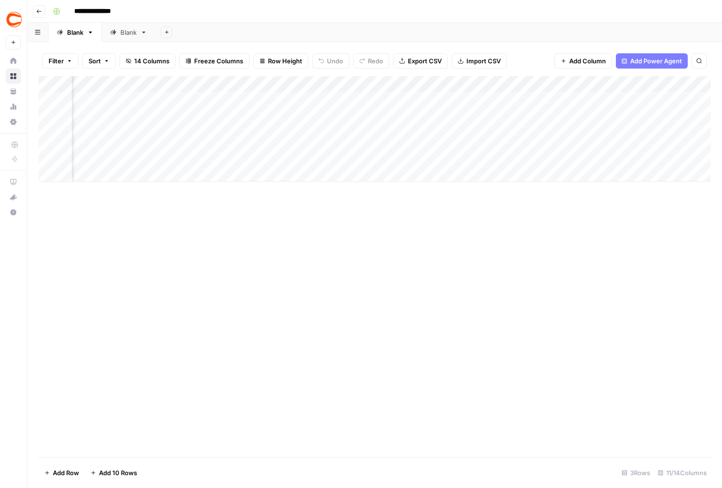
scroll to position [0, 549]
click at [306, 99] on div "Add Column" at bounding box center [375, 129] width 672 height 106
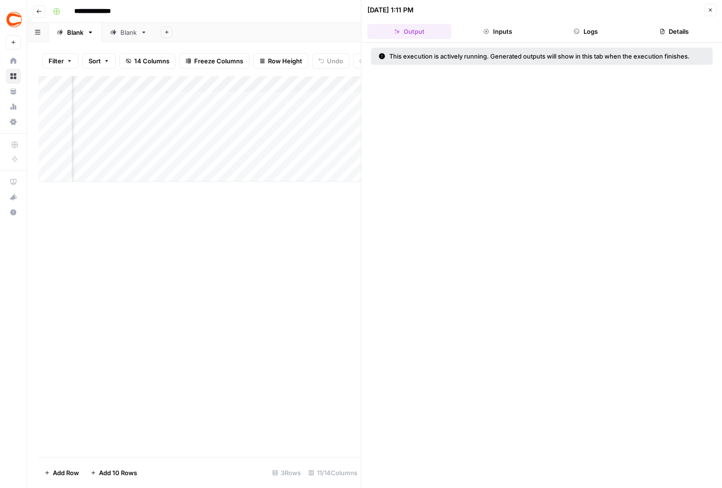
click at [607, 21] on header "08/26/25 at 1:11 PM Close Output Inputs Logs Details" at bounding box center [542, 21] width 361 height 43
click at [601, 27] on button "Logs" at bounding box center [585, 31] width 84 height 15
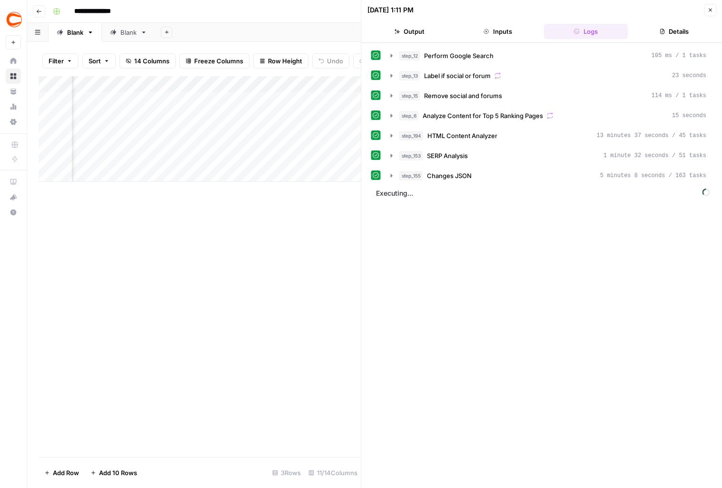
click at [720, 17] on header "08/26/25 at 1:11 PM Close Output Inputs Logs Details" at bounding box center [542, 21] width 361 height 43
click at [711, 11] on icon "button" at bounding box center [710, 10] width 3 height 3
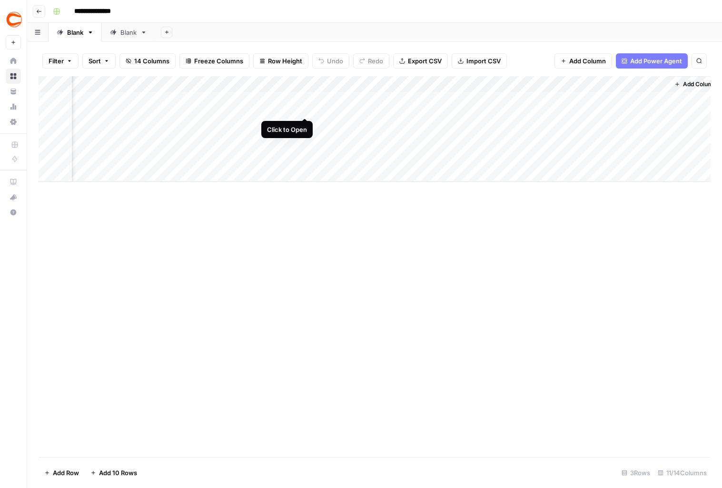
click at [305, 100] on div "Add Column" at bounding box center [375, 129] width 672 height 106
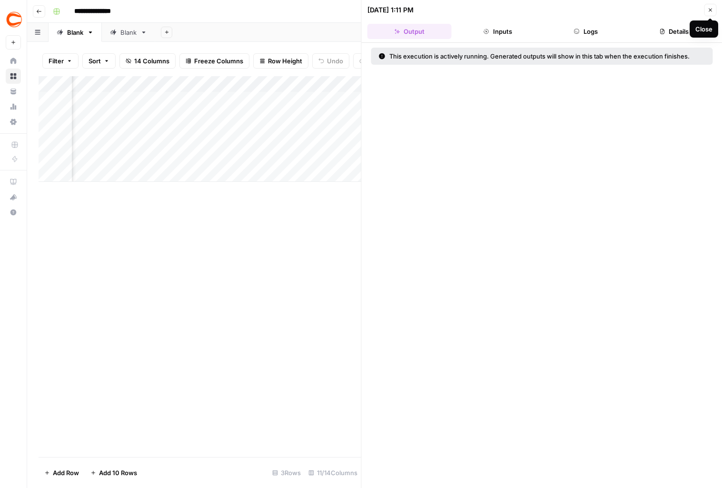
click at [707, 9] on icon "button" at bounding box center [710, 10] width 6 height 6
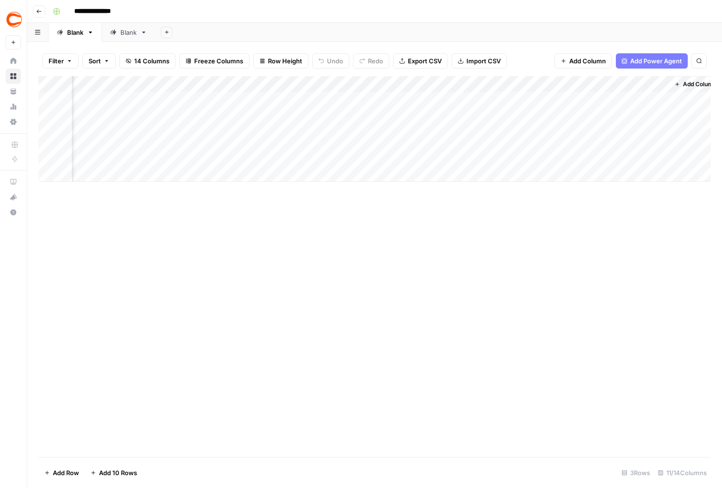
click at [300, 120] on div "Add Column" at bounding box center [375, 129] width 672 height 106
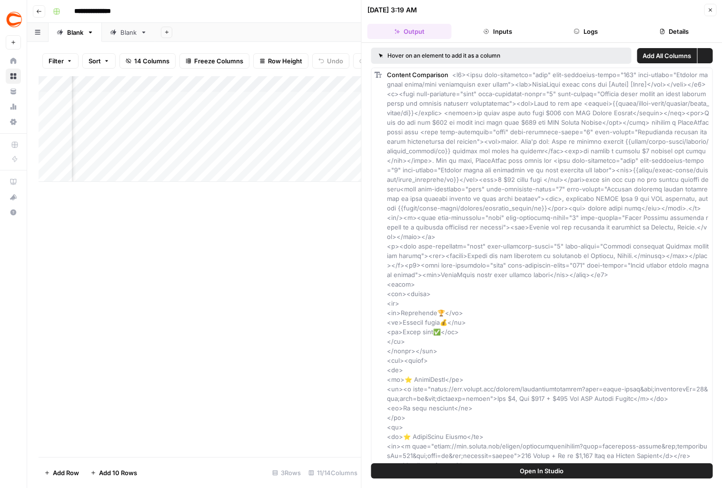
click at [593, 30] on button "Logs" at bounding box center [585, 31] width 84 height 15
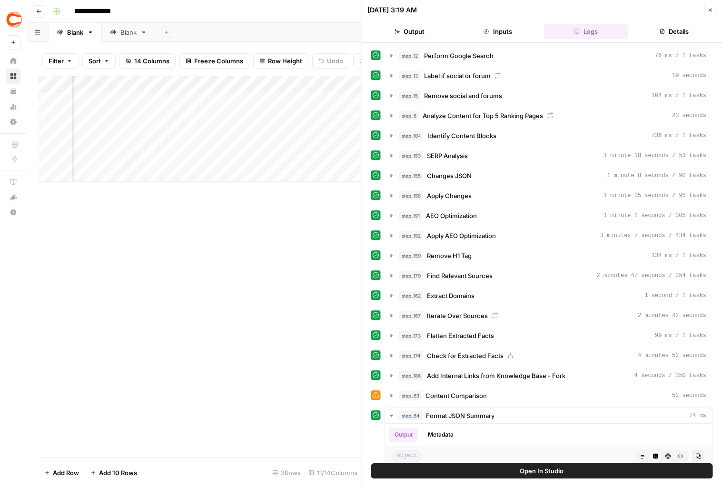
click at [712, 12] on icon "button" at bounding box center [710, 10] width 6 height 6
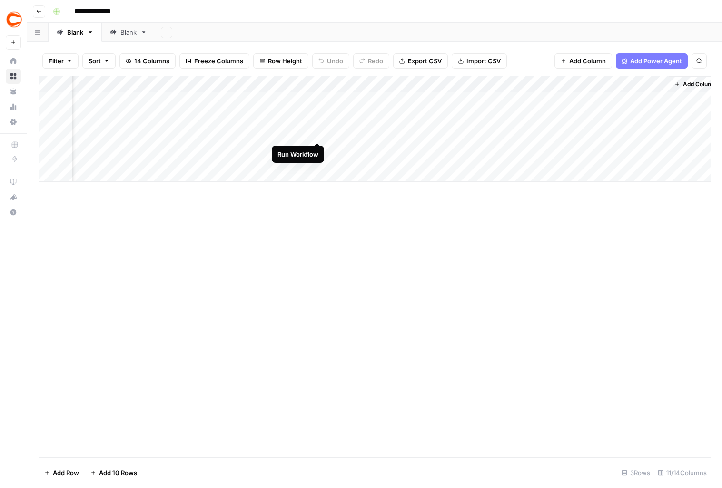
click at [316, 127] on div "Add Column" at bounding box center [375, 129] width 672 height 106
click at [306, 99] on div "Add Column" at bounding box center [375, 129] width 672 height 106
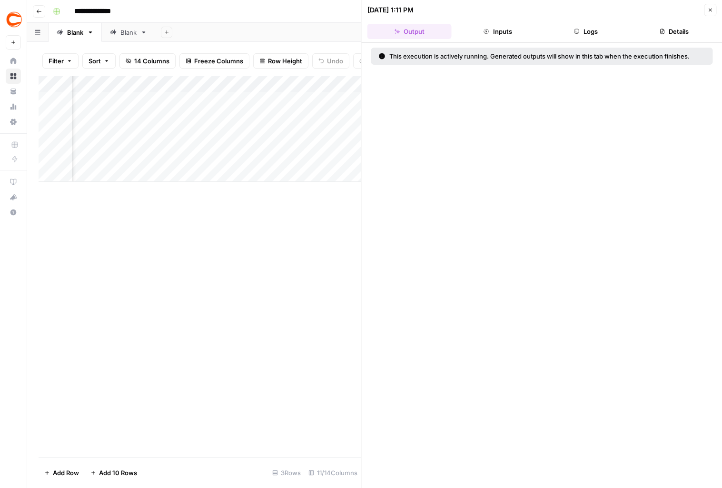
click at [571, 55] on div "This execution is actively running. Generated outputs will show in this tab whe…" at bounding box center [538, 56] width 318 height 10
click at [578, 41] on header "08/26/25 at 1:11 PM Close Output Inputs Logs Details" at bounding box center [542, 21] width 361 height 43
click at [583, 34] on button "Logs" at bounding box center [585, 31] width 84 height 15
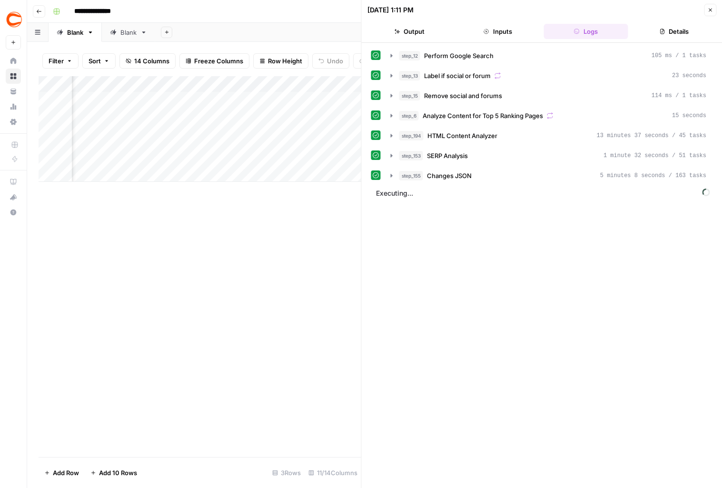
click at [389, 195] on span "Executing..." at bounding box center [543, 193] width 340 height 15
click at [710, 10] on icon "button" at bounding box center [710, 10] width 3 height 3
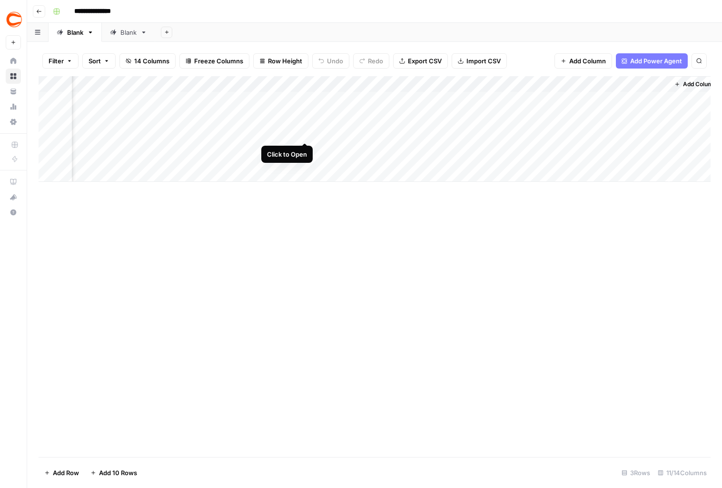
click at [304, 125] on div "Add Column" at bounding box center [375, 129] width 672 height 106
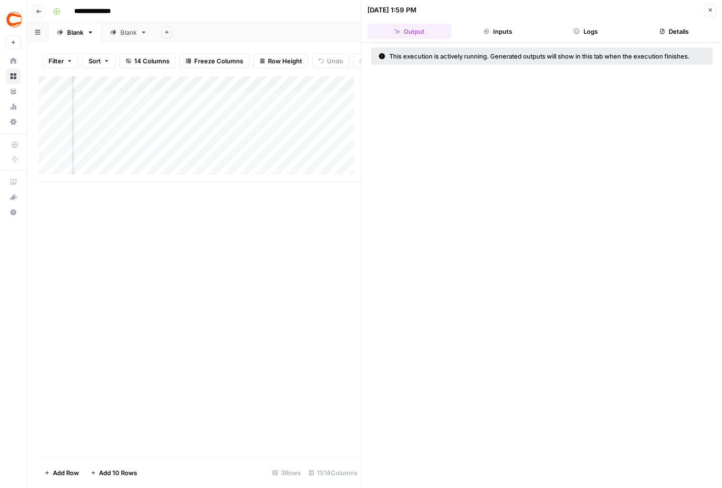
click at [583, 26] on button "Logs" at bounding box center [585, 31] width 84 height 15
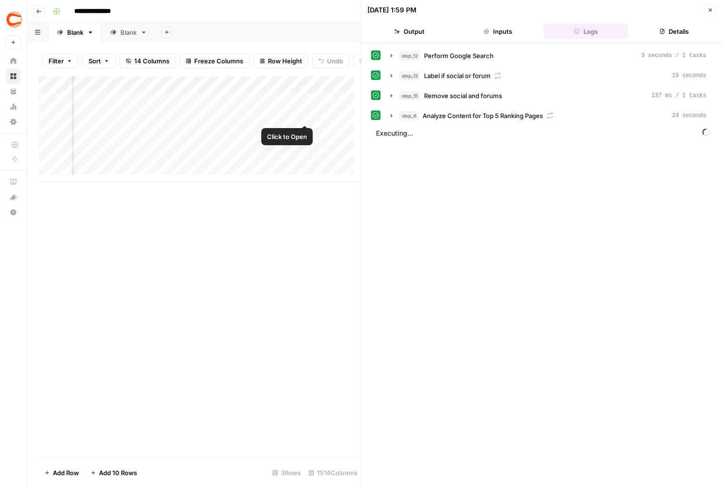
click at [305, 105] on div "Add Column" at bounding box center [200, 129] width 323 height 106
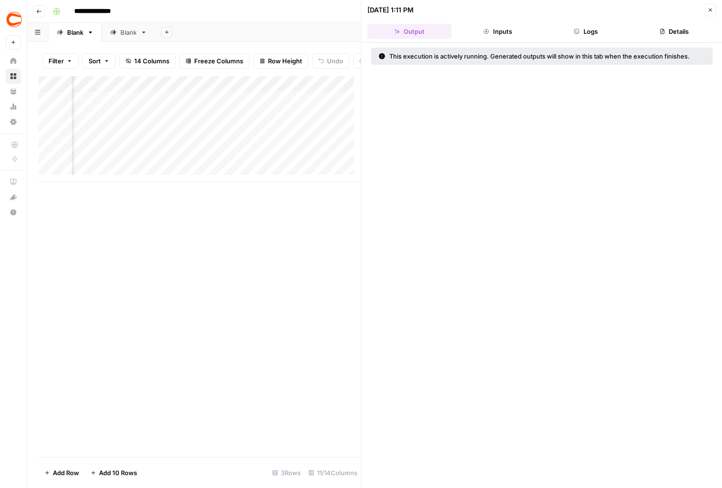
click at [581, 34] on button "Logs" at bounding box center [585, 31] width 84 height 15
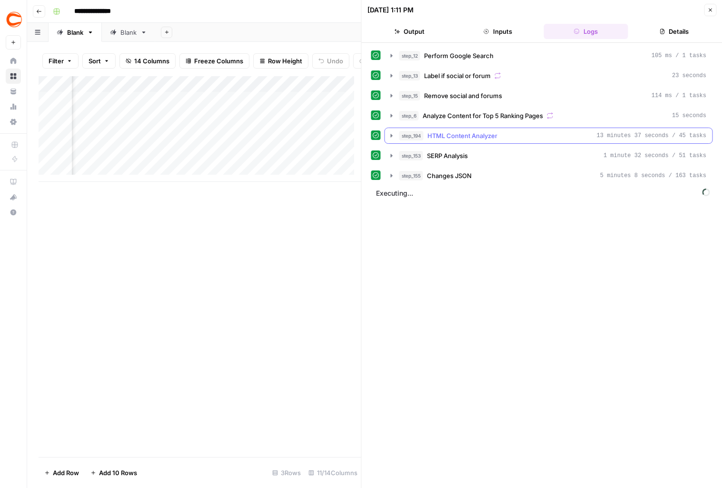
click at [391, 136] on icon "button" at bounding box center [392, 135] width 2 height 3
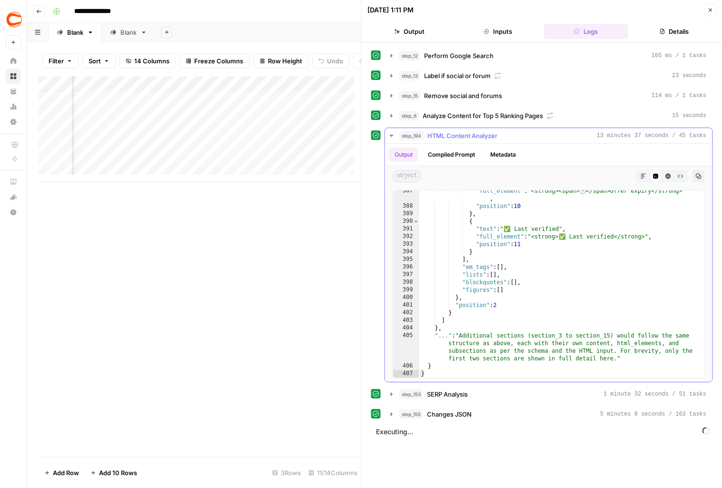
scroll to position [5112, 0]
click at [316, 109] on div "Add Column" at bounding box center [200, 129] width 323 height 106
click at [317, 134] on div "Add Column" at bounding box center [200, 129] width 323 height 106
click at [707, 10] on icon "button" at bounding box center [710, 10] width 6 height 6
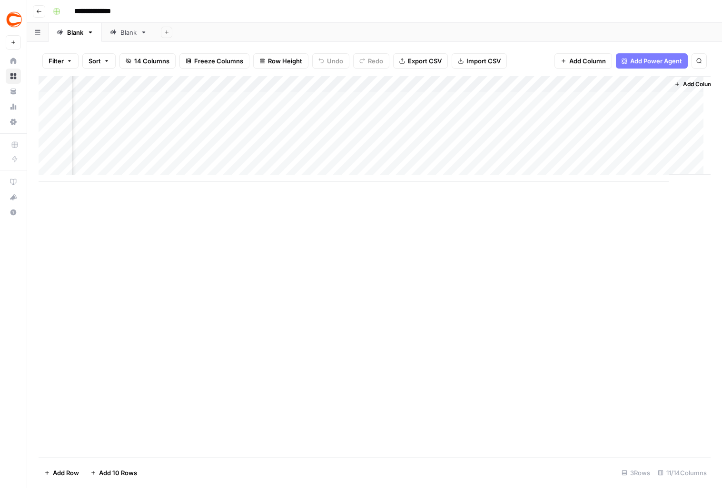
click at [290, 79] on div "Add Column" at bounding box center [375, 129] width 672 height 106
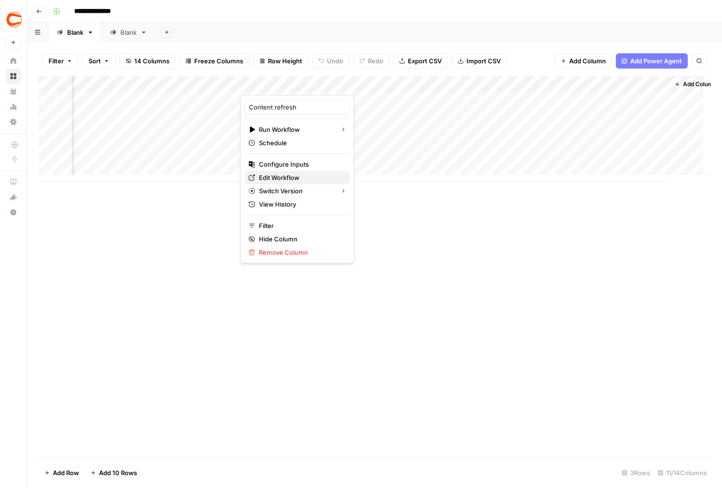
click at [280, 179] on span "Edit Workflow" at bounding box center [300, 178] width 83 height 10
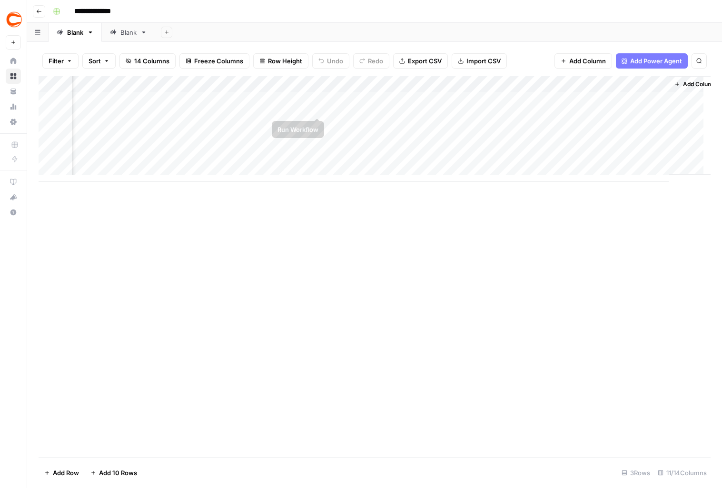
click at [315, 99] on div "Add Column" at bounding box center [375, 129] width 672 height 106
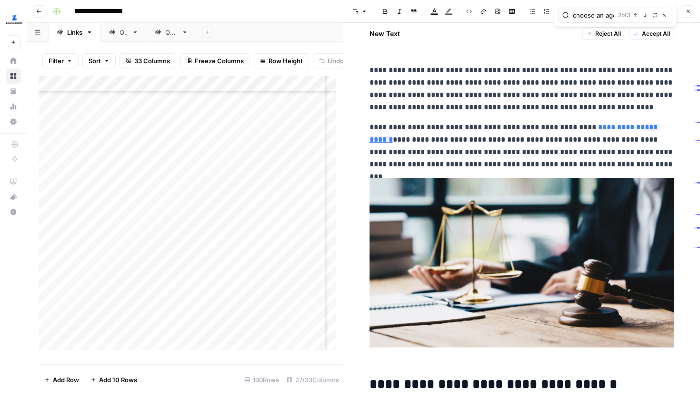
scroll to position [1856, 0]
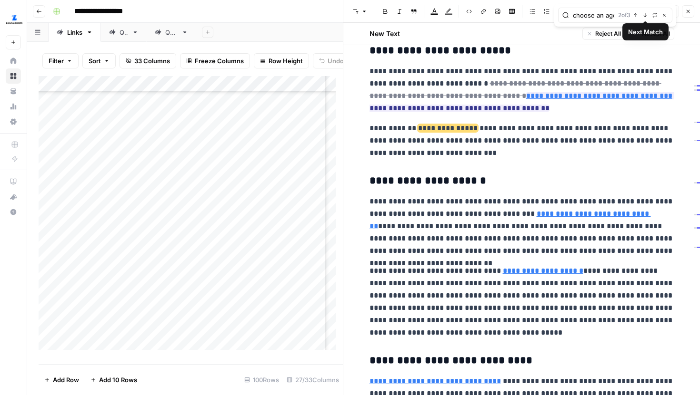
click at [647, 13] on button "Next Match" at bounding box center [645, 15] width 8 height 8
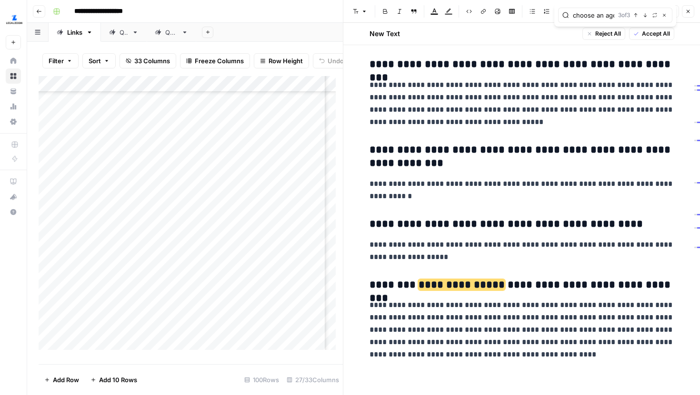
click at [647, 13] on button "Next Match" at bounding box center [645, 15] width 8 height 8
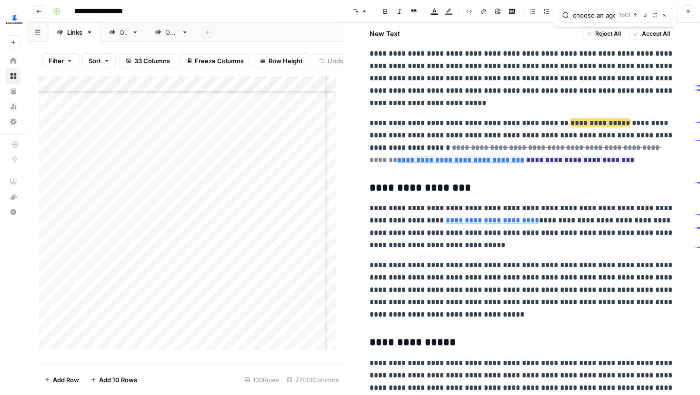
scroll to position [1151, 0]
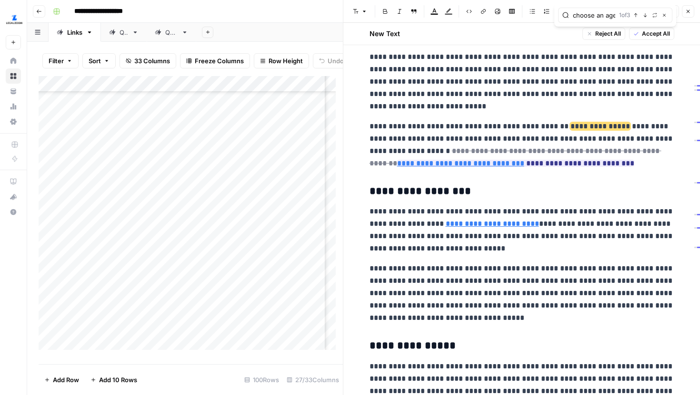
click at [643, 14] on icon "button" at bounding box center [644, 15] width 5 height 5
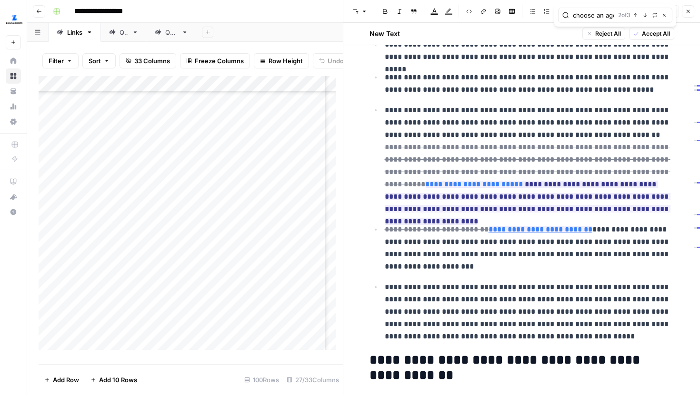
scroll to position [736, 0]
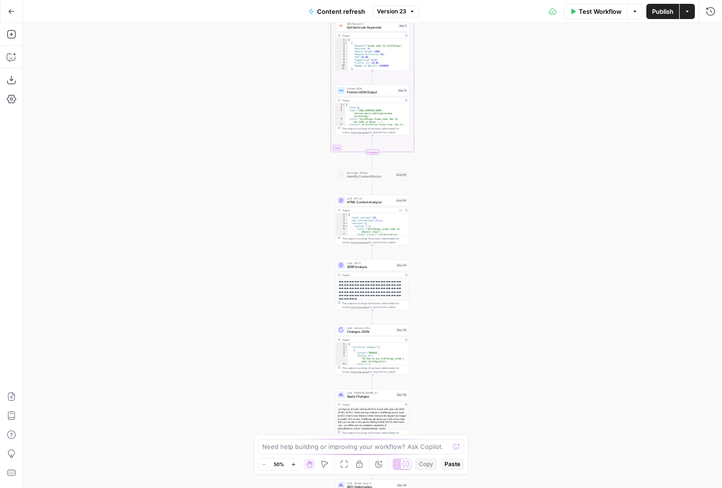
drag, startPoint x: 274, startPoint y: 209, endPoint x: 269, endPoint y: 217, distance: 9.0
click at [269, 216] on div "true false true false true false Workflow Set Inputs Inputs Google Search Perfo…" at bounding box center [372, 255] width 699 height 465
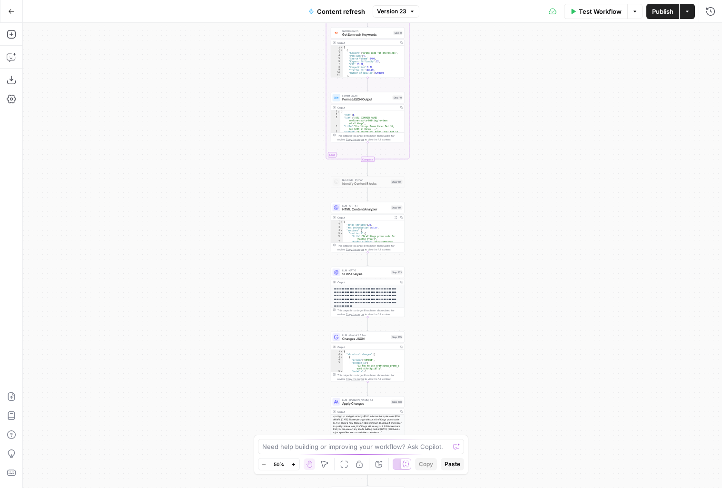
click at [289, 463] on button "Zoom In" at bounding box center [293, 463] width 11 height 11
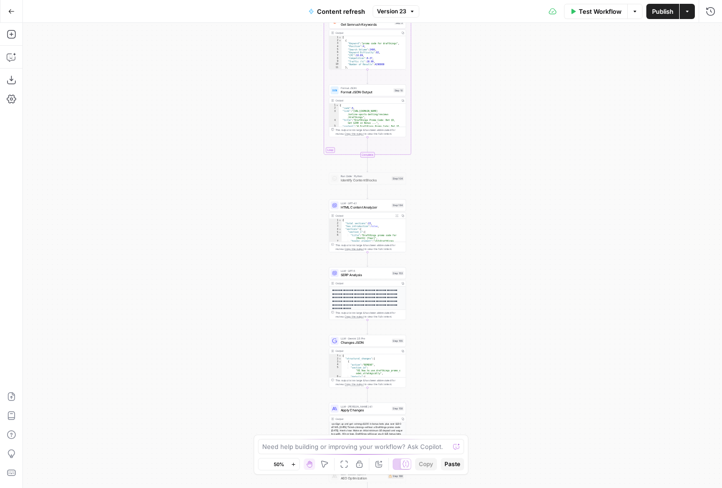
click at [289, 463] on button "Zoom In" at bounding box center [293, 463] width 11 height 11
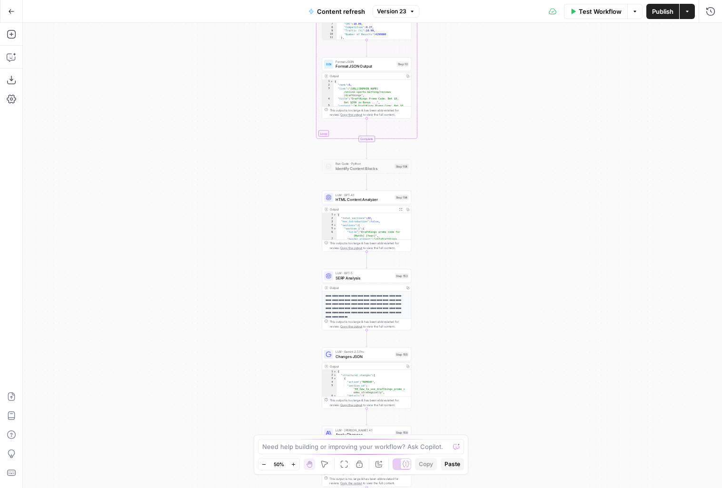
click at [289, 463] on button "Zoom In" at bounding box center [293, 463] width 11 height 11
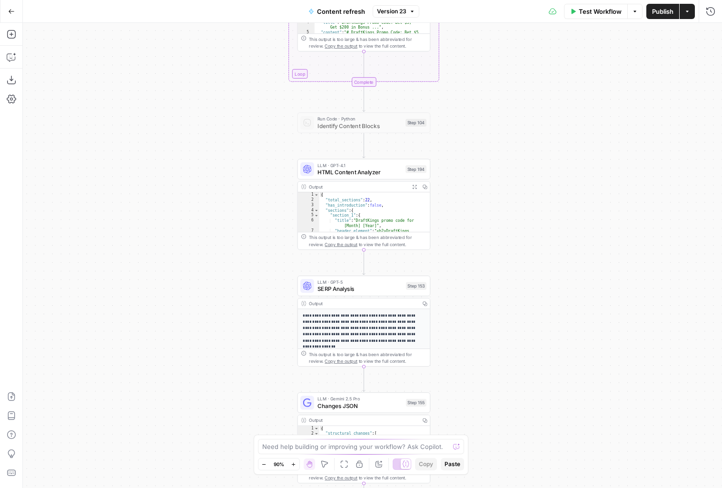
click at [355, 167] on span "LLM · GPT-4.1" at bounding box center [359, 165] width 85 height 7
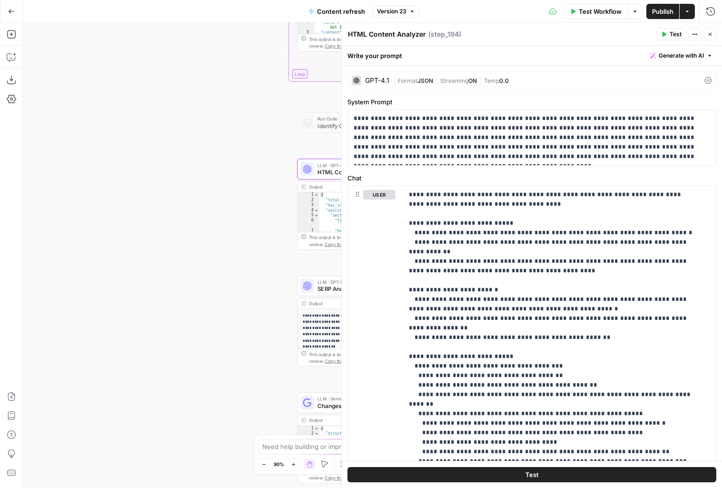
click at [711, 33] on icon "button" at bounding box center [710, 34] width 3 height 3
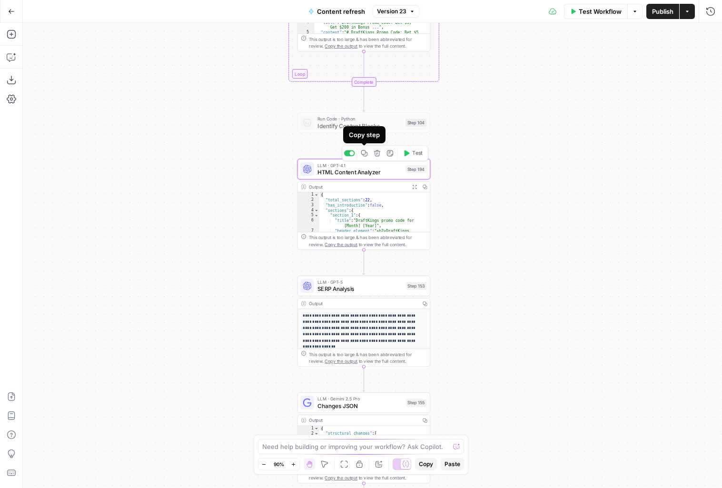
click at [350, 153] on div at bounding box center [352, 153] width 4 height 4
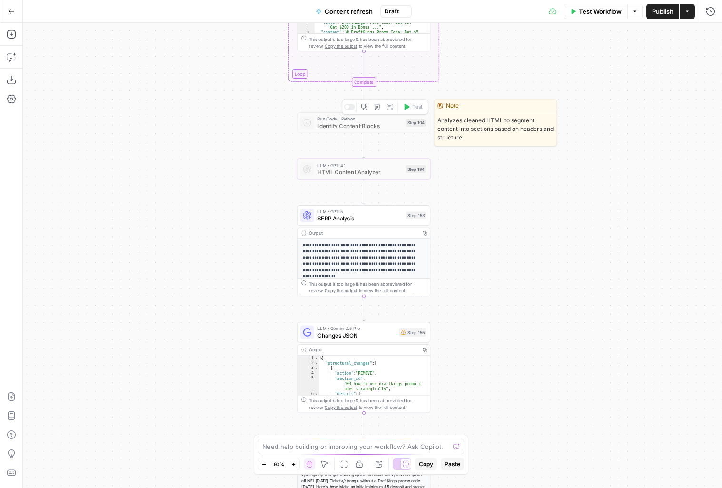
click at [349, 110] on div "Copy step Delete step Edit Note Test" at bounding box center [385, 106] width 86 height 15
click at [349, 108] on div at bounding box center [349, 107] width 11 height 6
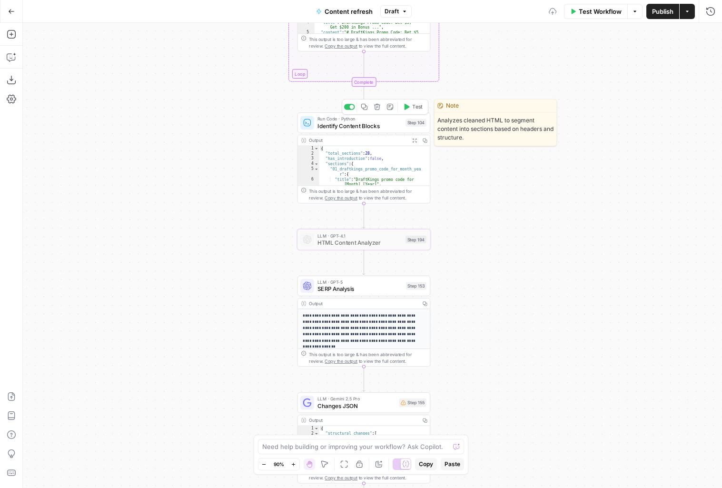
click at [365, 107] on icon "button" at bounding box center [364, 107] width 6 height 6
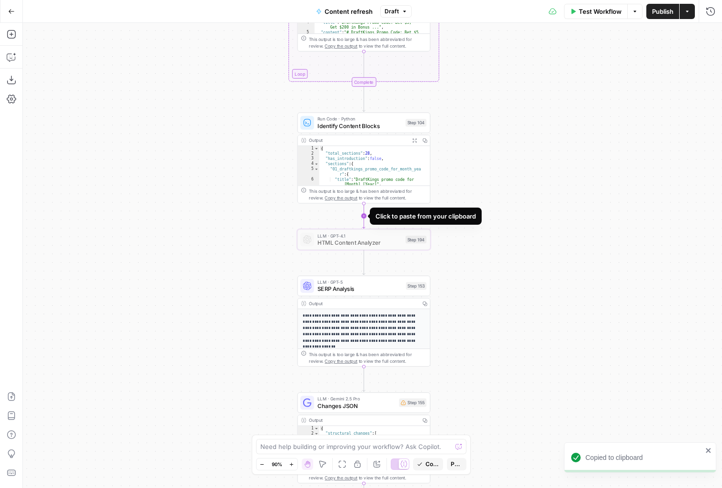
click at [365, 216] on icon "Edge from step_104 to step_194" at bounding box center [364, 215] width 2 height 25
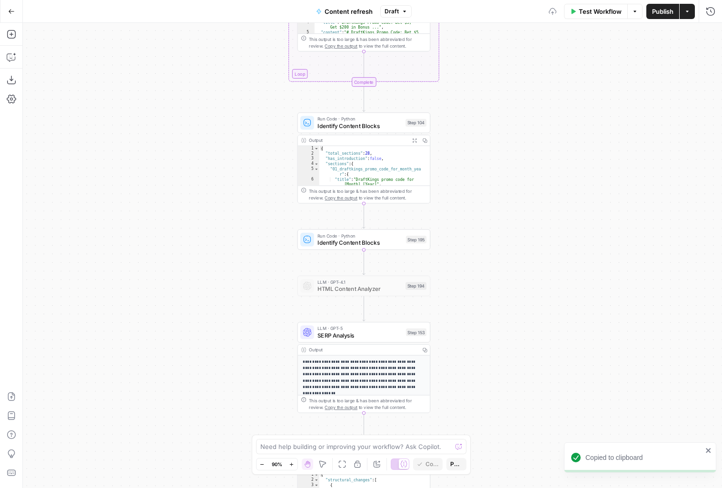
click at [352, 239] on span "Identify Content Blocks" at bounding box center [359, 242] width 85 height 9
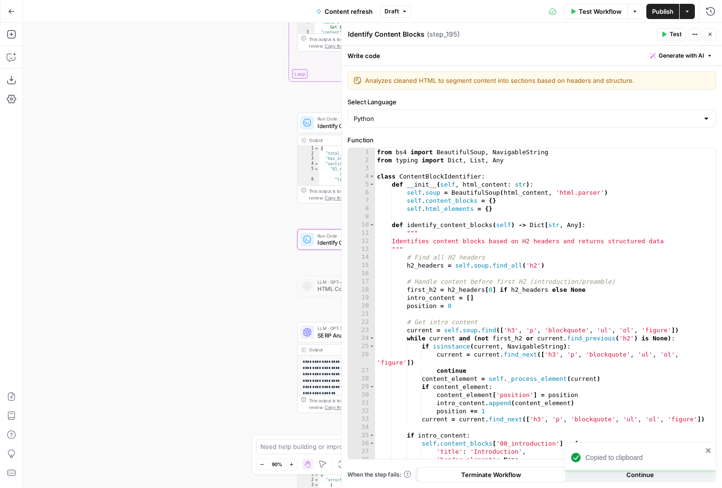
click at [427, 35] on span "( step_195 )" at bounding box center [443, 35] width 33 height 10
click at [422, 35] on textarea "Identify Content Blocks" at bounding box center [386, 35] width 77 height 10
type textarea "Identify Content Blocks TEST"
click at [705, 32] on button "Close" at bounding box center [710, 34] width 12 height 12
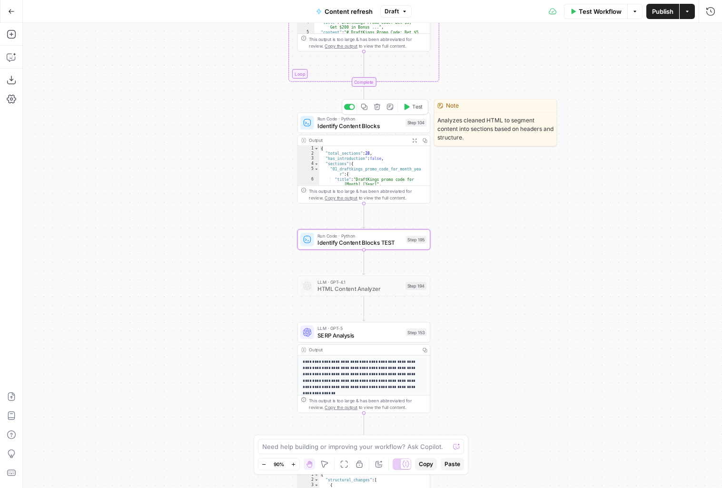
click at [347, 107] on div at bounding box center [349, 107] width 11 height 6
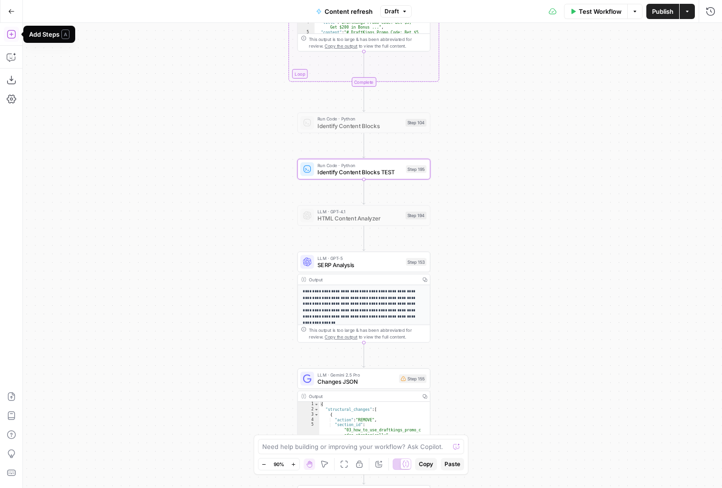
click at [10, 32] on icon "button" at bounding box center [12, 35] width 10 height 10
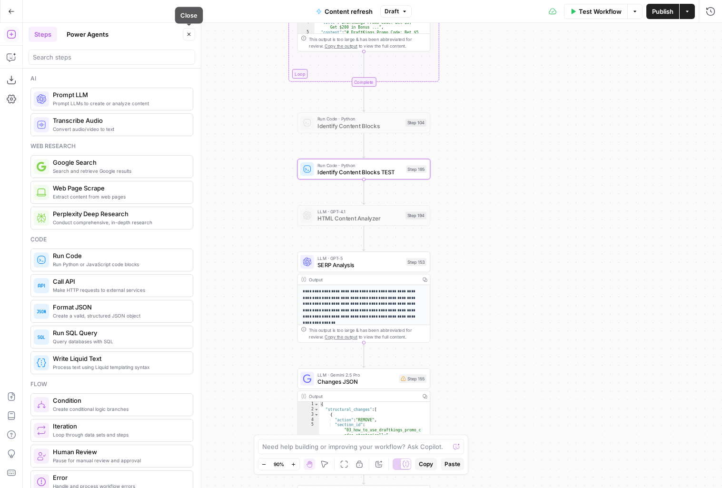
click at [188, 30] on button "Close" at bounding box center [189, 34] width 12 height 12
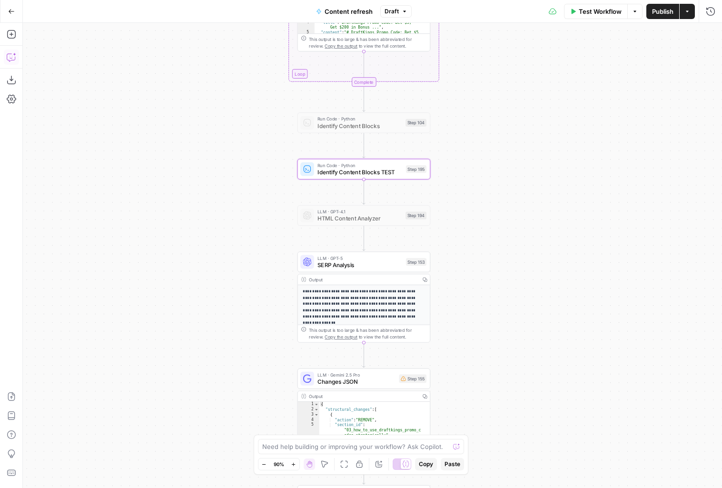
click at [9, 56] on icon "button" at bounding box center [12, 57] width 10 height 10
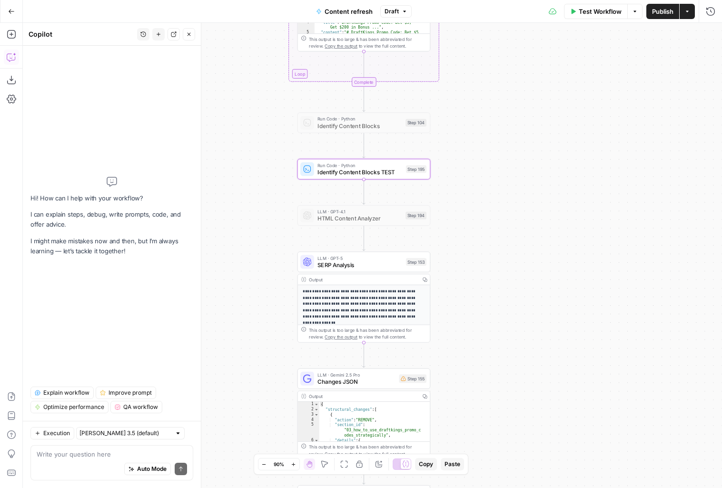
click at [80, 460] on div "Auto Mode Send" at bounding box center [112, 469] width 150 height 21
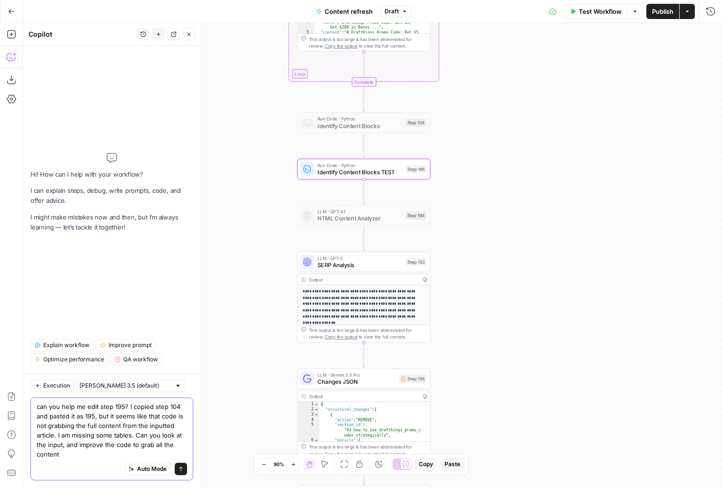
type textarea "can you help me edit step 195? I copied step 104 and pasted it as 195, but it s…"
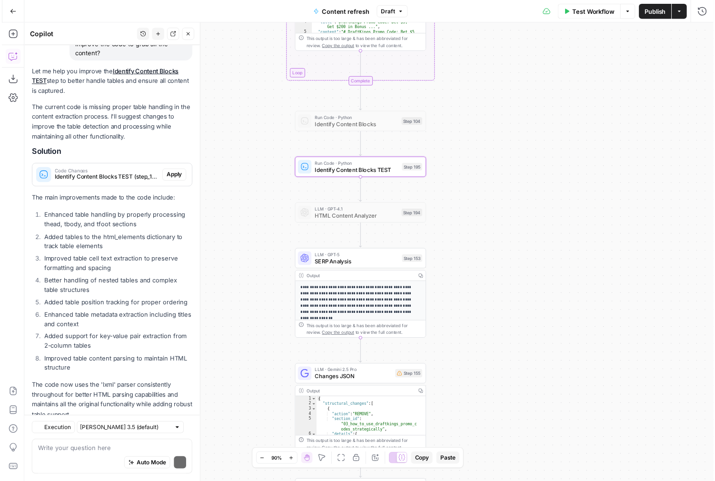
scroll to position [170, 0]
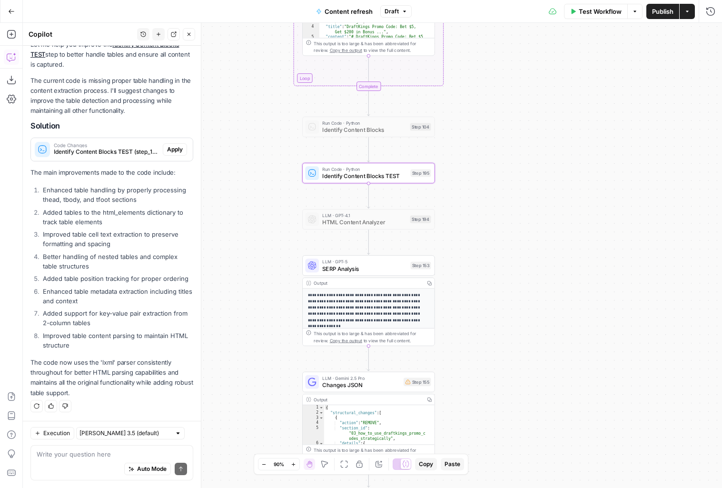
click at [167, 148] on span "Apply" at bounding box center [175, 149] width 16 height 9
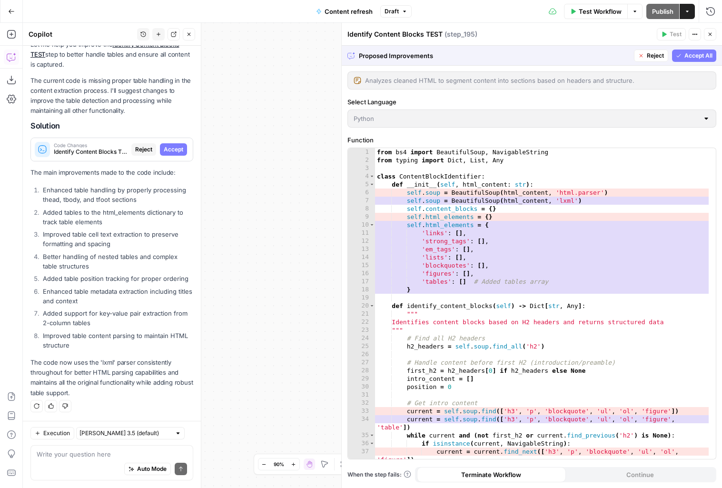
click at [691, 53] on span "Accept All" at bounding box center [698, 55] width 28 height 9
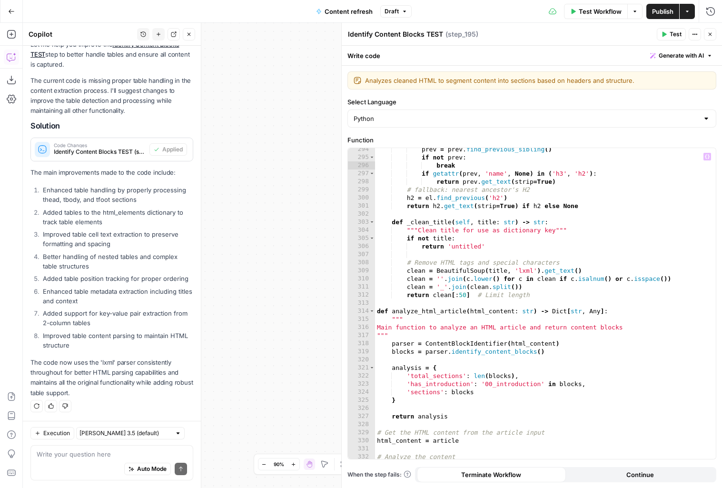
scroll to position [2464, 0]
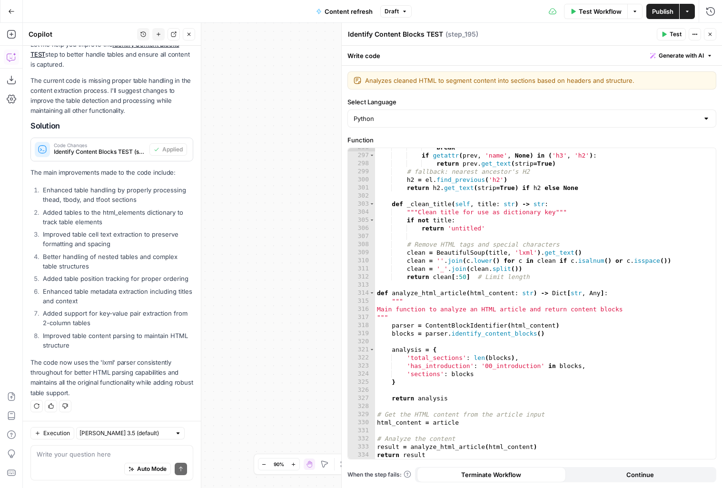
click at [675, 36] on span "Test" at bounding box center [676, 34] width 12 height 9
click at [714, 35] on button "Close" at bounding box center [710, 34] width 12 height 12
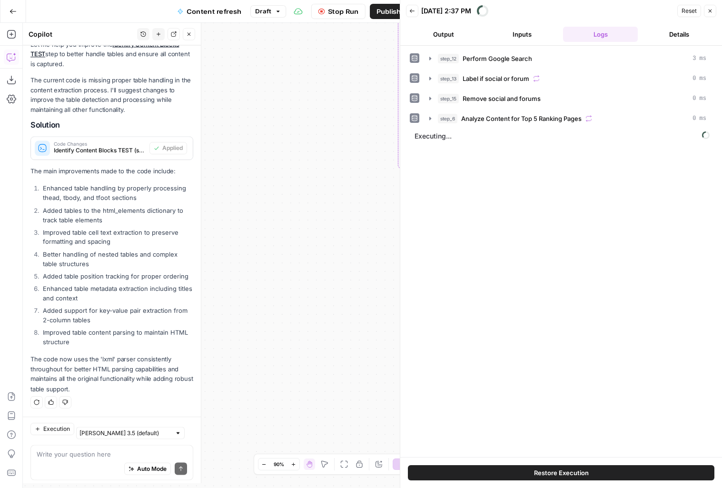
scroll to position [185, 0]
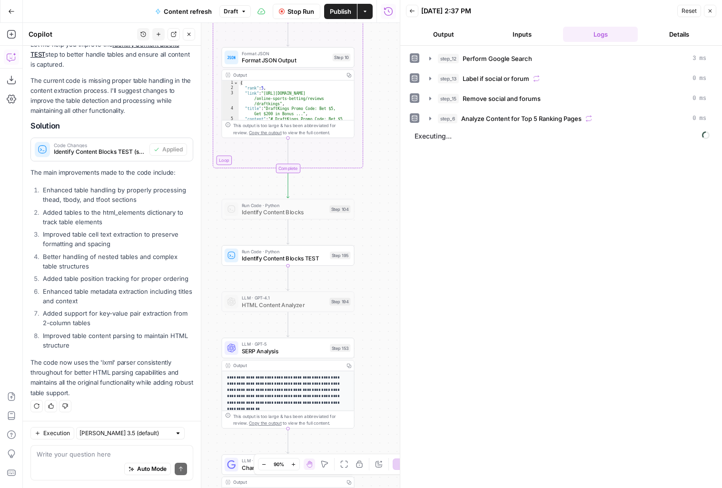
drag, startPoint x: 385, startPoint y: 173, endPoint x: 201, endPoint y: 173, distance: 184.6
click at [201, 173] on body "Covers New Home Browse Your Data Usage Settings Recent Grids Content refresh Re…" at bounding box center [361, 244] width 722 height 488
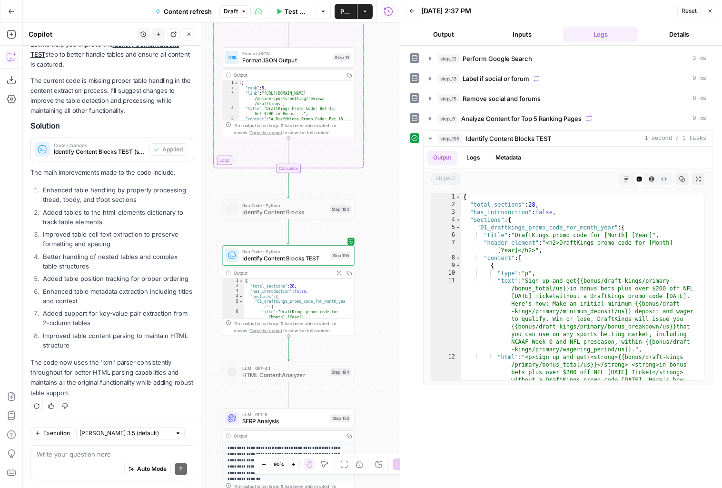
click at [188, 35] on icon "button" at bounding box center [188, 34] width 3 height 3
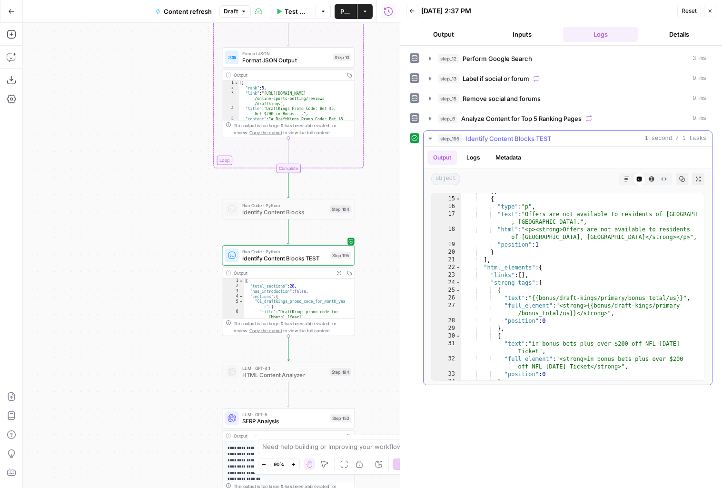
scroll to position [51, 0]
type textarea "**********"
click at [640, 266] on div "} , { "type" : "p" , "text" : "Offers are not available to residents of [GEOGRA…" at bounding box center [579, 288] width 236 height 202
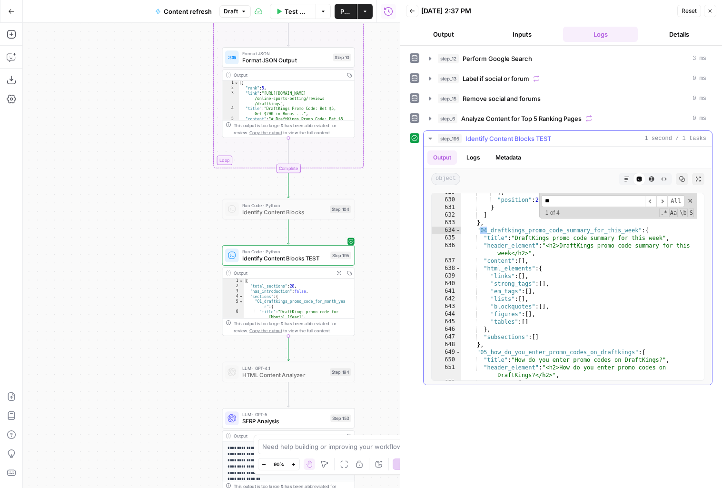
scroll to position [1706, 0]
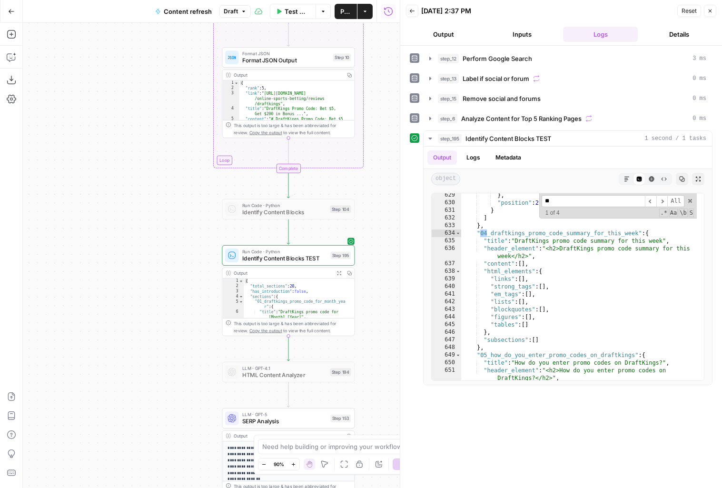
type input "**"
click at [528, 36] on button "Inputs" at bounding box center [521, 34] width 75 height 15
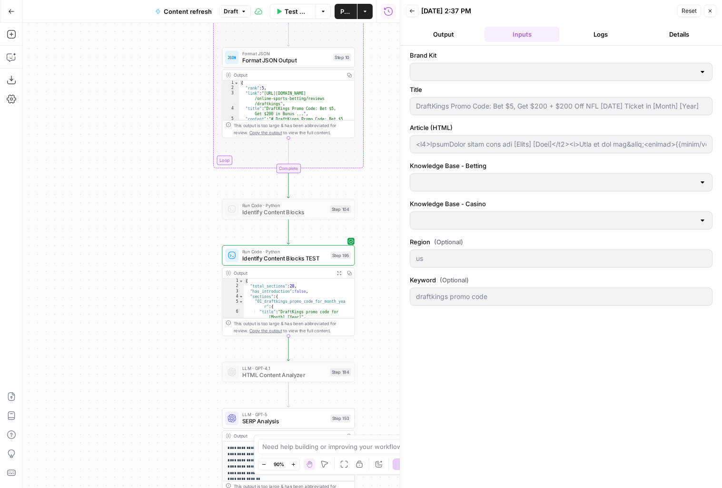
type input "Covers"
type input "Betting sitemap"
type input "Casino sitemap"
click at [710, 11] on icon "button" at bounding box center [710, 11] width 3 height 3
type input "<h2>DraftKings promo code for [Month] [Year]</h2><p>Sign up and get&nbsp;<stron…"
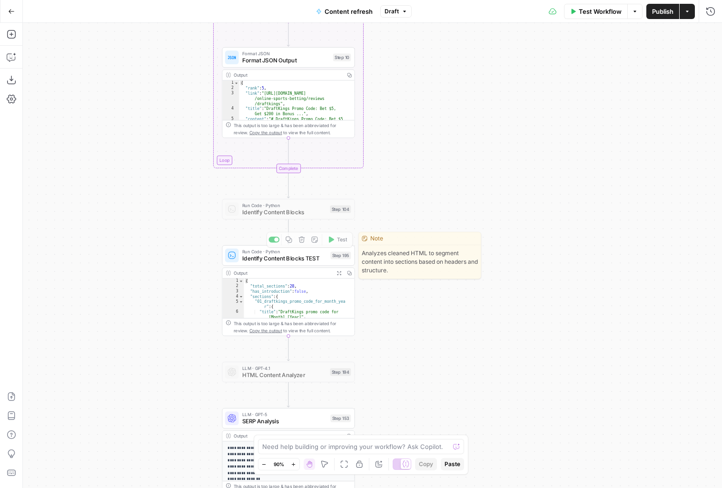
click at [341, 273] on icon "button" at bounding box center [338, 272] width 5 height 5
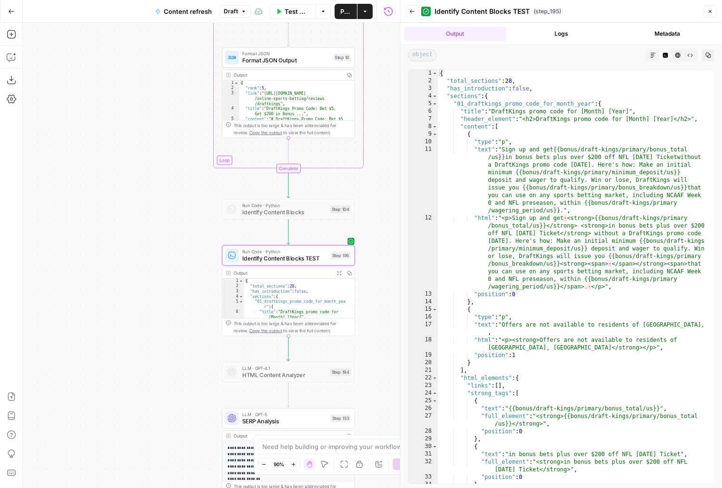
type textarea "**********"
click at [583, 243] on div "{ "total_sections" : 28 , "has_introduction" : false , "sections" : { "01_draft…" at bounding box center [572, 283] width 269 height 429
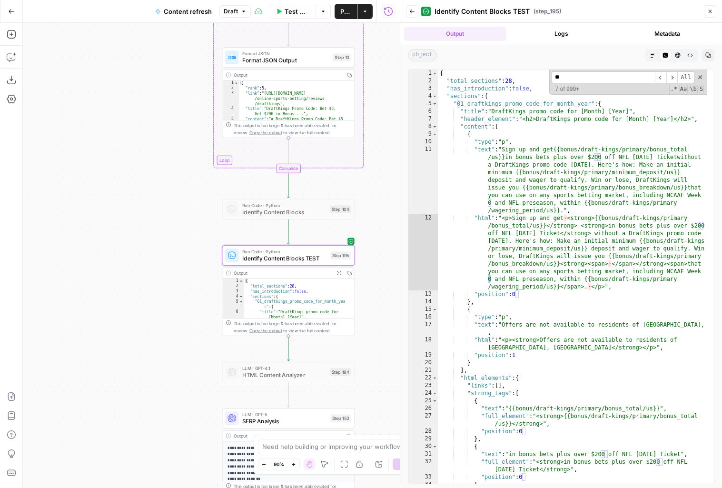
scroll to position [1656, 0]
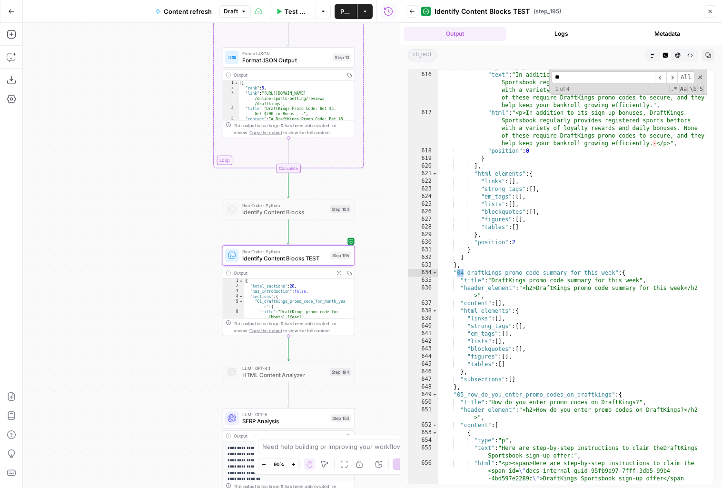
type input "**"
click at [14, 60] on icon "button" at bounding box center [12, 57] width 10 height 10
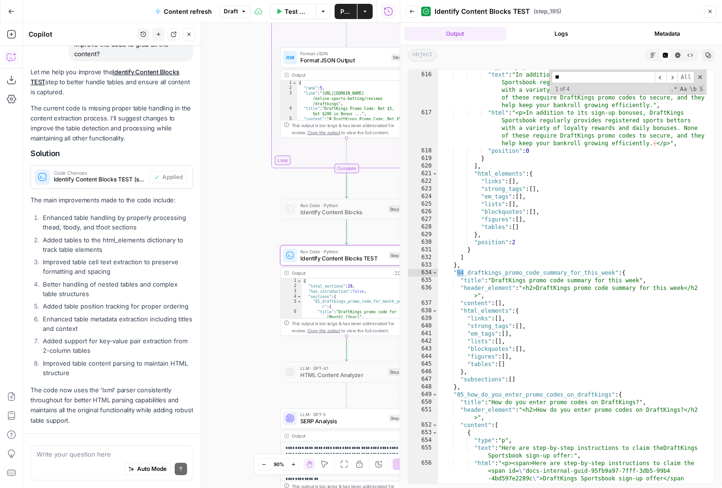
scroll to position [185, 0]
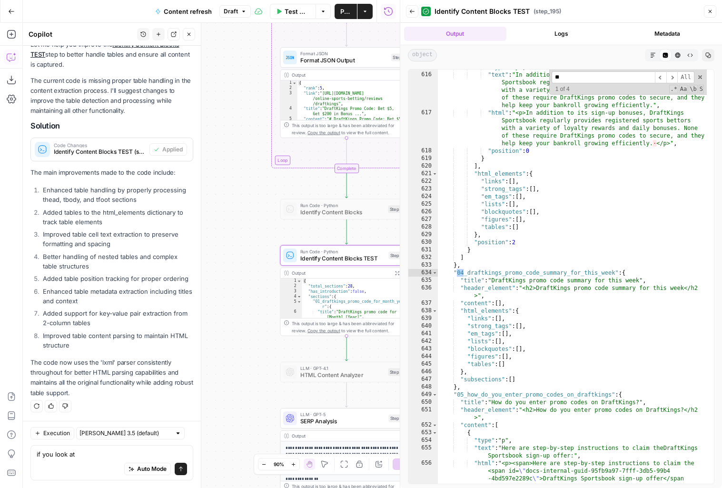
type textarea "if you look at"
type textarea "**********"
click at [474, 273] on div ""type" : "p" , "text" : "In addition to its sign-up bonuses, DraftKings Sportsb…" at bounding box center [572, 289] width 269 height 452
drag, startPoint x: 454, startPoint y: 272, endPoint x: 619, endPoint y: 274, distance: 165.1
click at [619, 274] on div ""type" : "p" , "text" : "In addition to its sign-up bonuses, DraftKings Sportsb…" at bounding box center [572, 289] width 269 height 452
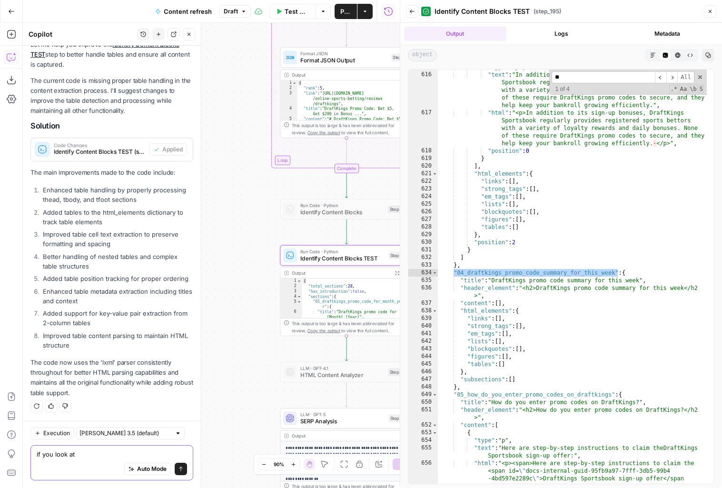
click at [98, 455] on textarea "if you look at" at bounding box center [112, 454] width 150 height 10
paste textarea ""04_draftkings_promo_code_summary_for_this_week""
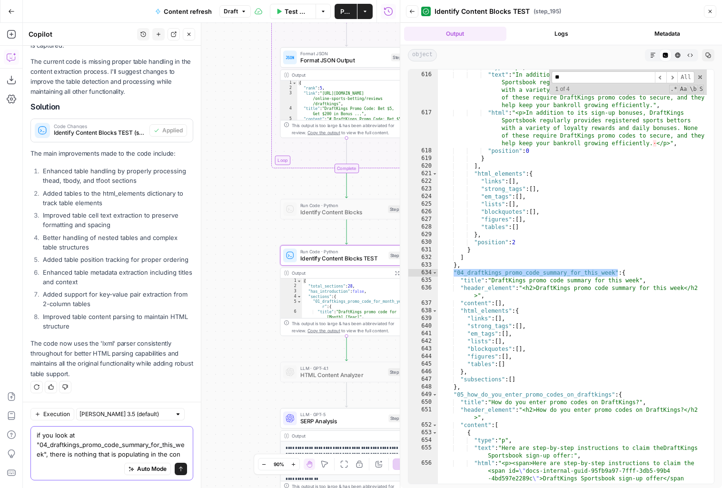
scroll to position [214, 0]
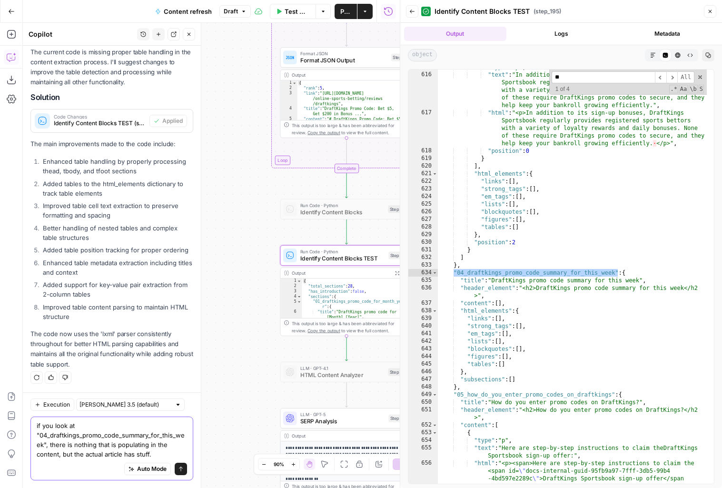
type textarea "if you look at "04_draftkings_promo_code_summary_for_this_week", there is nothi…"
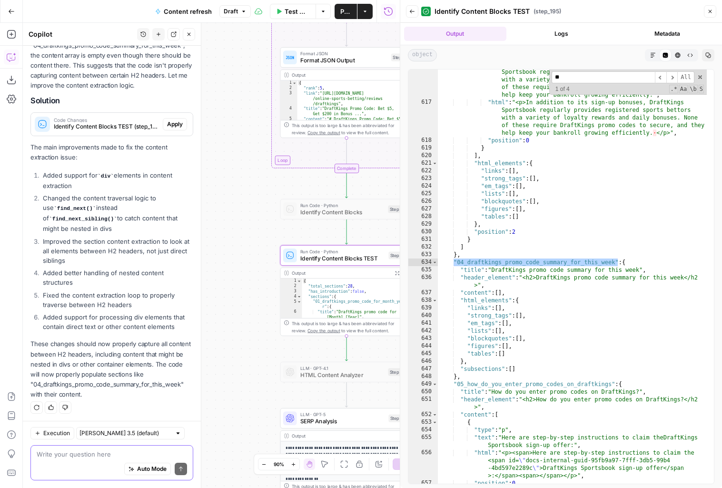
scroll to position [1659, 0]
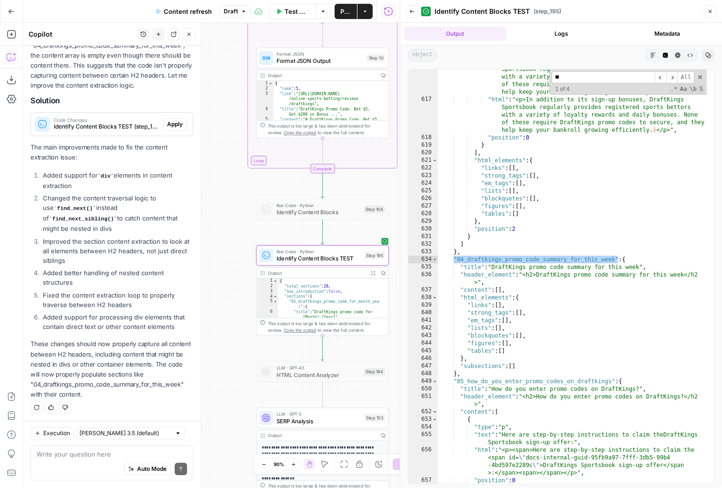
click at [168, 125] on span "Apply" at bounding box center [175, 124] width 16 height 9
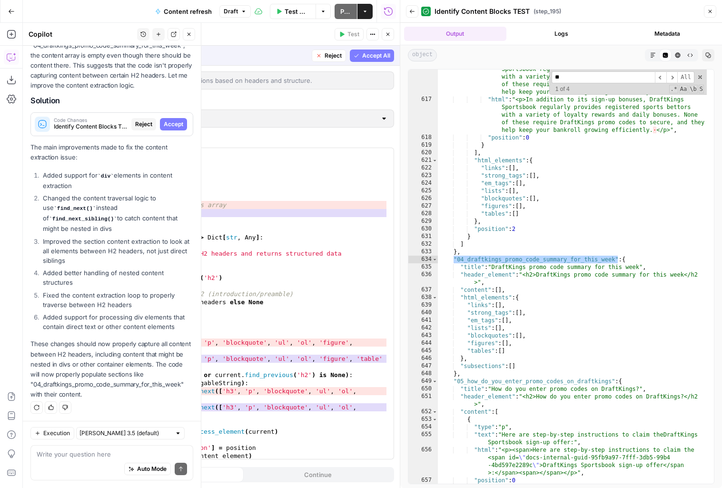
scroll to position [66, 0]
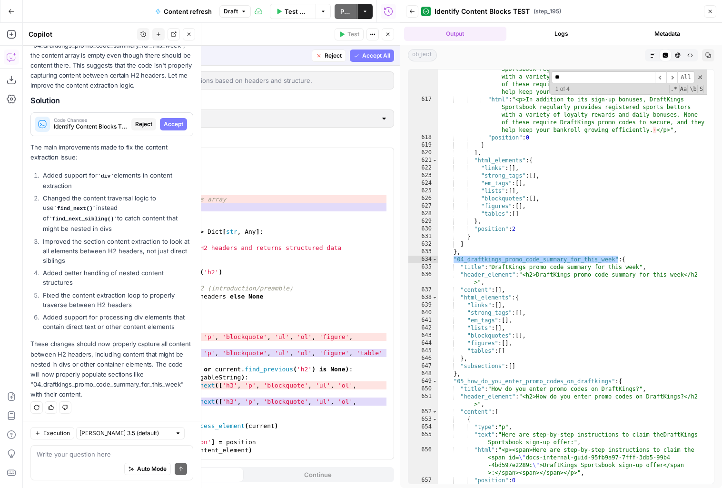
click at [382, 52] on span "Accept All" at bounding box center [376, 55] width 28 height 9
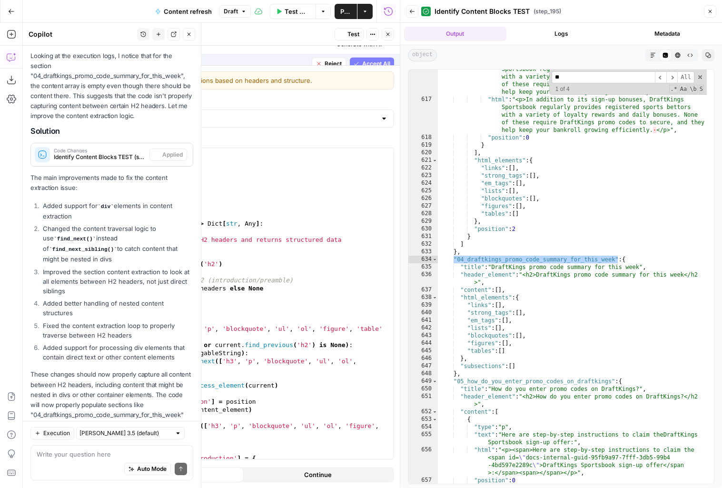
scroll to position [633, 0]
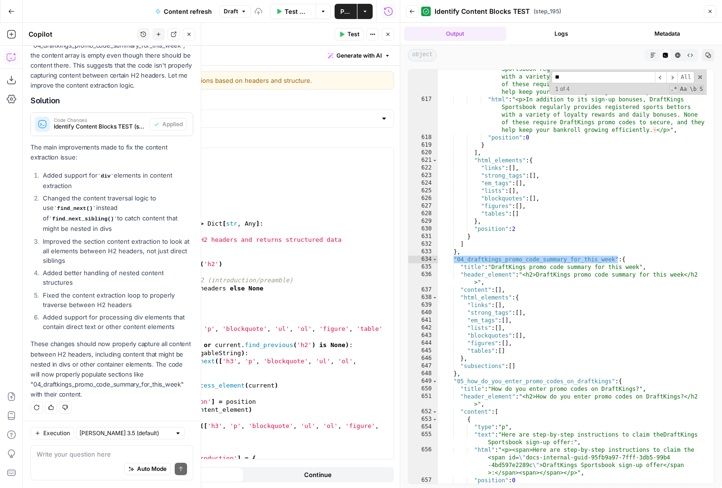
click at [349, 32] on span "Test" at bounding box center [353, 34] width 12 height 9
click at [387, 37] on button "Close" at bounding box center [388, 34] width 12 height 12
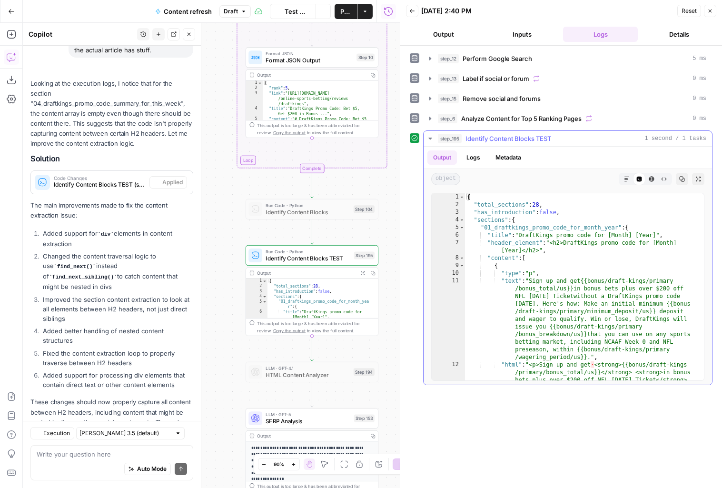
scroll to position [633, 0]
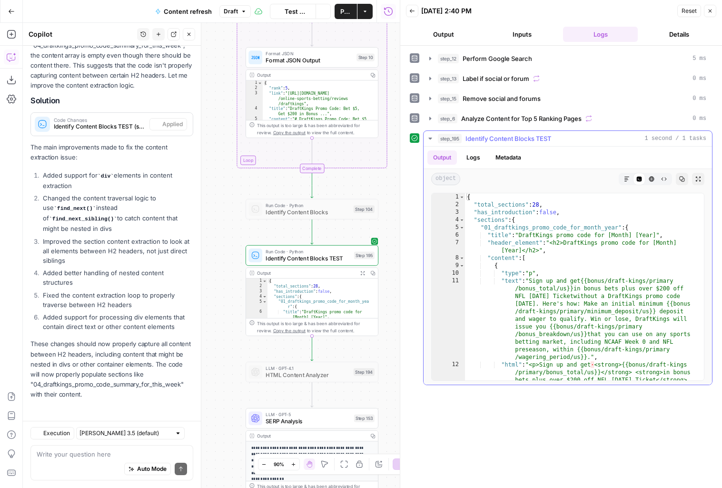
type textarea "**********"
click at [520, 246] on div "{ "total_sections" : 28 , "has_introduction" : false , "sections" : { "01_draft…" at bounding box center [581, 336] width 232 height 286
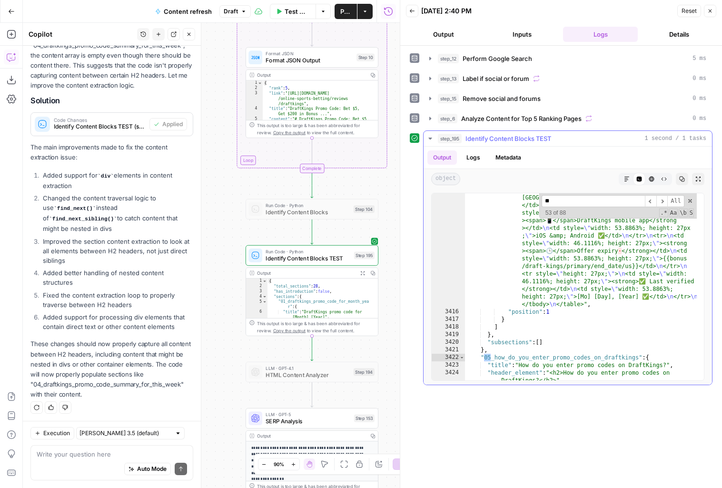
scroll to position [3320, 0]
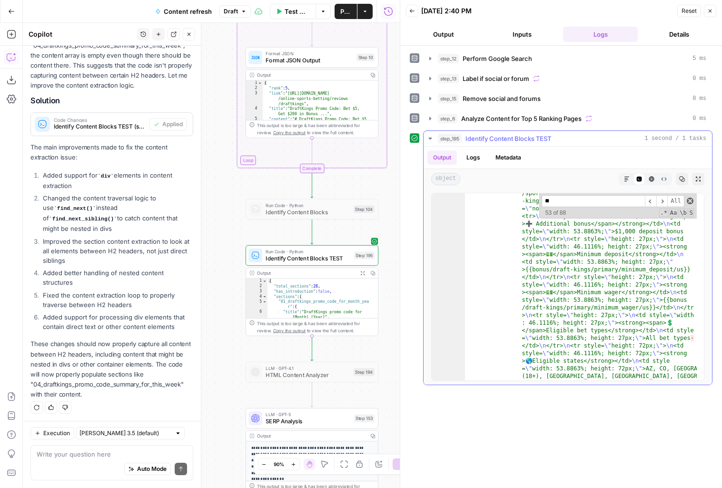
type input "**"
click at [689, 201] on span at bounding box center [690, 200] width 7 height 7
type textarea "**********"
click at [191, 35] on icon "button" at bounding box center [189, 34] width 6 height 6
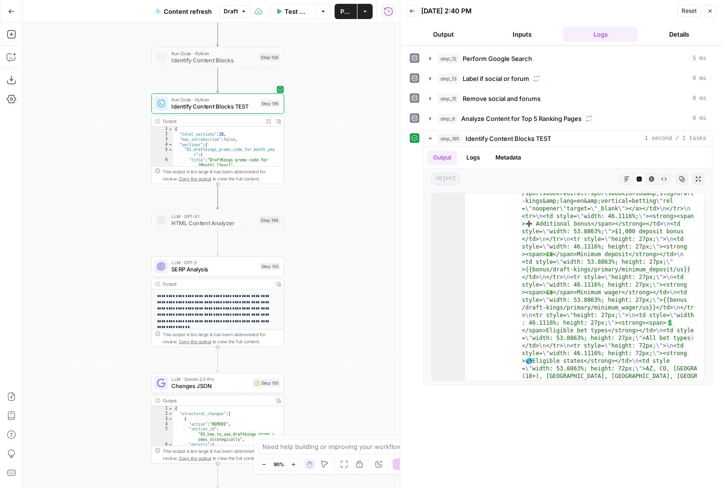
drag, startPoint x: 207, startPoint y: 351, endPoint x: 110, endPoint y: 199, distance: 180.2
click at [110, 199] on div "true false false true false true Workflow Set Inputs Inputs Google Search Perfo…" at bounding box center [211, 255] width 377 height 465
click at [175, 386] on span "Changes JSON" at bounding box center [207, 385] width 78 height 9
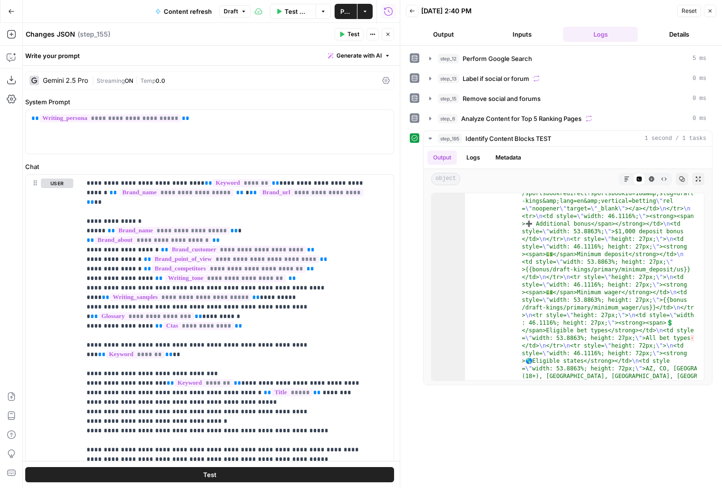
click at [714, 11] on button "Close" at bounding box center [710, 11] width 12 height 12
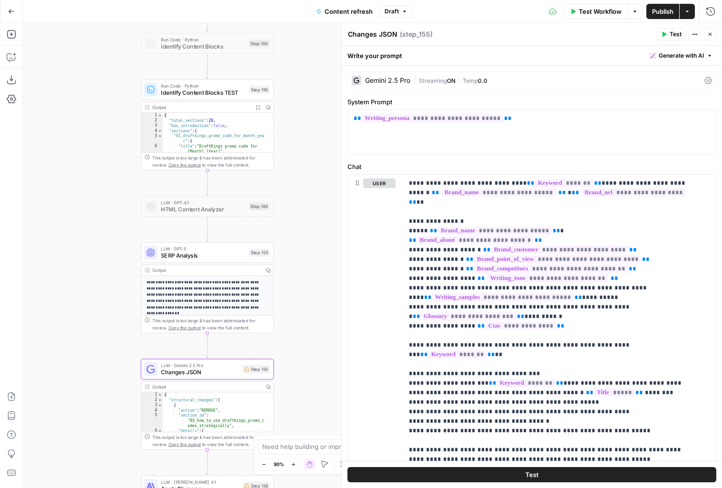
drag, startPoint x: 309, startPoint y: 217, endPoint x: 301, endPoint y: 203, distance: 15.6
click at [301, 203] on div "true false false true false true Workflow Set Inputs Inputs Google Search Perfo…" at bounding box center [372, 255] width 699 height 465
click at [552, 162] on label "Chat" at bounding box center [531, 167] width 369 height 10
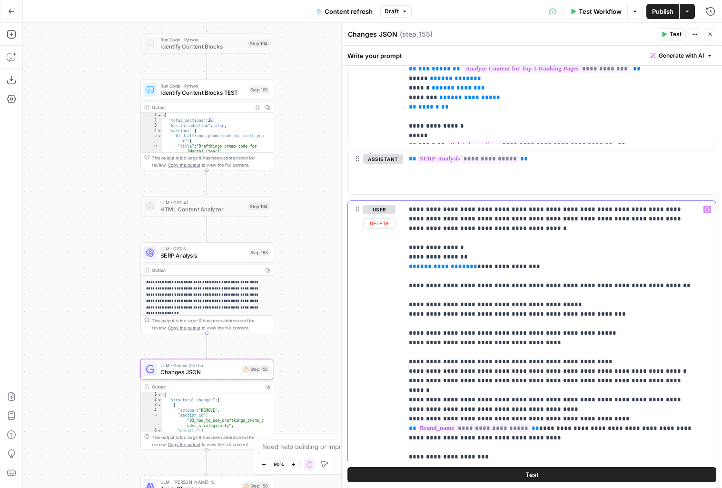
click at [438, 268] on span "**********" at bounding box center [442, 266] width 53 height 6
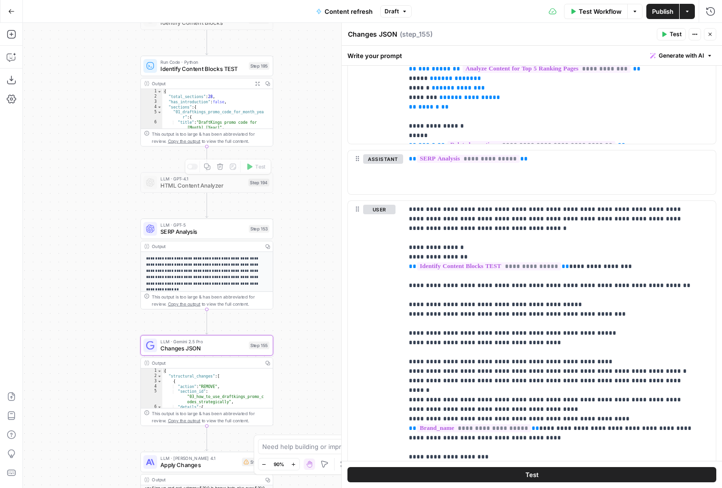
drag, startPoint x: 316, startPoint y: 341, endPoint x: 314, endPoint y: 143, distance: 198.5
click at [314, 143] on div "true false false true false true Workflow Set Inputs Inputs Google Search Perfo…" at bounding box center [372, 255] width 699 height 465
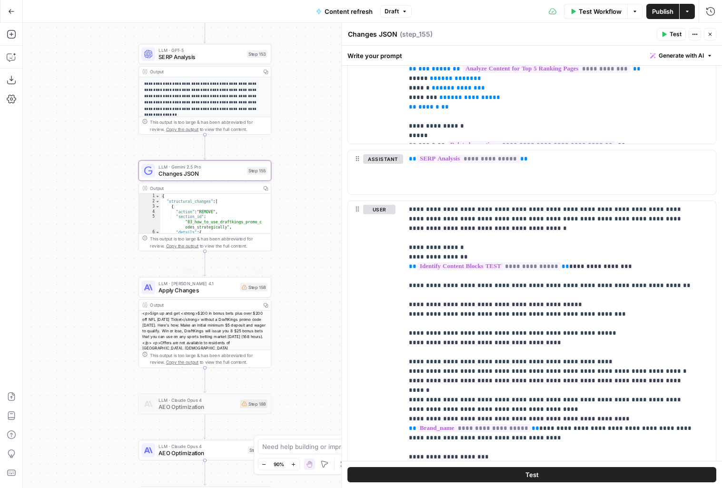
drag, startPoint x: 237, startPoint y: 289, endPoint x: 217, endPoint y: 283, distance: 20.8
click at [237, 289] on div "LLM · [PERSON_NAME] Opus 4.1 Apply Changes Step 158 Copy step Delete step Add N…" at bounding box center [204, 287] width 126 height 15
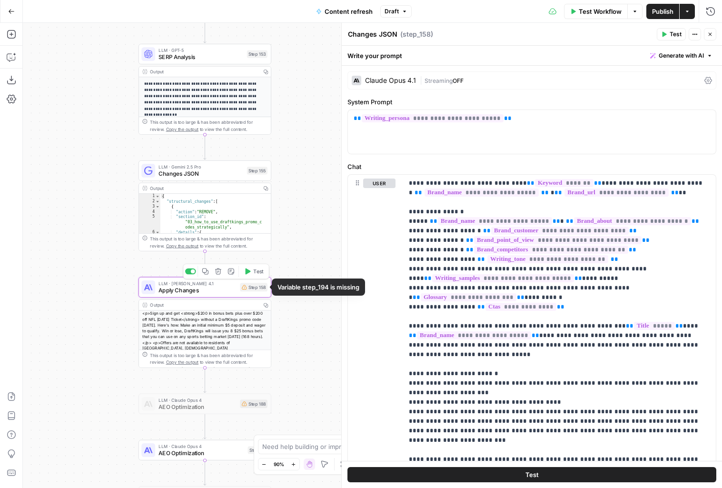
type textarea "Apply Changes"
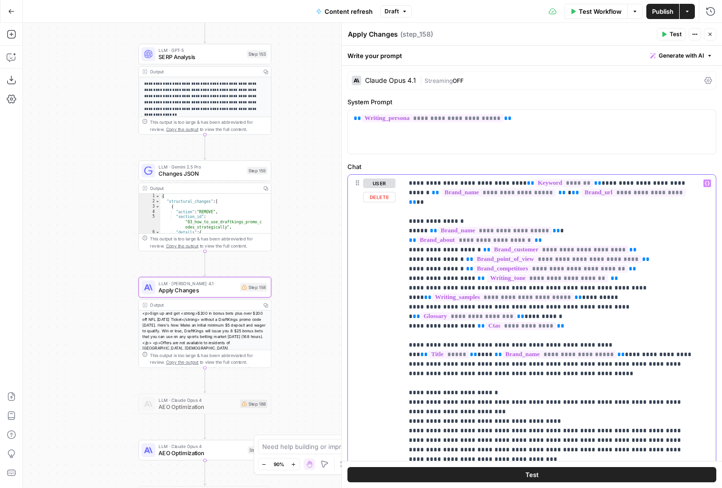
click at [467, 266] on p "**********" at bounding box center [552, 382] width 287 height 409
click at [501, 167] on label "Chat" at bounding box center [531, 167] width 369 height 10
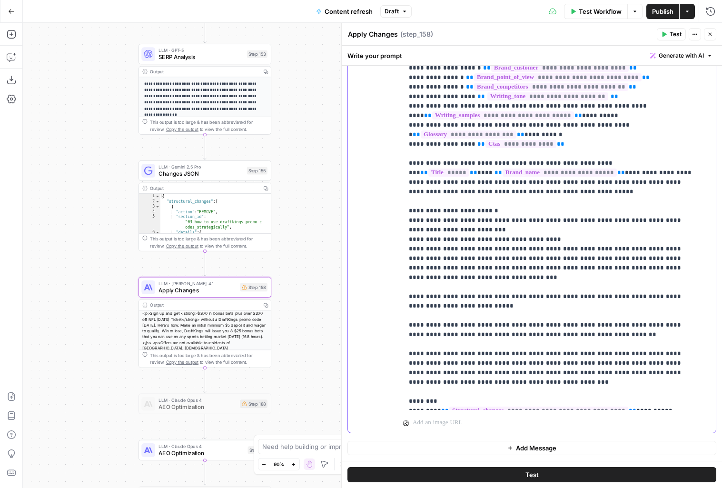
click at [437, 436] on span "**********" at bounding box center [442, 439] width 53 height 6
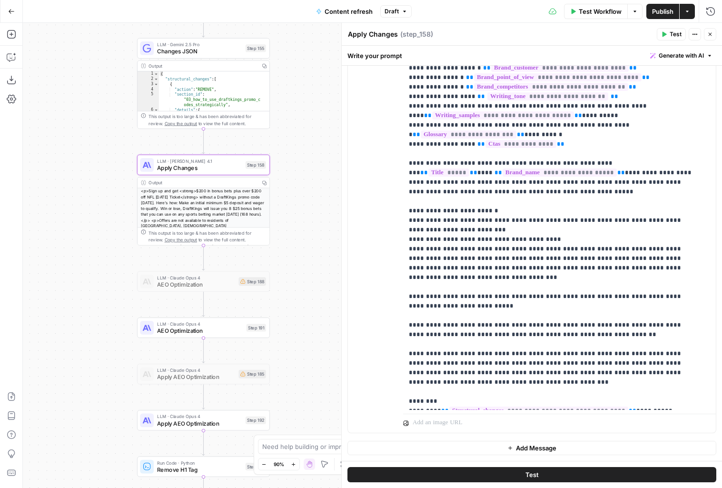
drag, startPoint x: 329, startPoint y: 223, endPoint x: 329, endPoint y: 203, distance: 19.5
click at [329, 203] on div "true false false true false true Workflow Set Inputs Inputs Google Search Perfo…" at bounding box center [372, 255] width 699 height 465
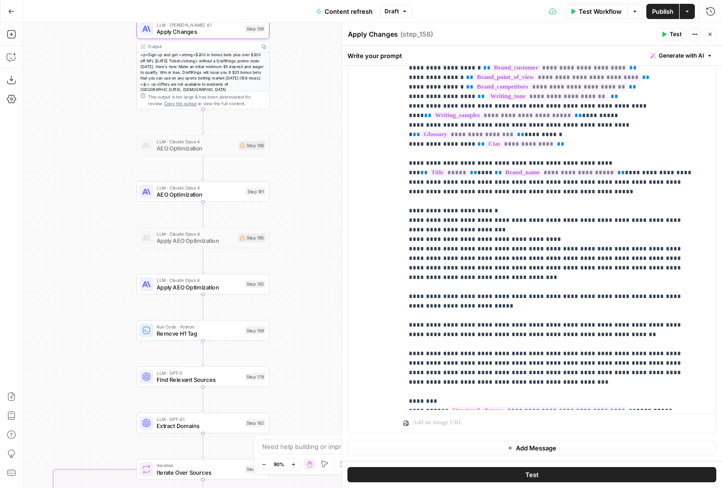
drag, startPoint x: 323, startPoint y: 133, endPoint x: 323, endPoint y: 103, distance: 30.5
click at [323, 103] on div "true false false true false true Workflow Set Inputs Inputs Google Search Perfo…" at bounding box center [372, 255] width 699 height 465
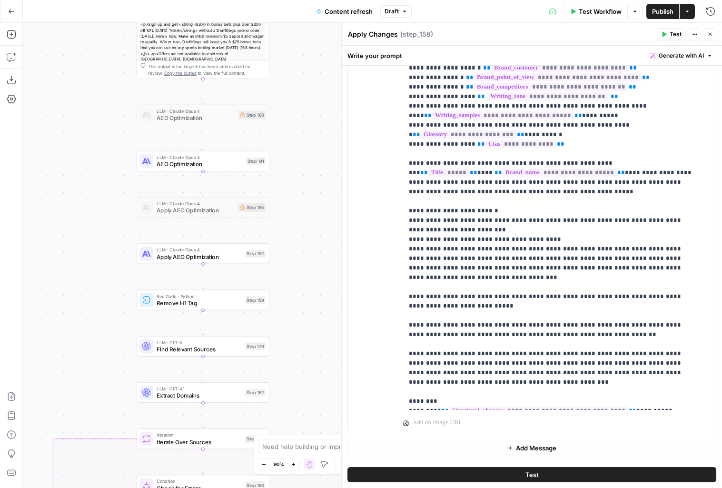
click at [718, 36] on header "Apply Changes Apply Changes ( step_158 ) Test Actions Close" at bounding box center [532, 34] width 380 height 23
click at [712, 36] on icon "button" at bounding box center [710, 34] width 6 height 6
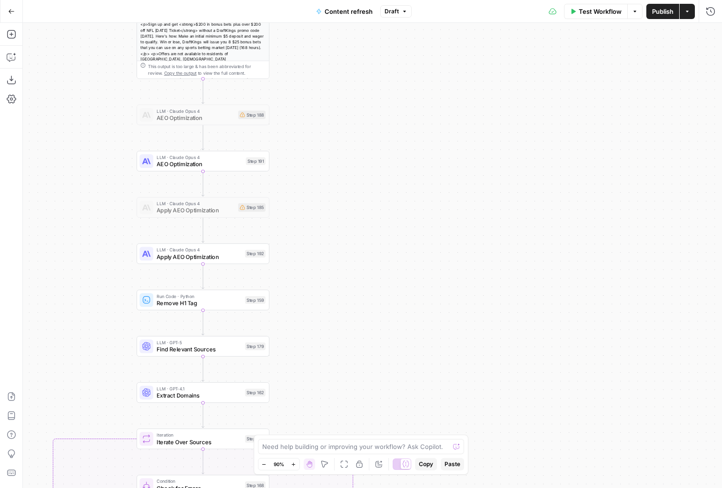
click at [670, 14] on span "Publish" at bounding box center [662, 12] width 21 height 10
